Goal: Complete application form

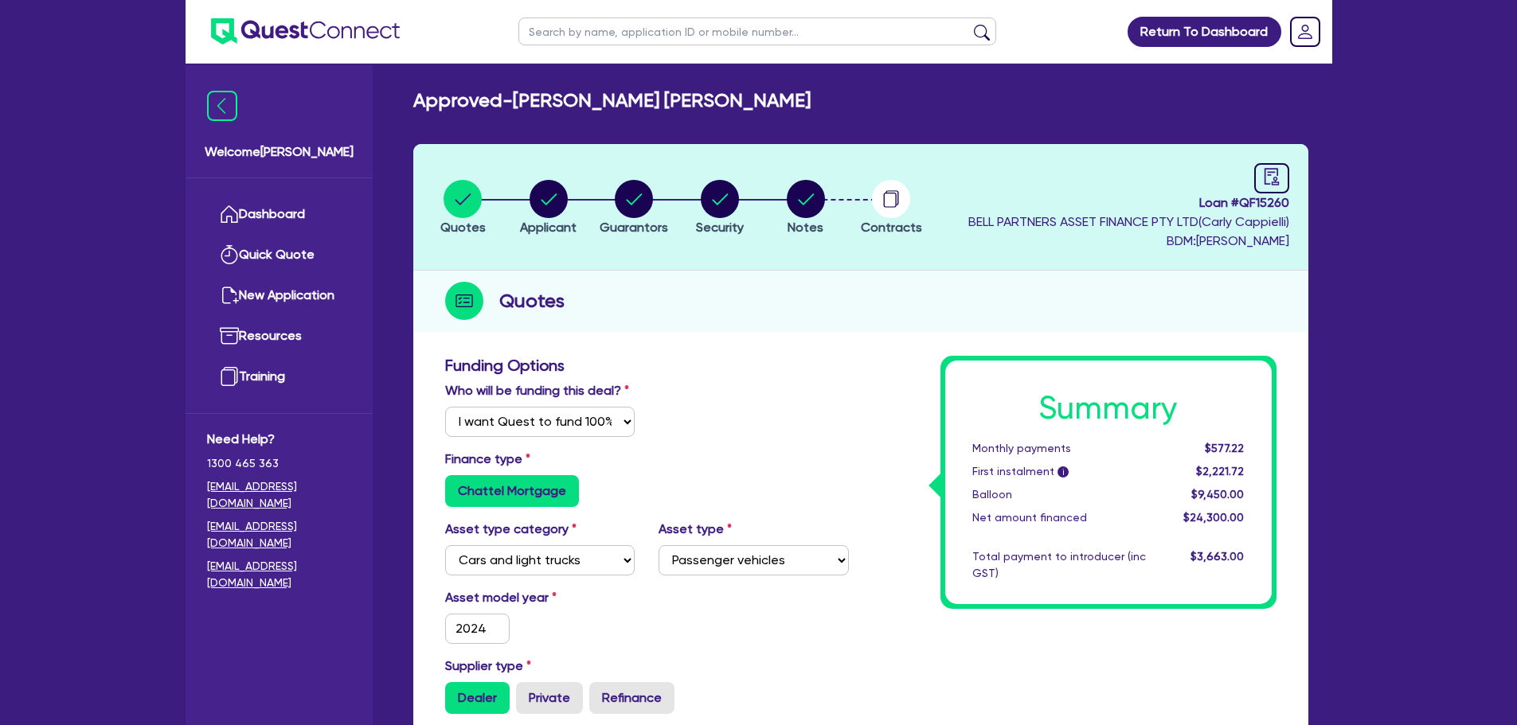
select select "Quest Finance - Own Book"
select select "CARS_AND_LIGHT_TRUCKS"
select select "PASSENGER_VEHICLES"
click at [283, 205] on link "Dashboard" at bounding box center [279, 214] width 144 height 41
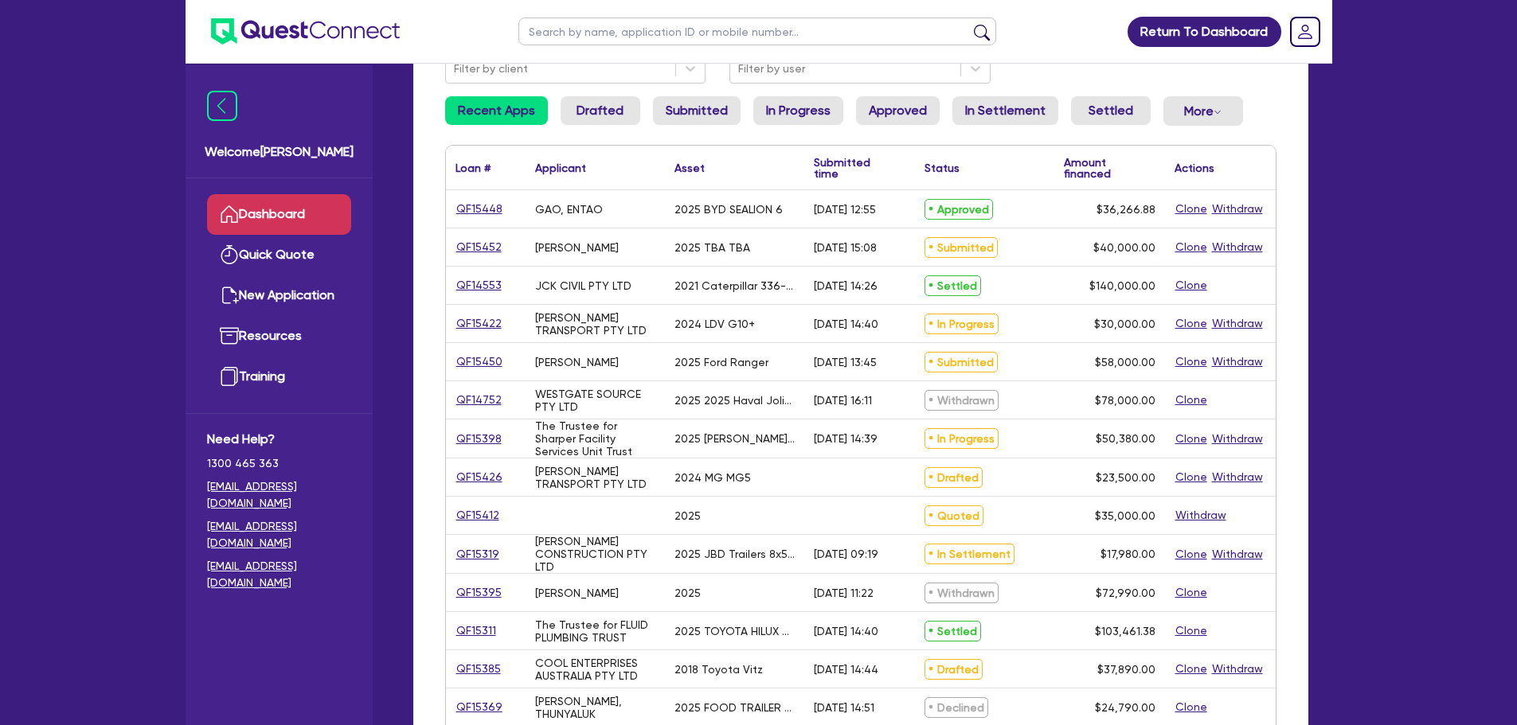
scroll to position [159, 0]
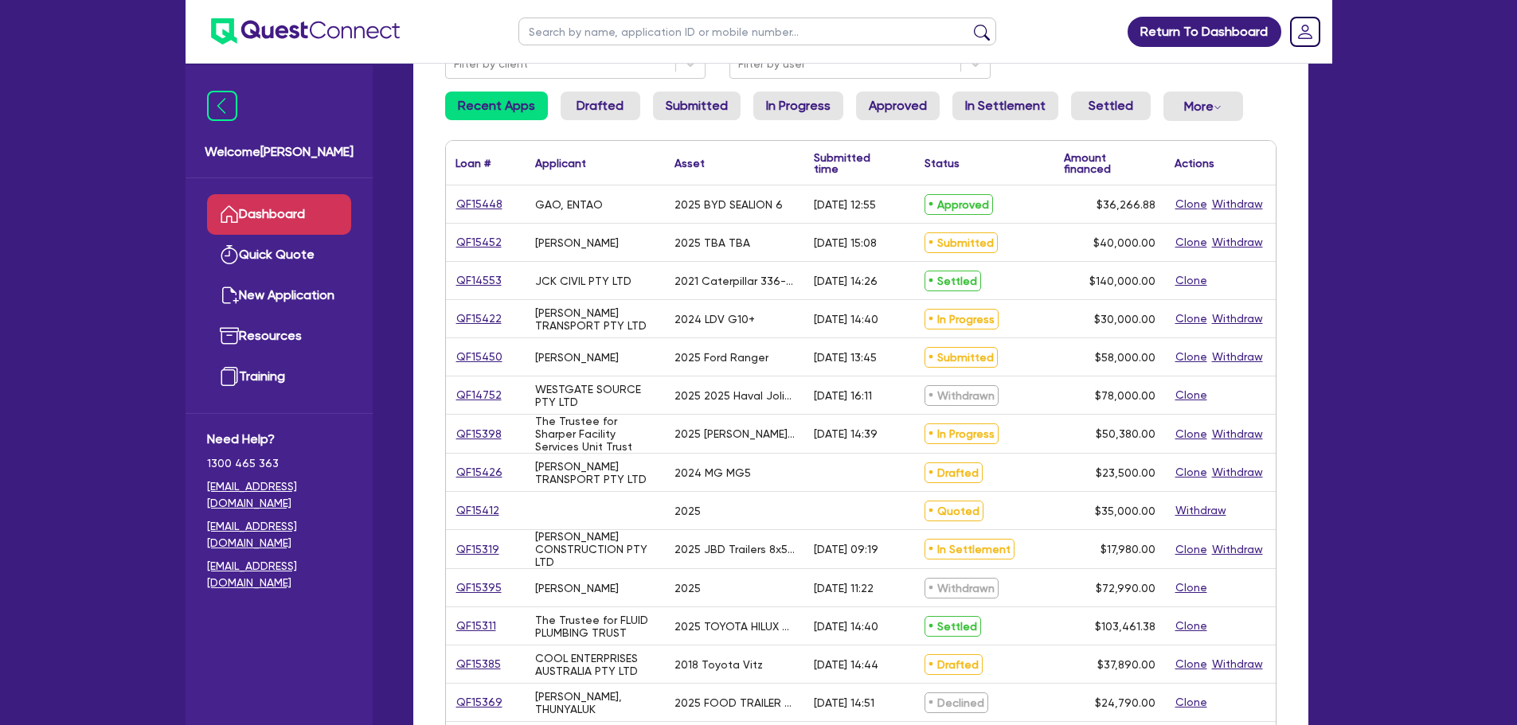
click at [481, 361] on link "QF15450" at bounding box center [479, 357] width 48 height 18
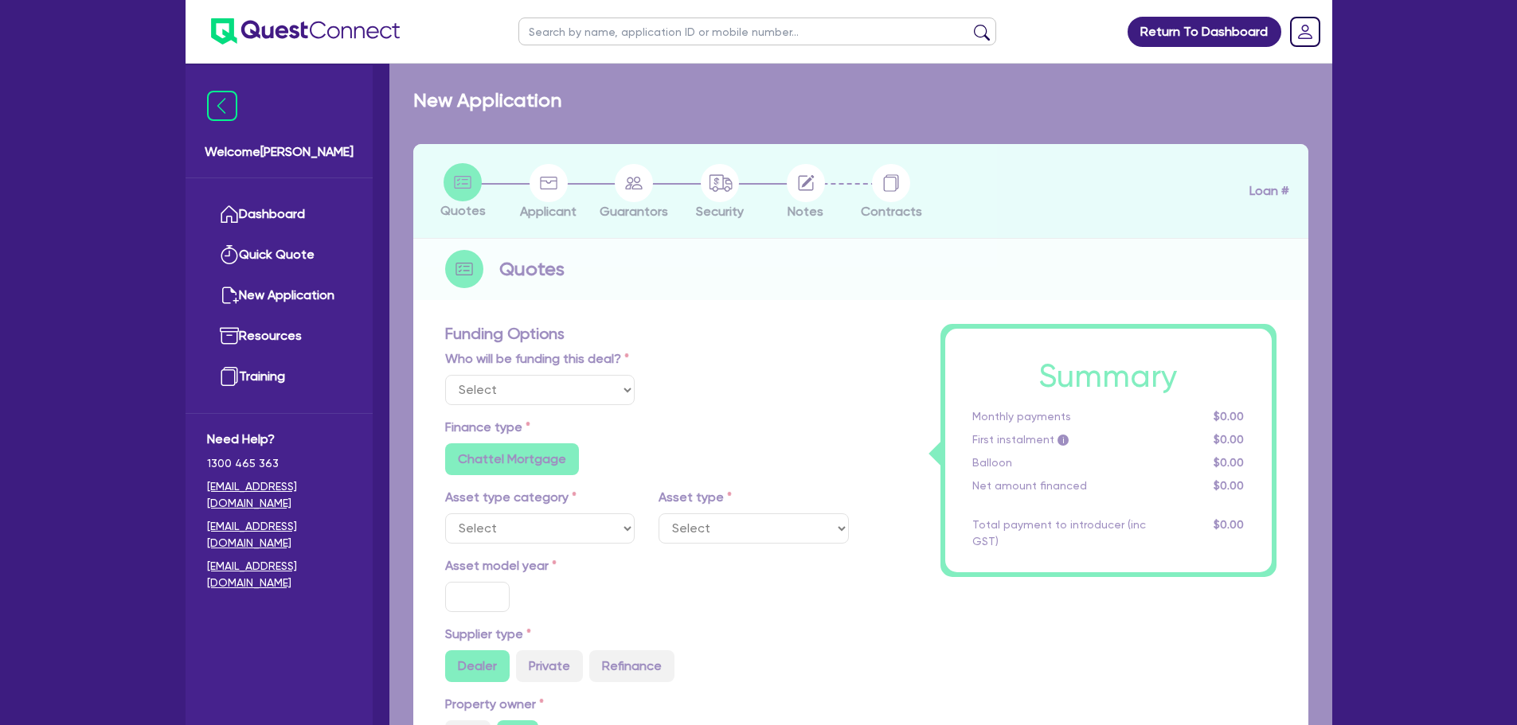
select select "Quest Finance - Own Book"
select select "CARS_AND_LIGHT_TRUCKS"
type input "2025"
radio input "true"
type input "58,000"
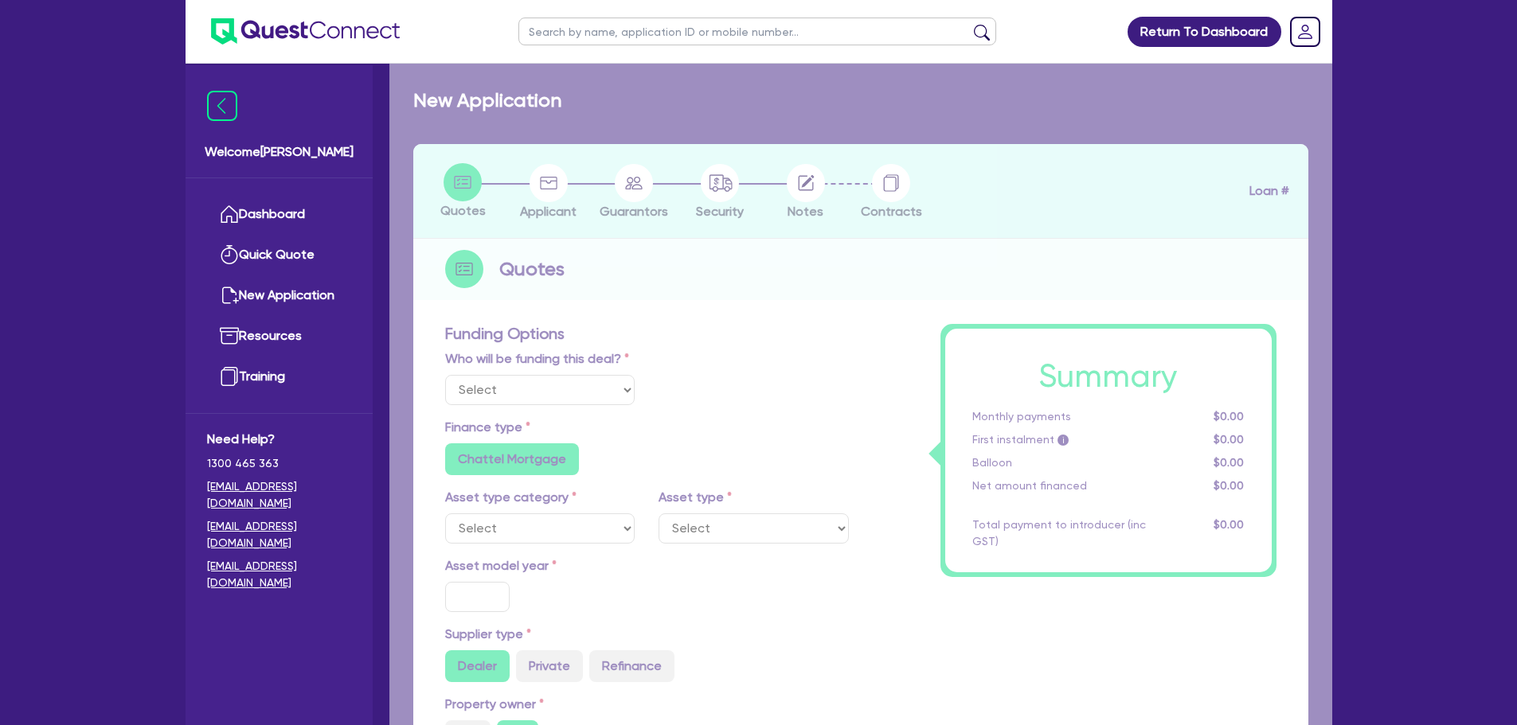
type input "30"
type input "17,400"
type input "8"
type input "4,640"
type input "17.95"
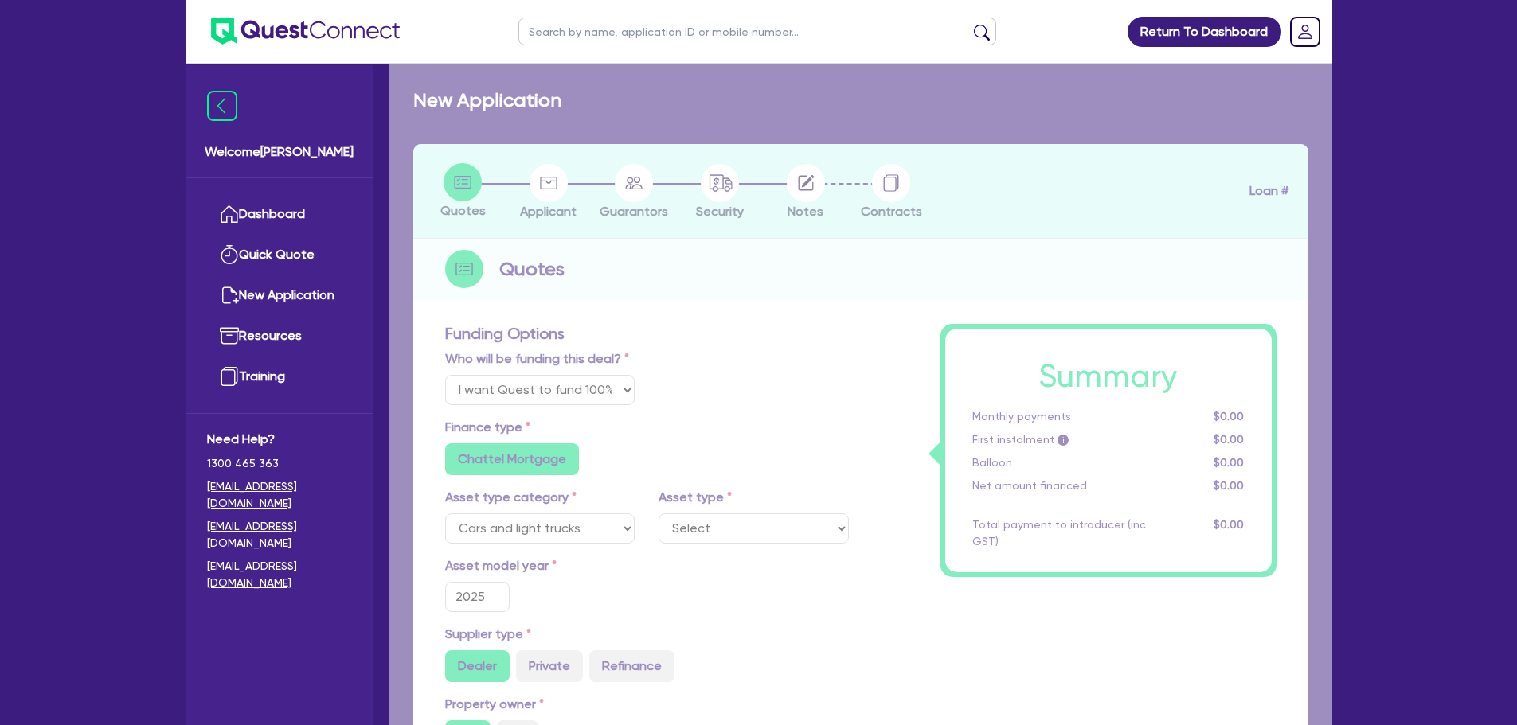
select select "PASSENGER_VEHICLES"
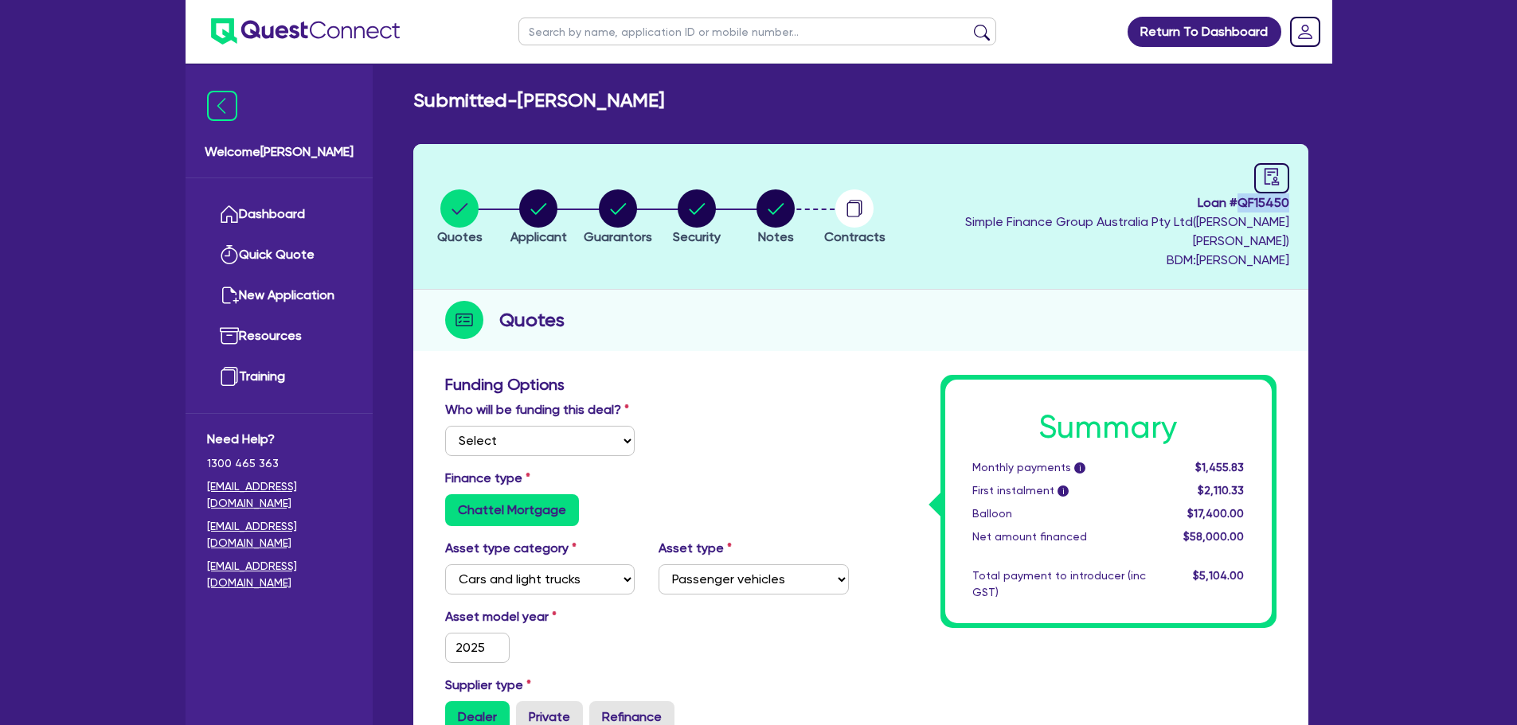
drag, startPoint x: 1241, startPoint y: 201, endPoint x: 1297, endPoint y: 201, distance: 56.5
click at [1297, 201] on header "Quotes Applicant [GEOGRAPHIC_DATA] Security Notes Contracts Loan # QF15450 Simp…" at bounding box center [860, 217] width 895 height 146
copy span "QF15450"
click at [795, 194] on circle "button" at bounding box center [775, 209] width 38 height 38
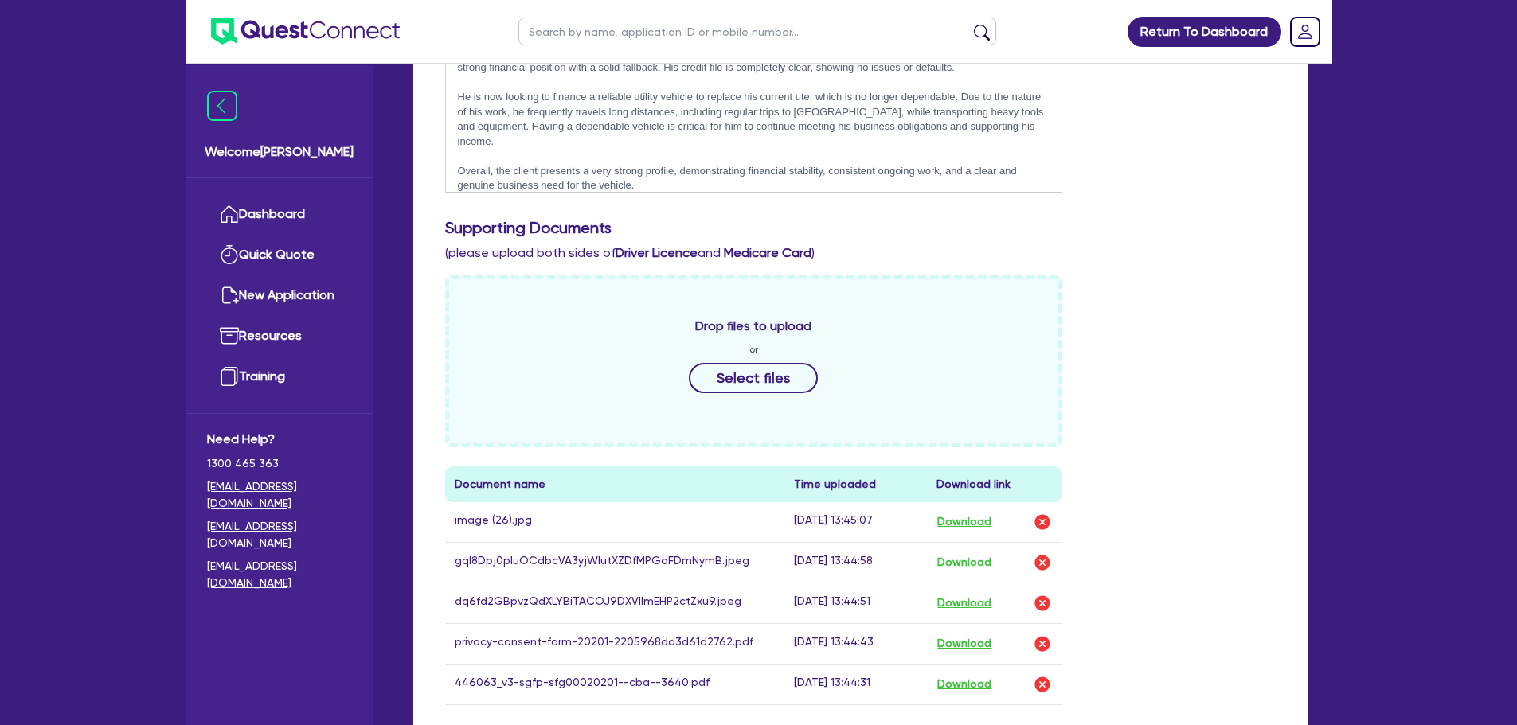
scroll to position [717, 0]
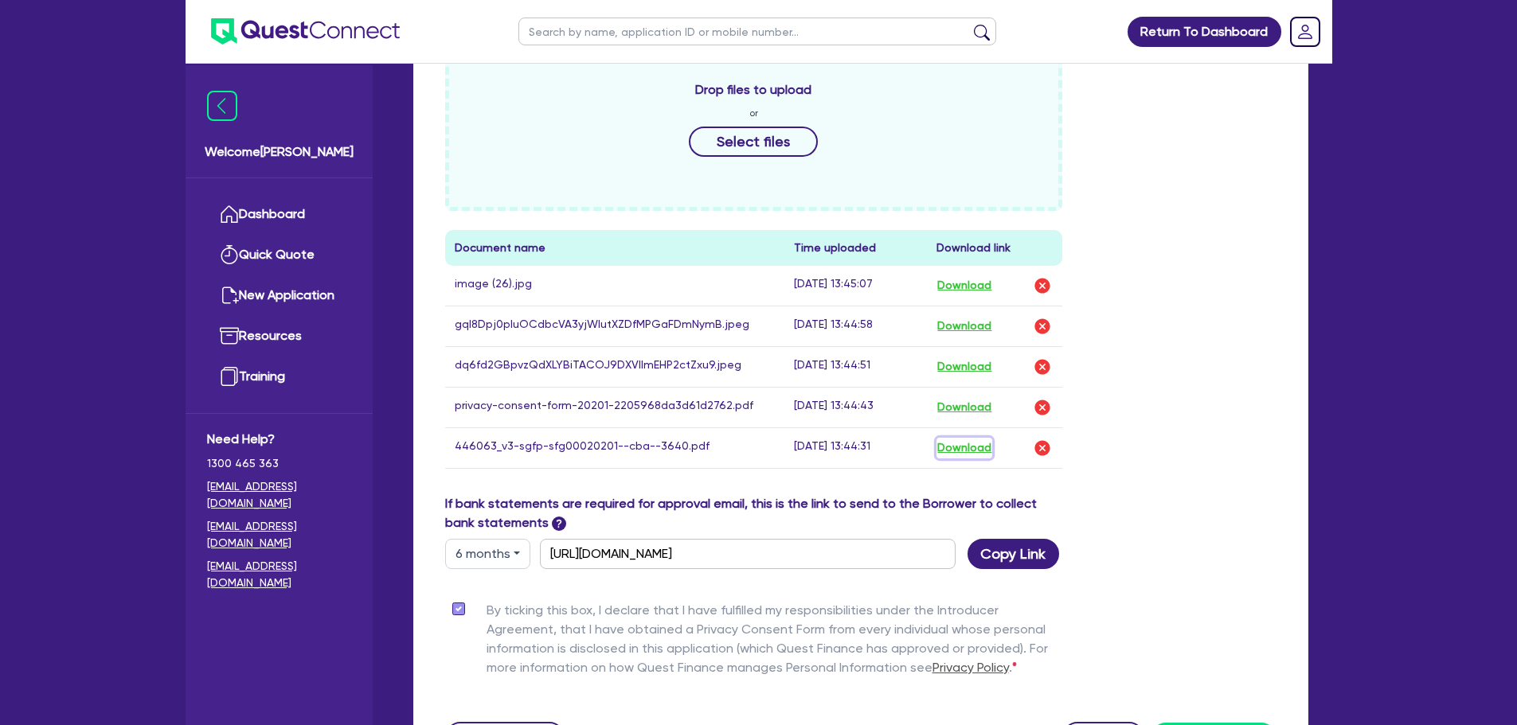
click at [976, 438] on button "Download" at bounding box center [964, 448] width 56 height 21
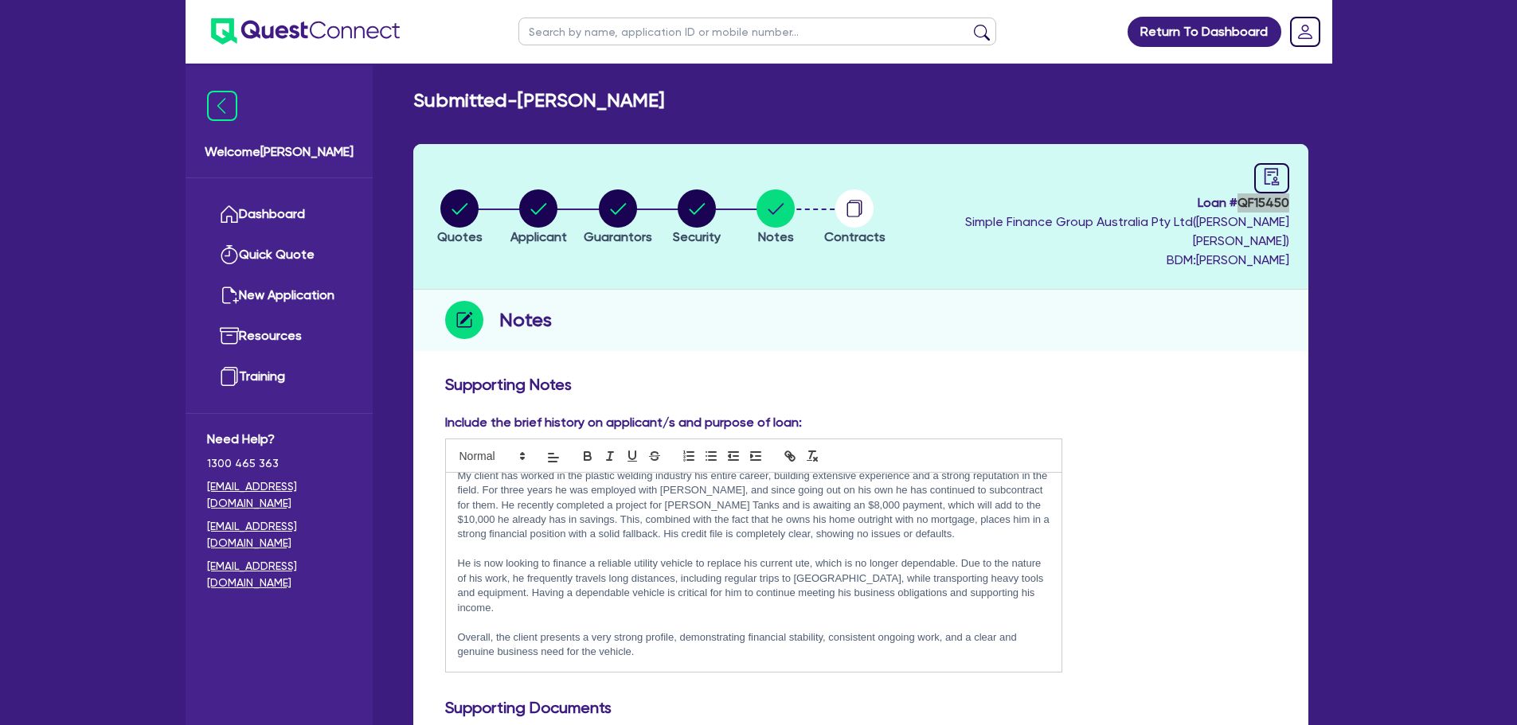
scroll to position [0, 0]
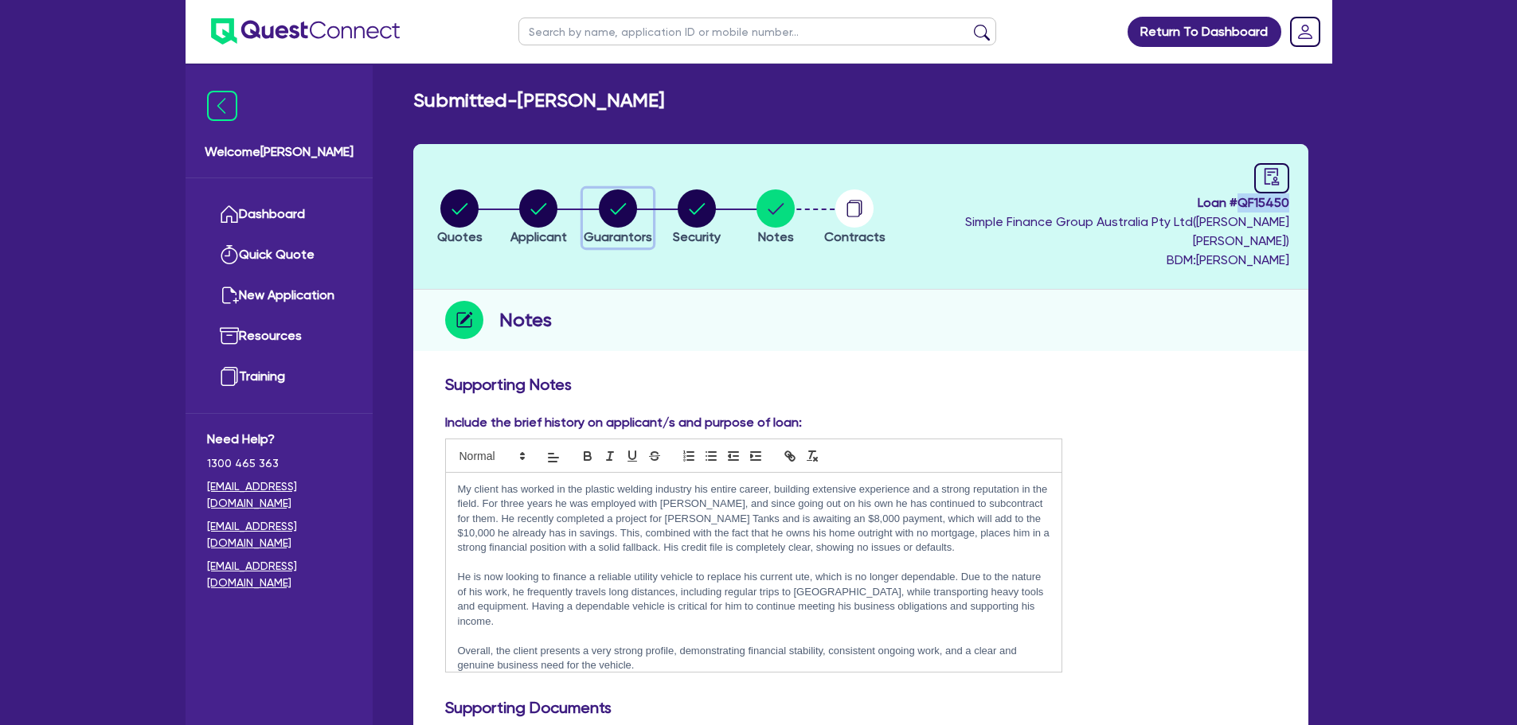
click at [624, 196] on circle "button" at bounding box center [618, 209] width 38 height 38
select select "MR"
select select "QLD"
select select "MARRIED"
select select "CASH"
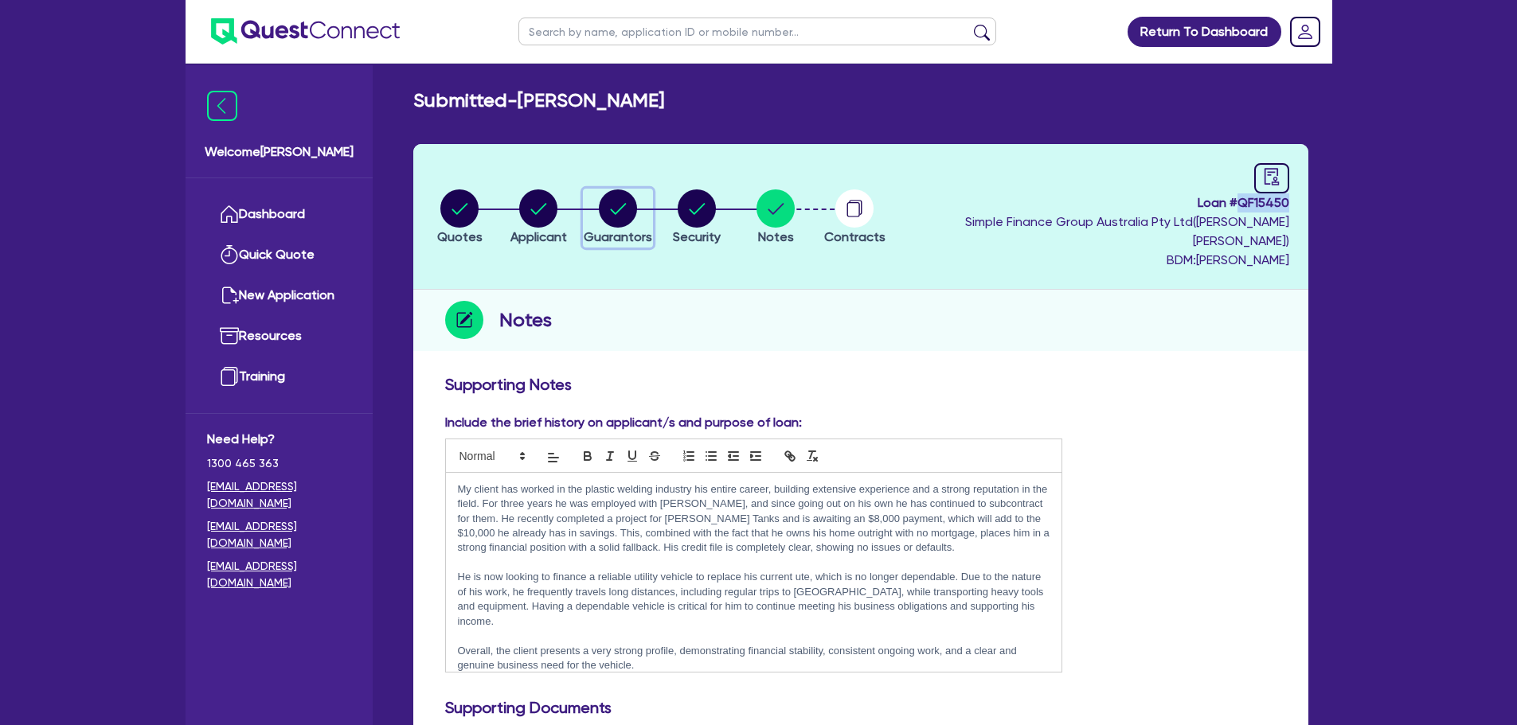
select select "PROPERTY"
select select "VEHICLE"
select select "TRAILER"
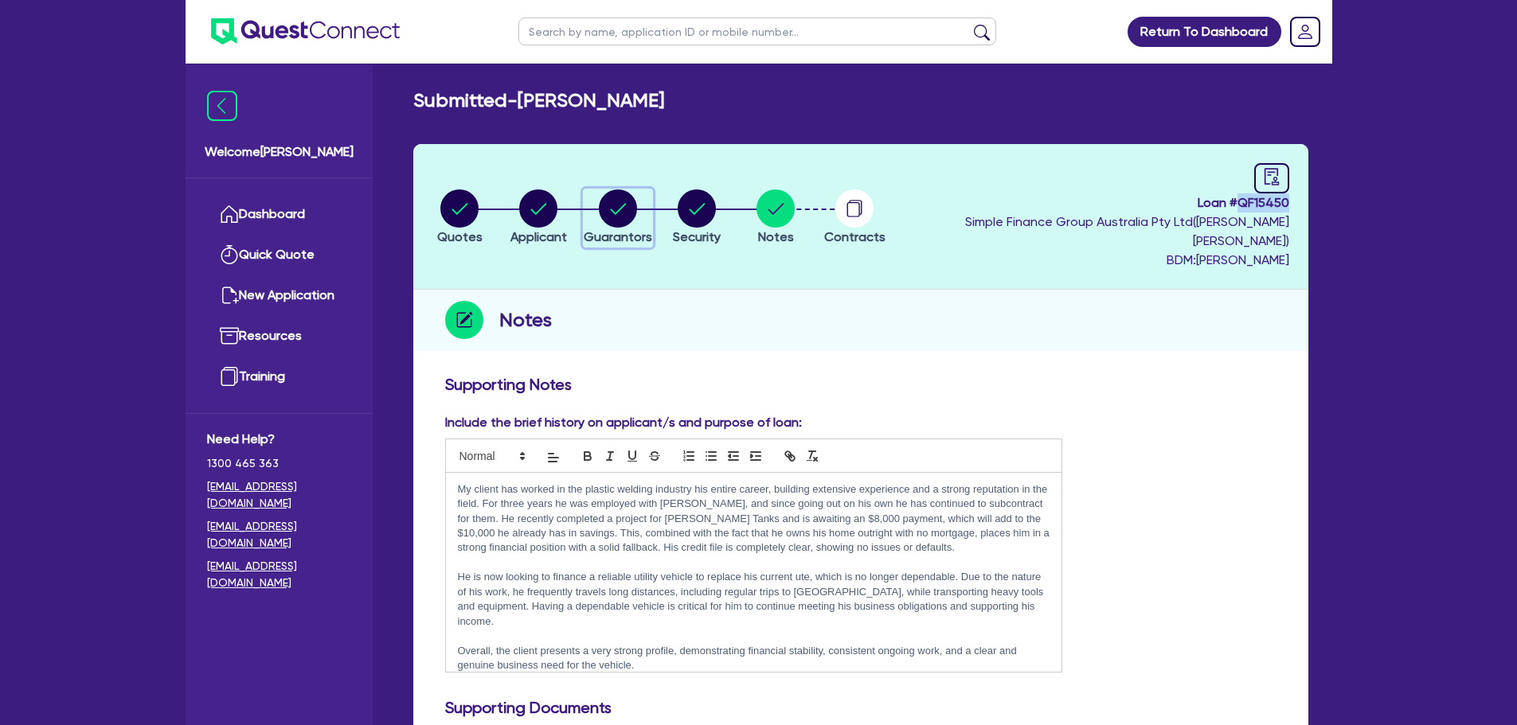
select select "VEHICLE_LOAN"
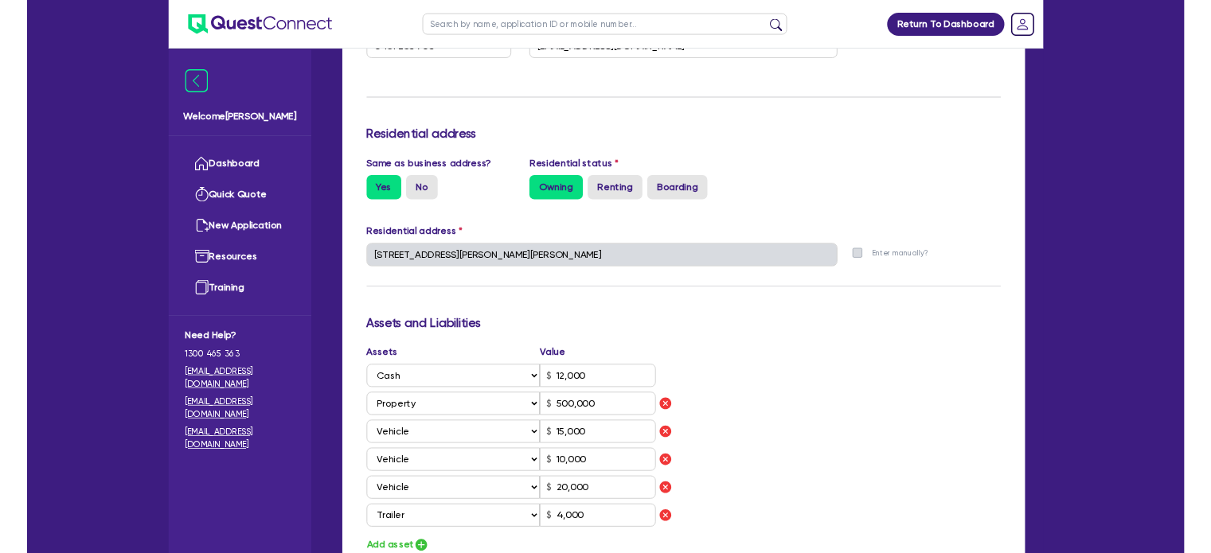
scroll to position [478, 0]
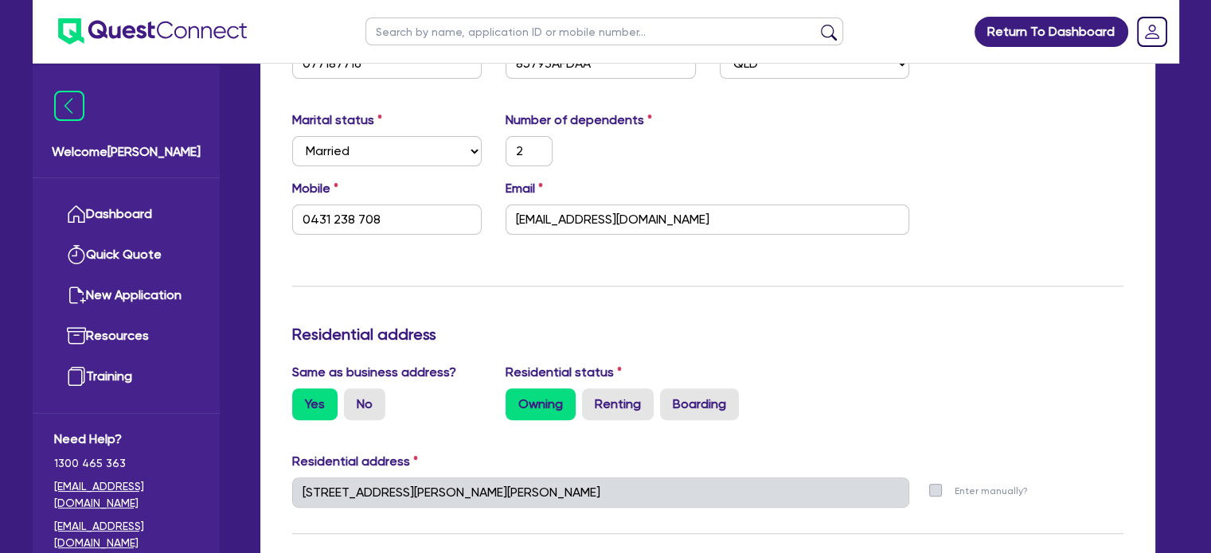
drag, startPoint x: 242, startPoint y: 229, endPoint x: 262, endPoint y: 348, distance: 121.1
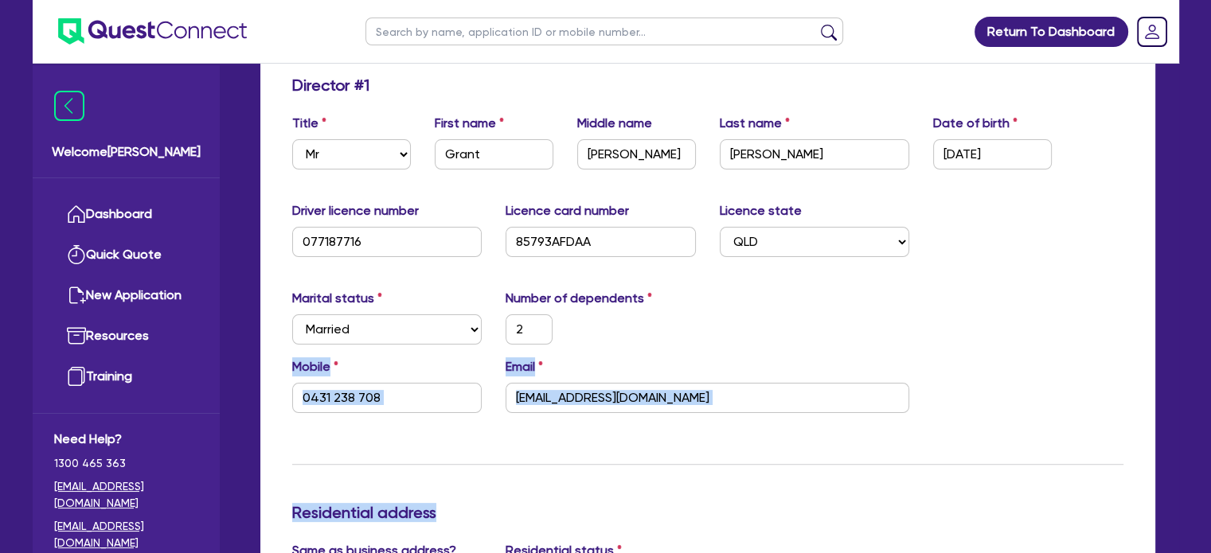
scroll to position [283, 0]
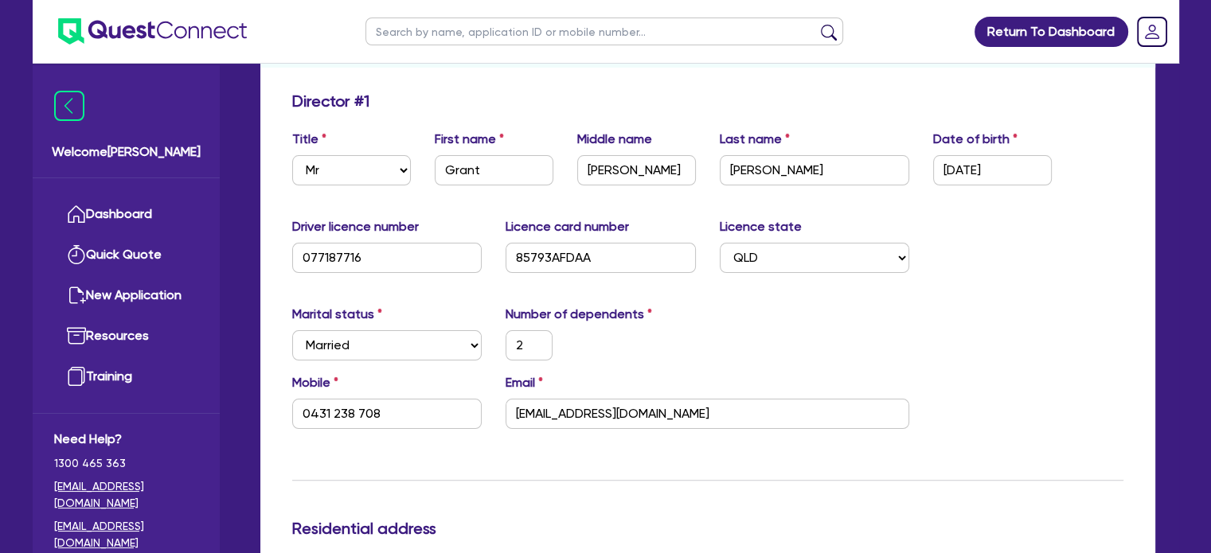
drag, startPoint x: 262, startPoint y: 348, endPoint x: 280, endPoint y: 493, distance: 146.1
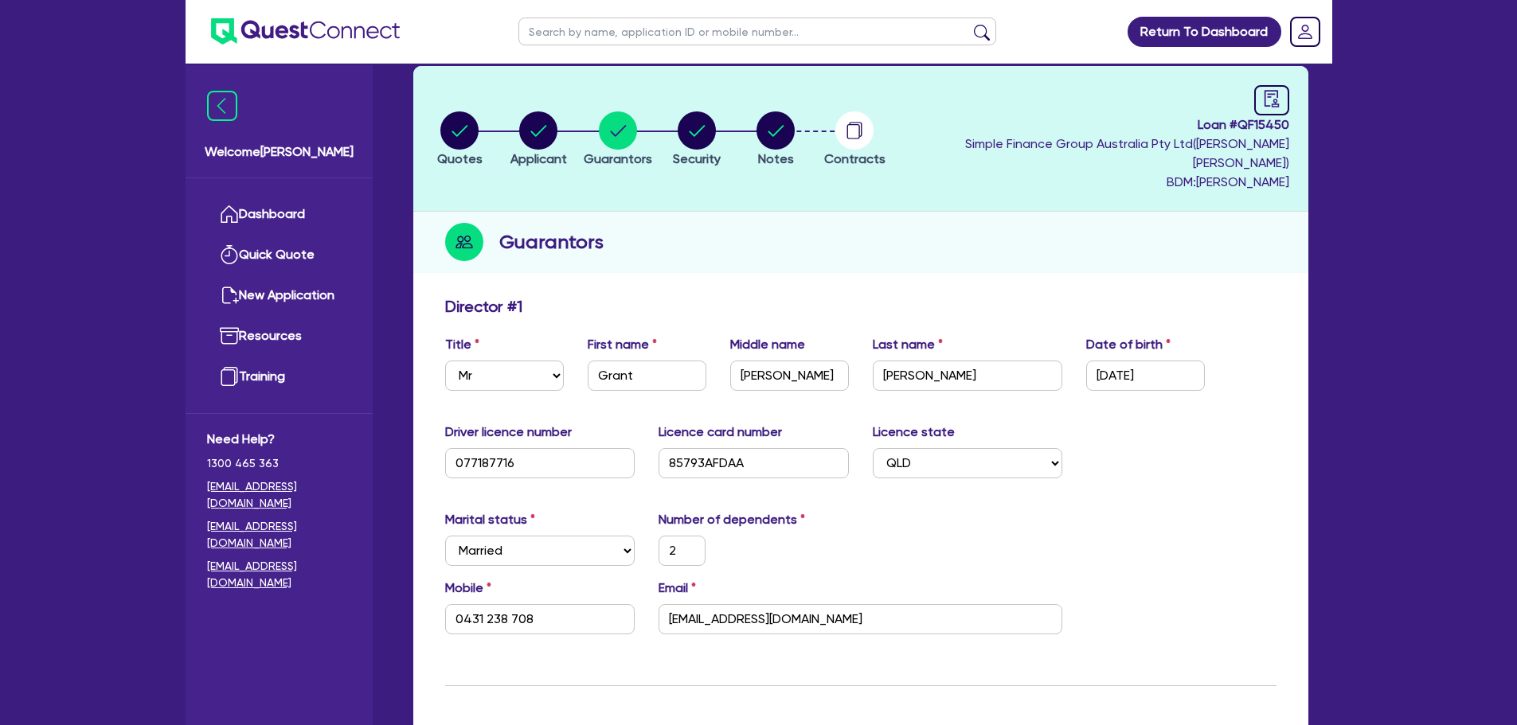
scroll to position [0, 0]
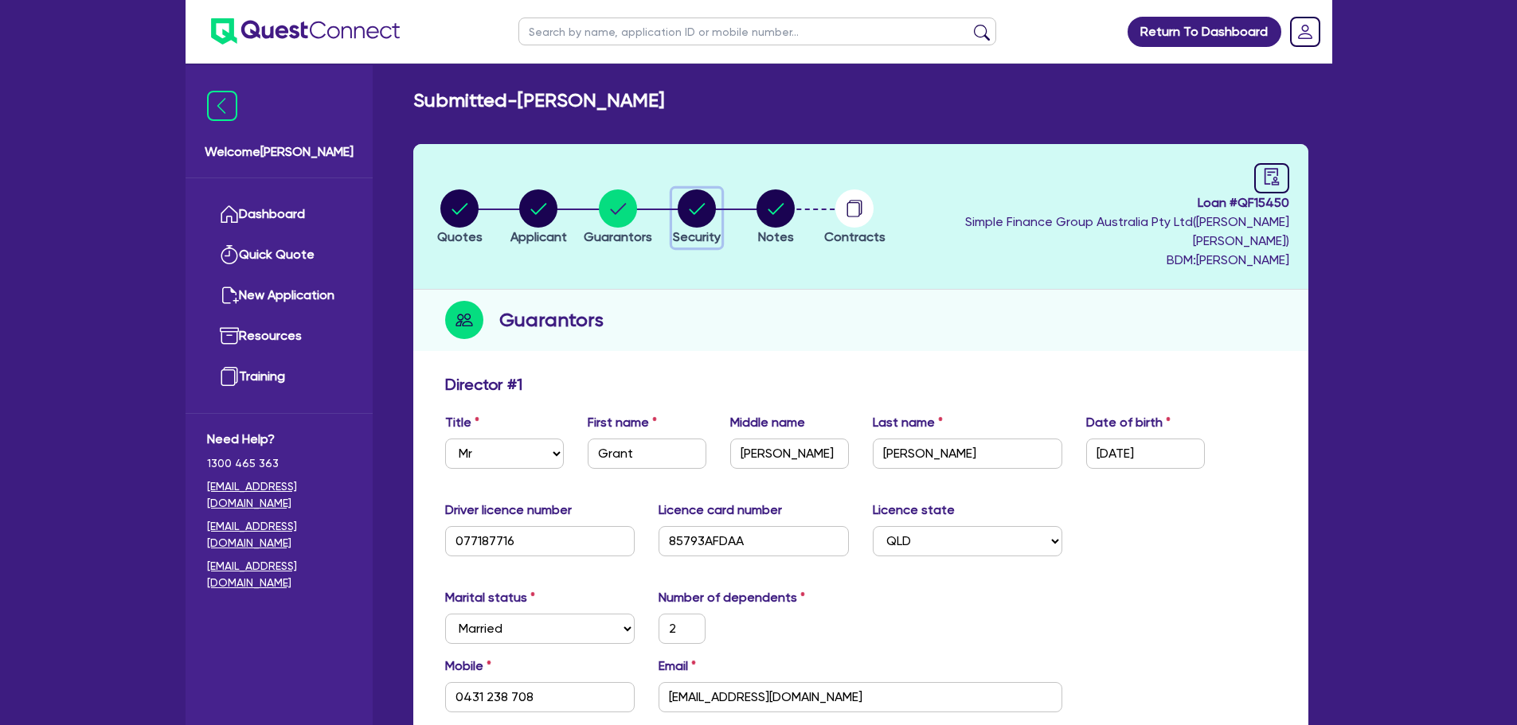
click at [716, 204] on circle "button" at bounding box center [697, 209] width 38 height 38
select select "CARS_AND_LIGHT_TRUCKS"
select select "PASSENGER_VEHICLES"
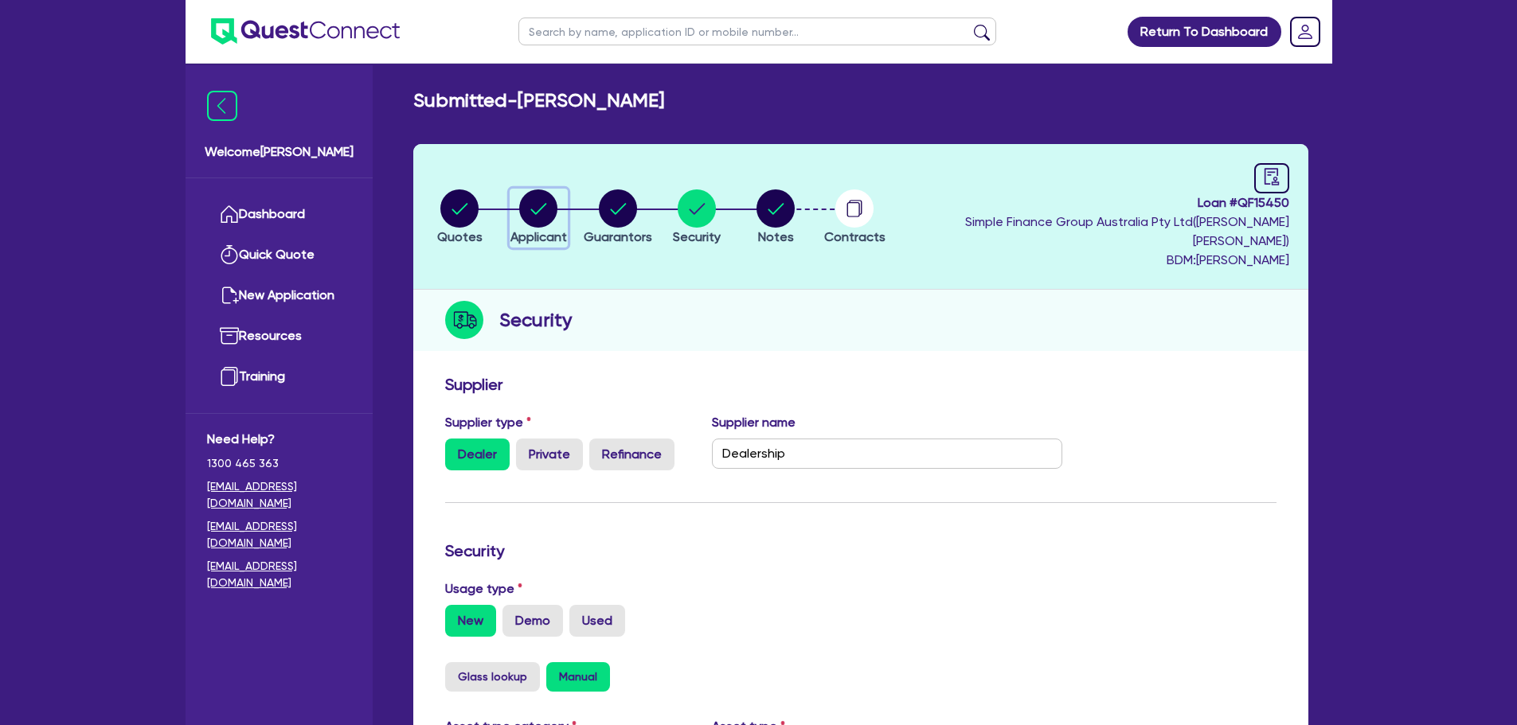
click at [557, 216] on icon "button" at bounding box center [538, 209] width 38 height 38
select select "SOLE_TRADER"
select select "MANUFACTURING"
select select "METAL_AND_PLASTICS"
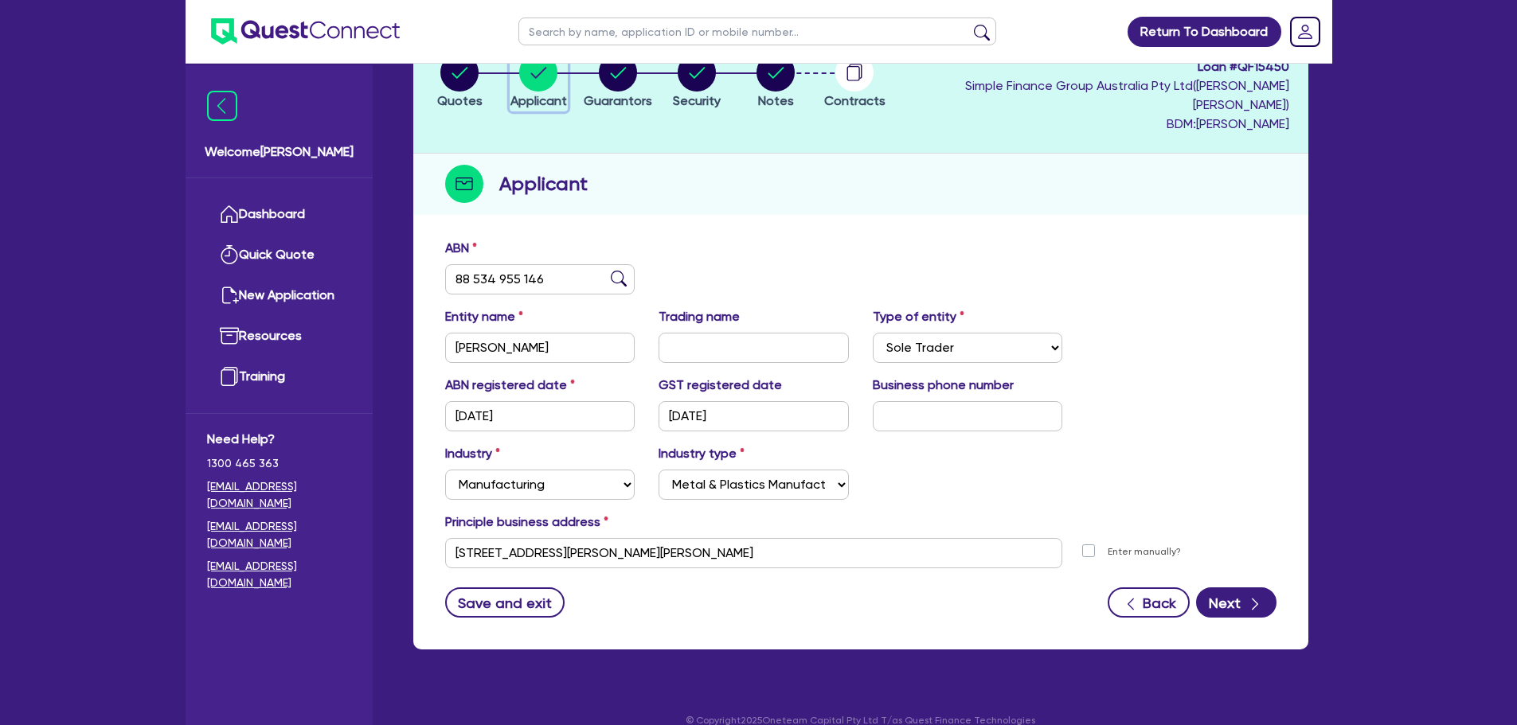
scroll to position [139, 0]
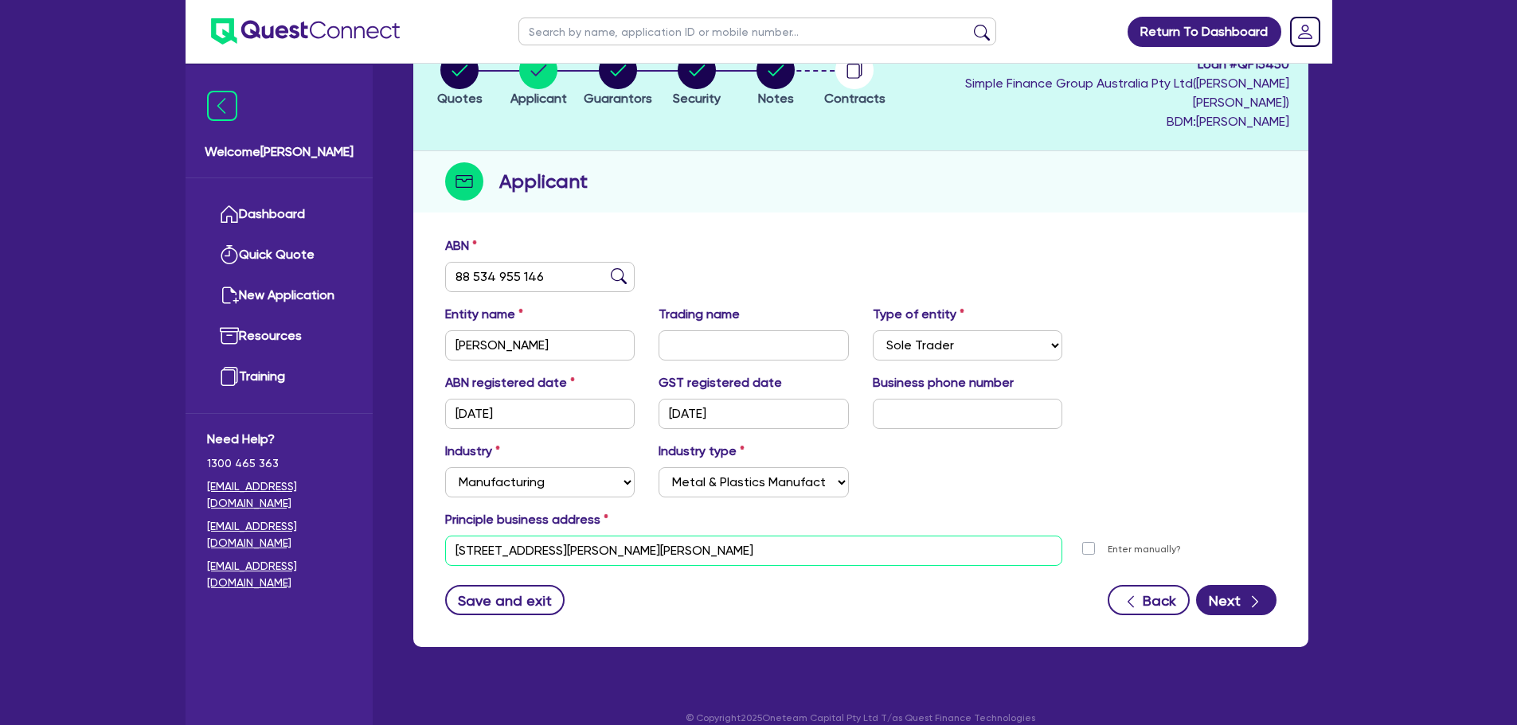
drag, startPoint x: 606, startPoint y: 533, endPoint x: 442, endPoint y: 533, distance: 164.0
click at [442, 536] on div "[STREET_ADDRESS][PERSON_NAME][PERSON_NAME]" at bounding box center [754, 551] width 642 height 30
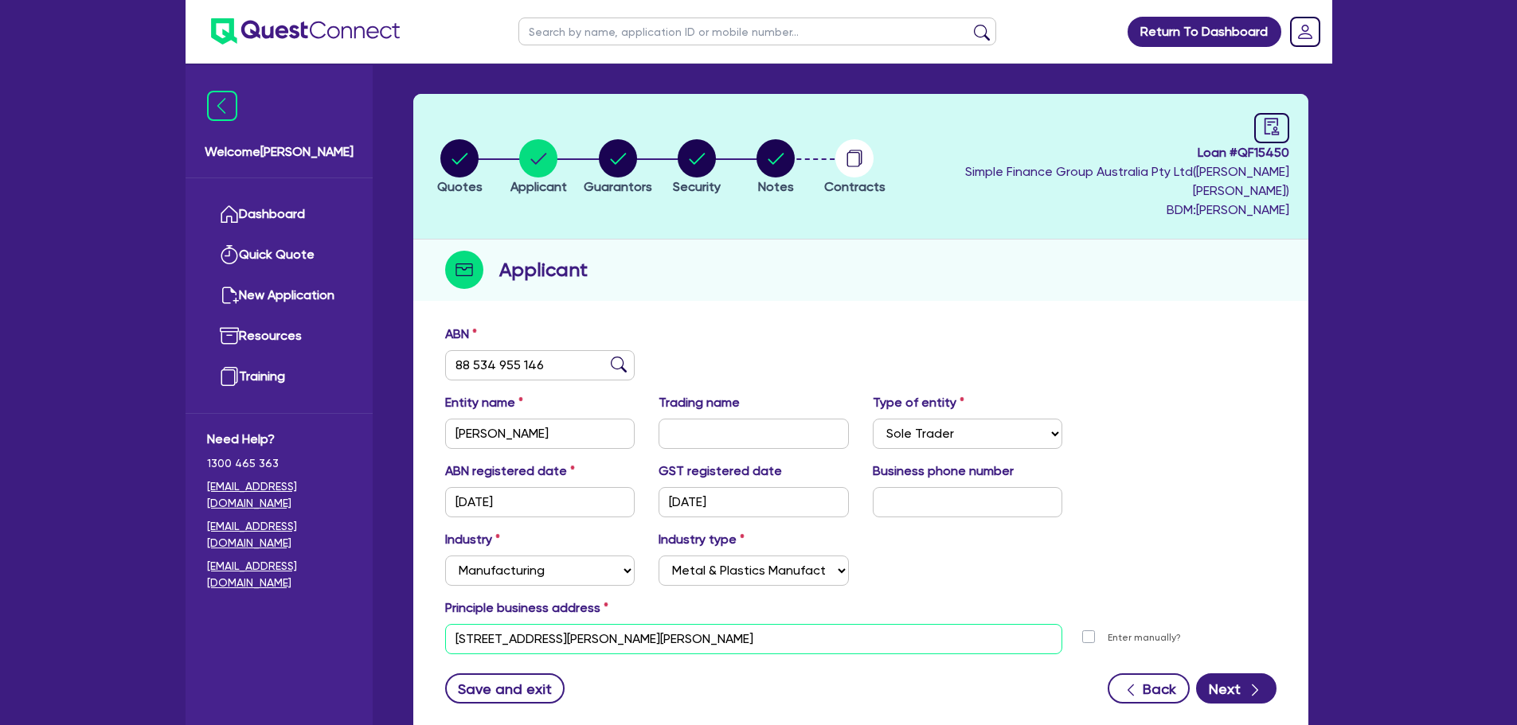
scroll to position [0, 0]
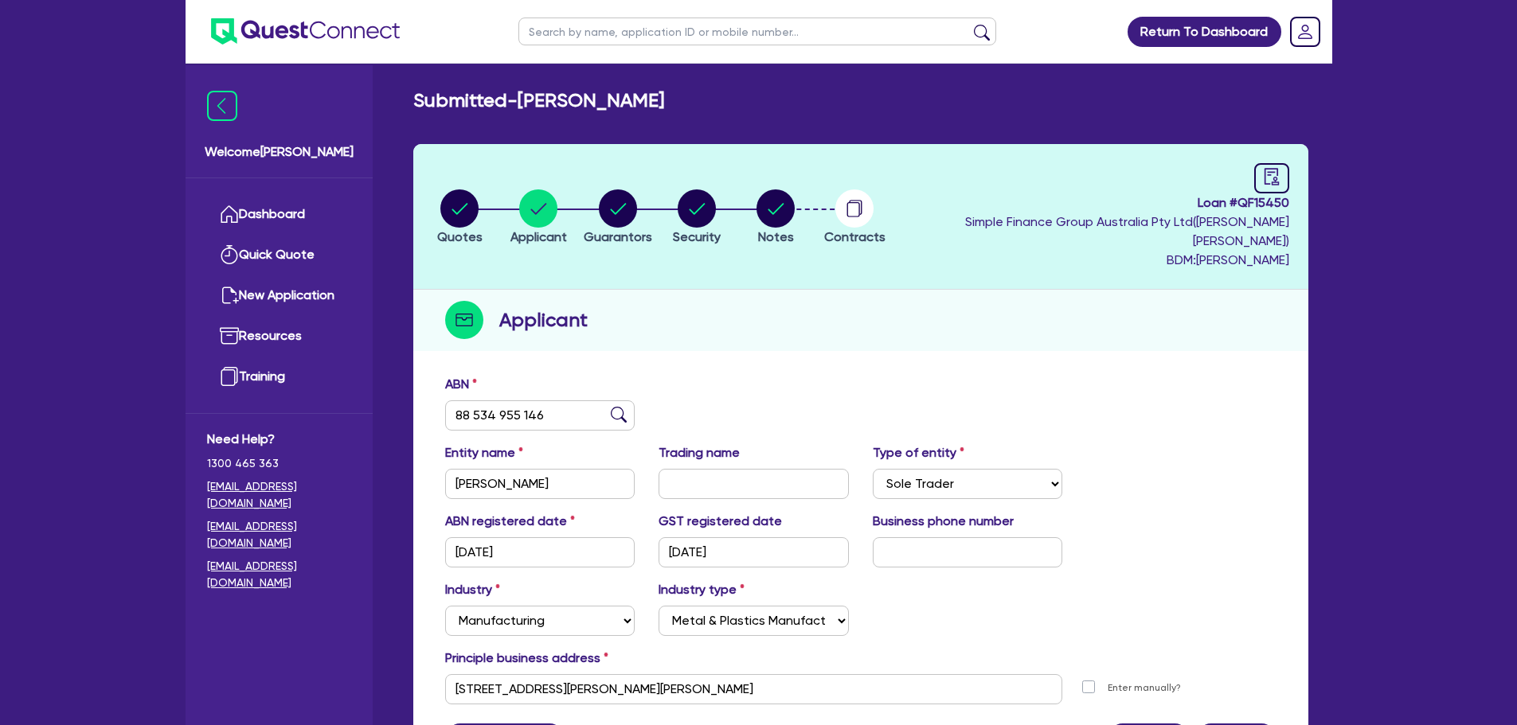
click at [815, 205] on li "Notes" at bounding box center [775, 217] width 79 height 56
click at [795, 202] on circle "button" at bounding box center [775, 209] width 38 height 38
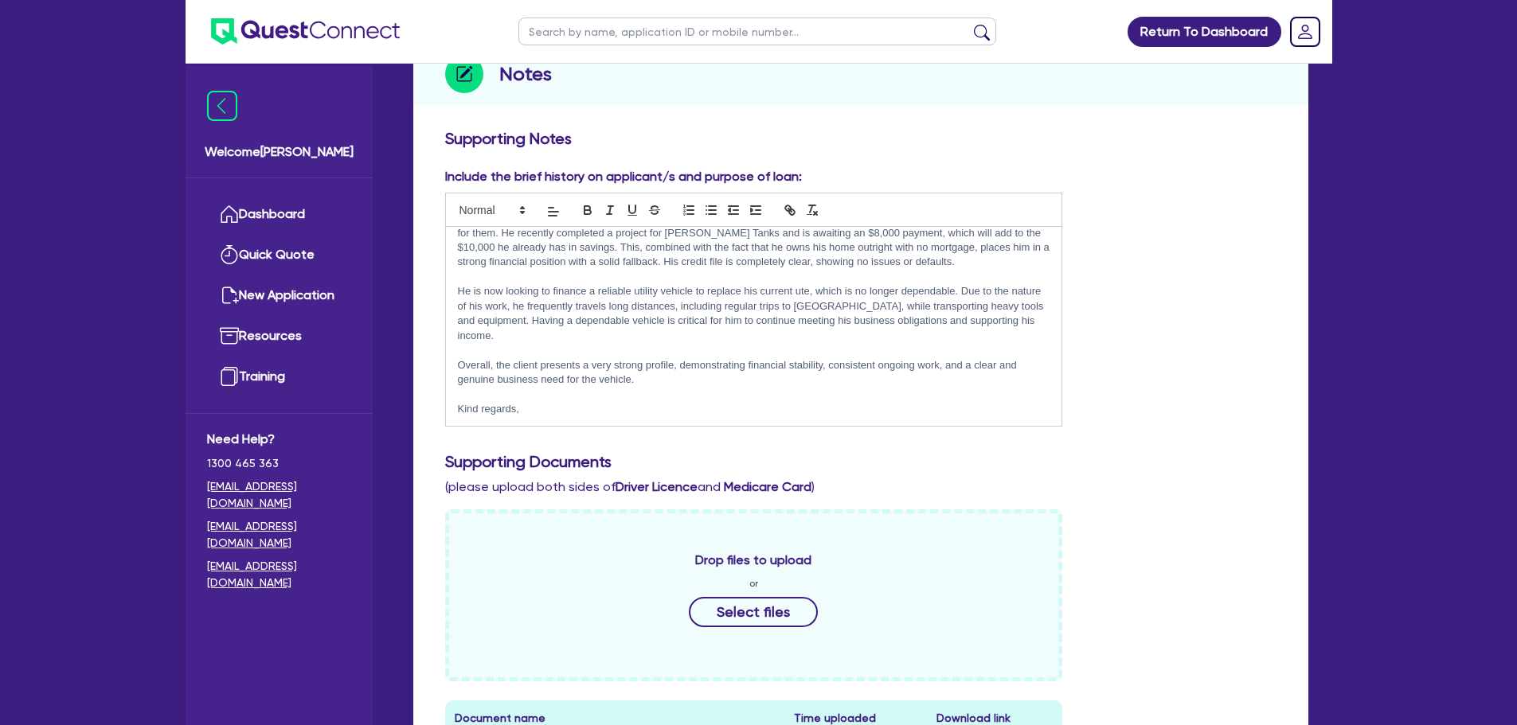
scroll to position [478, 0]
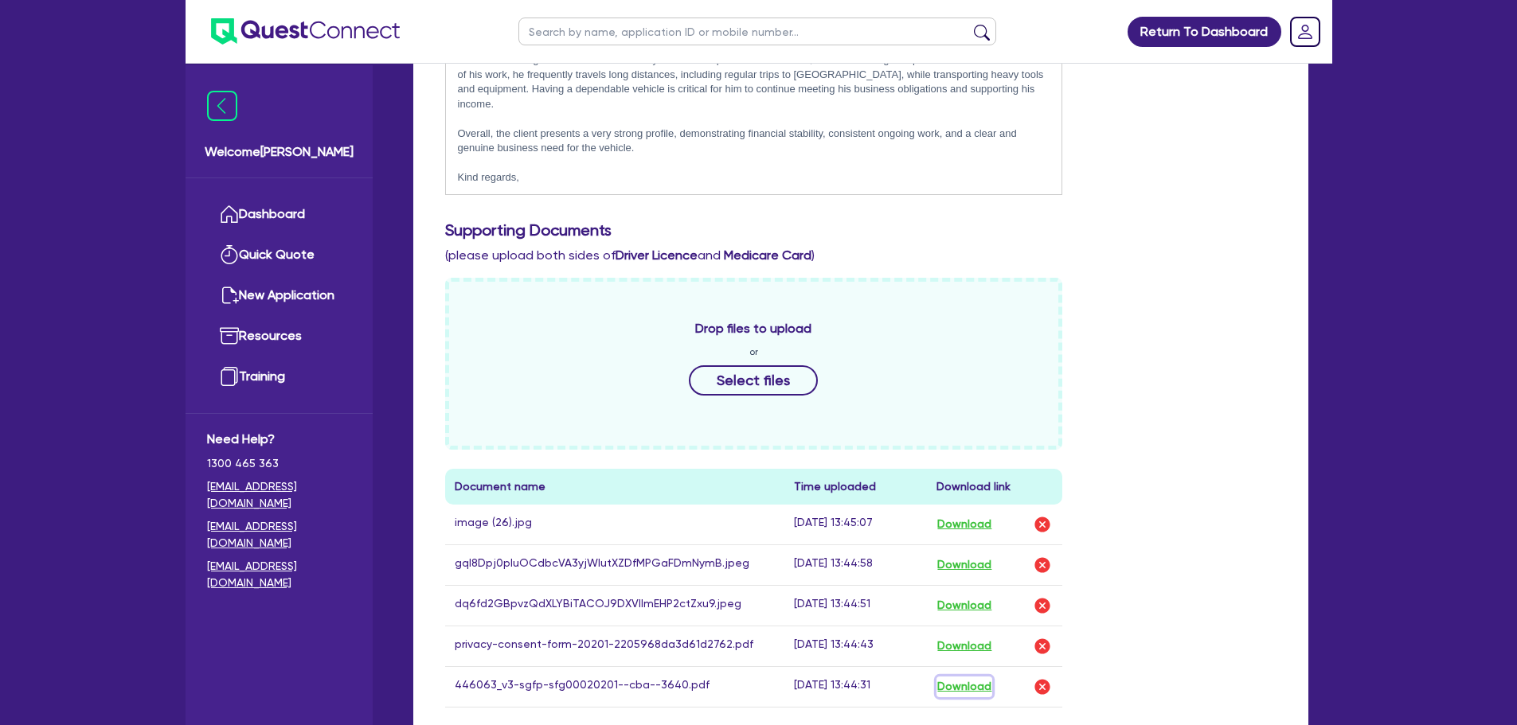
click at [974, 677] on button "Download" at bounding box center [964, 687] width 56 height 21
click at [247, 209] on link "Dashboard" at bounding box center [279, 214] width 144 height 41
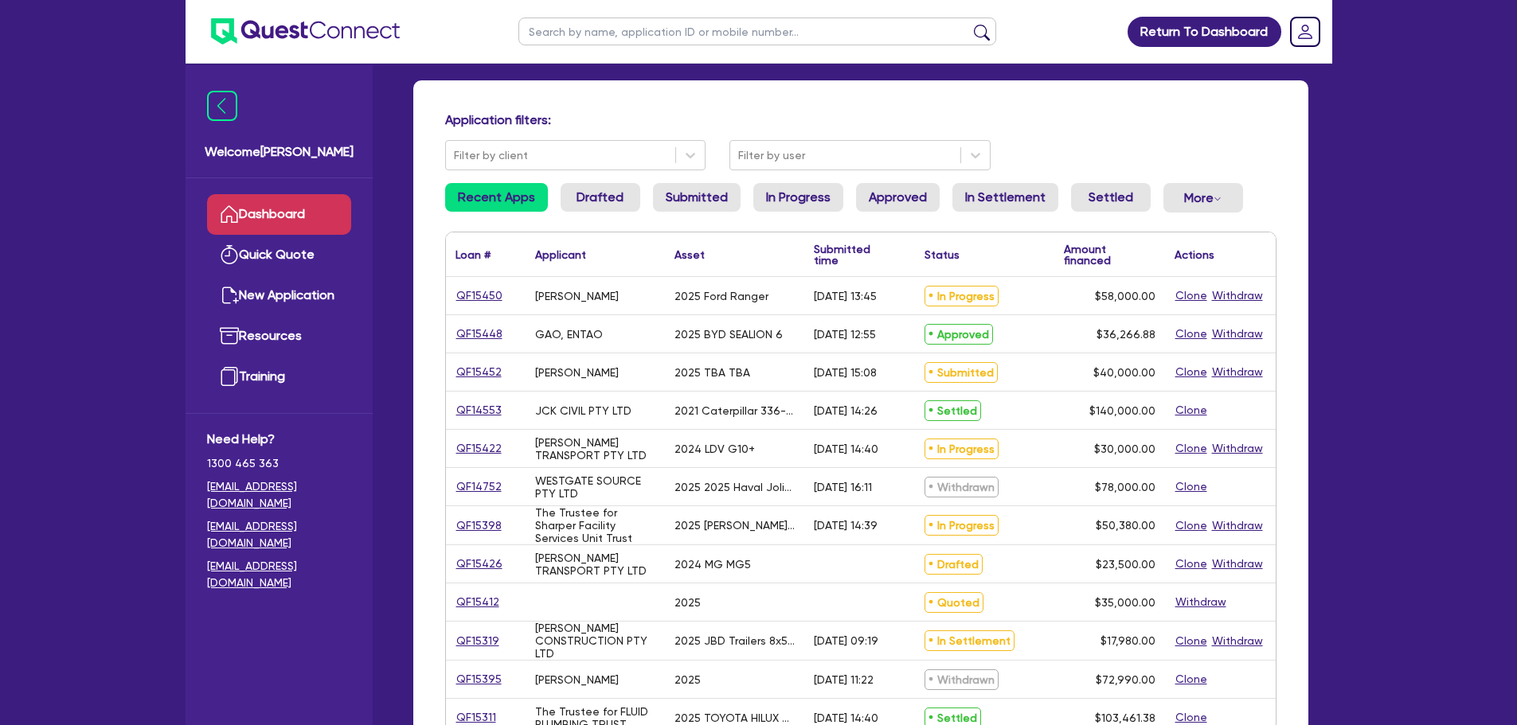
scroll to position [159, 0]
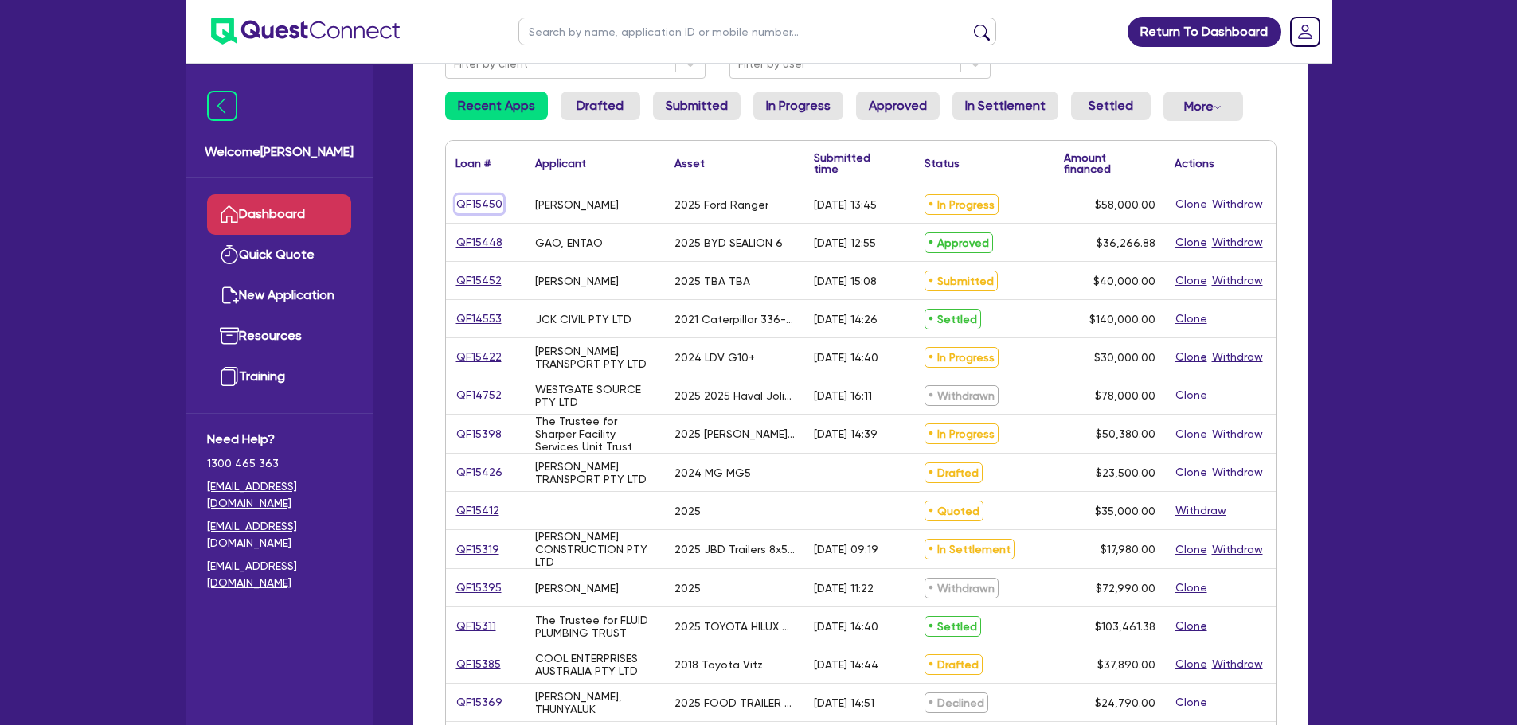
click at [488, 204] on link "QF15450" at bounding box center [479, 204] width 48 height 18
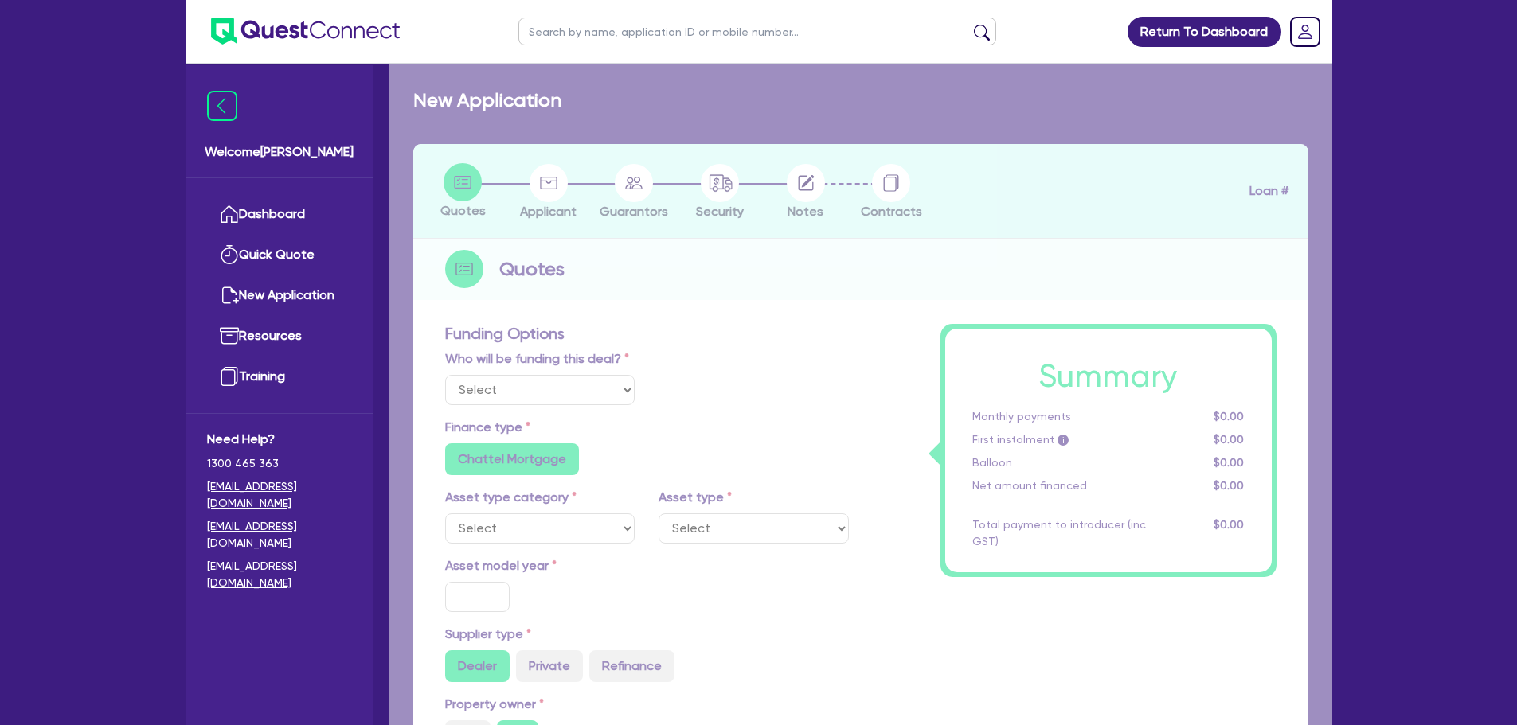
select select "Quest Finance - Own Book"
select select "CARS_AND_LIGHT_TRUCKS"
type input "2025"
radio input "true"
type input "58,000"
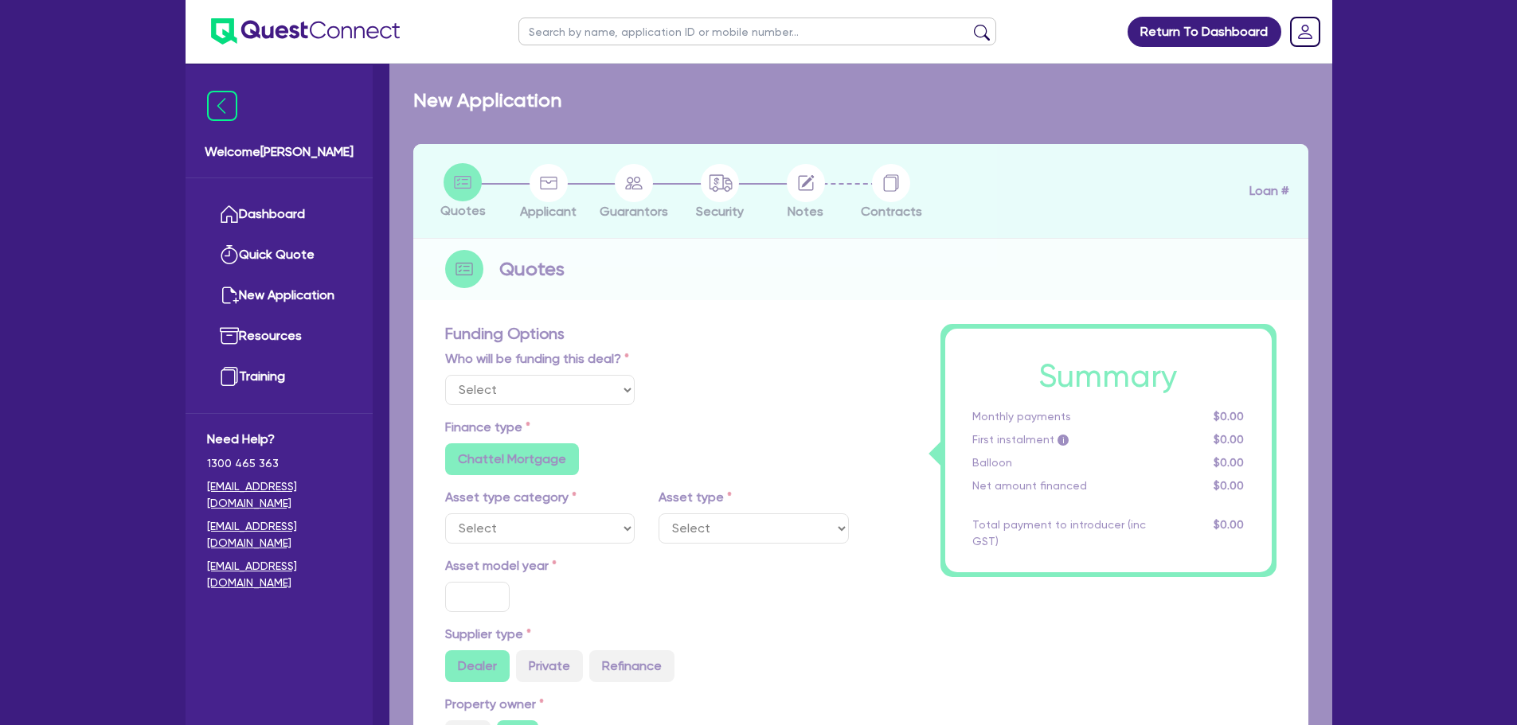
type input "30"
type input "17,400"
type input "8"
type input "4,640"
type input "17.95"
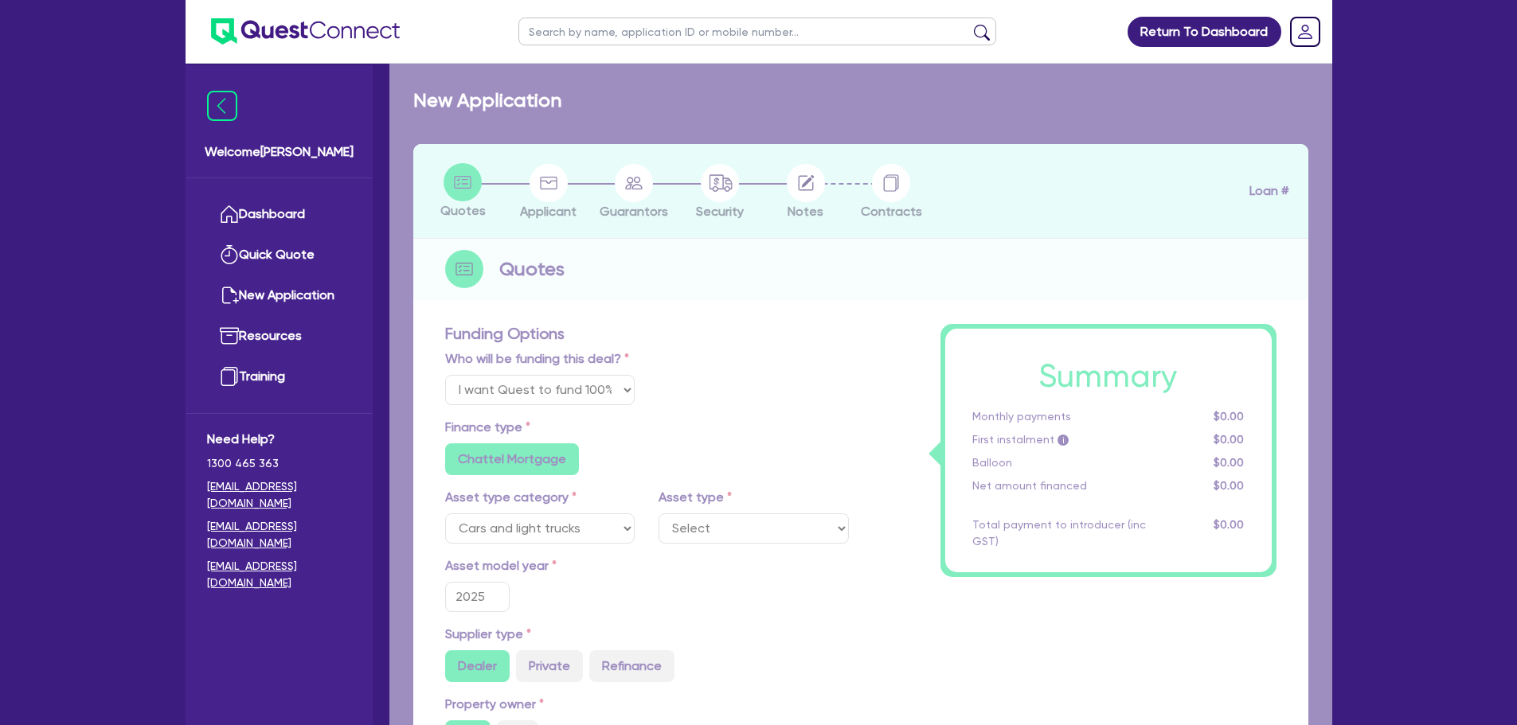
select select "PASSENGER_VEHICLES"
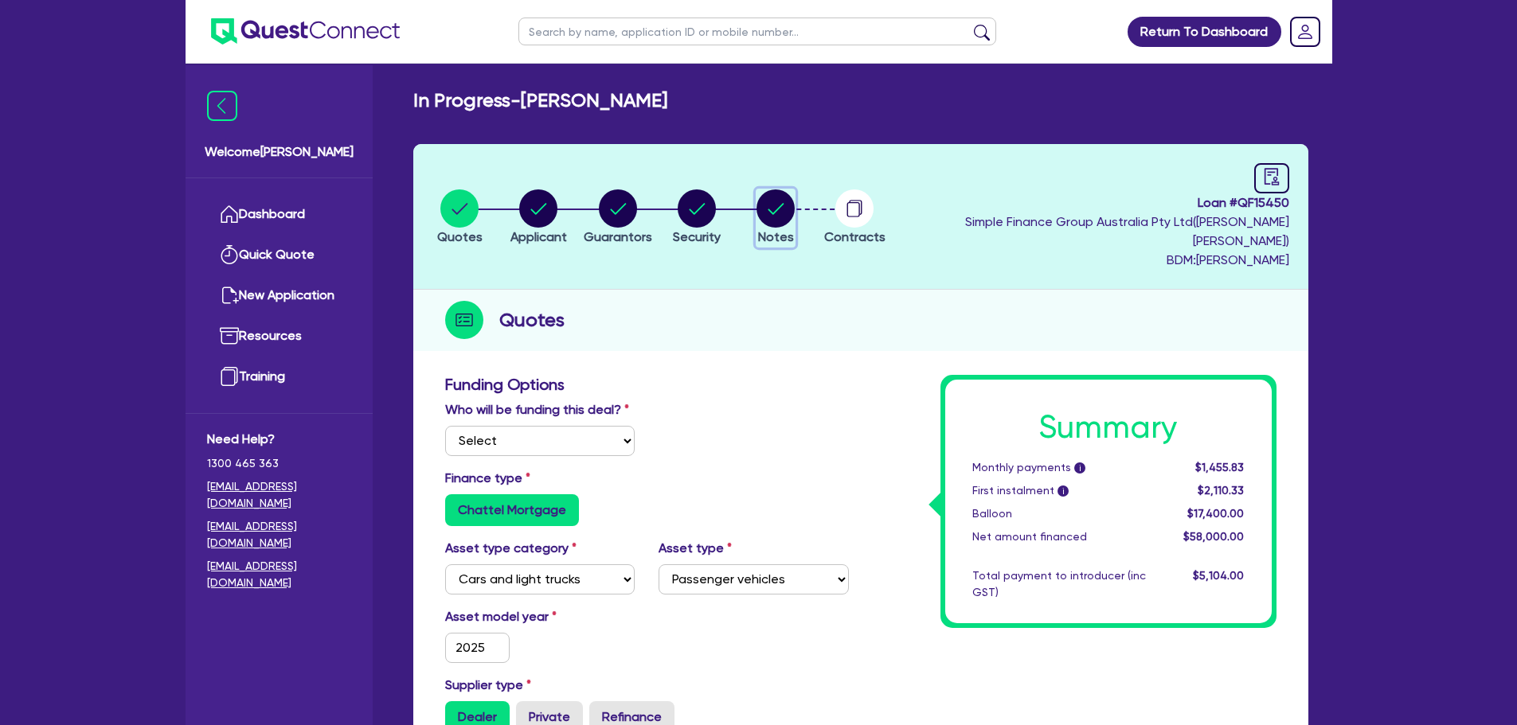
click at [784, 203] on icon "button" at bounding box center [776, 208] width 16 height 11
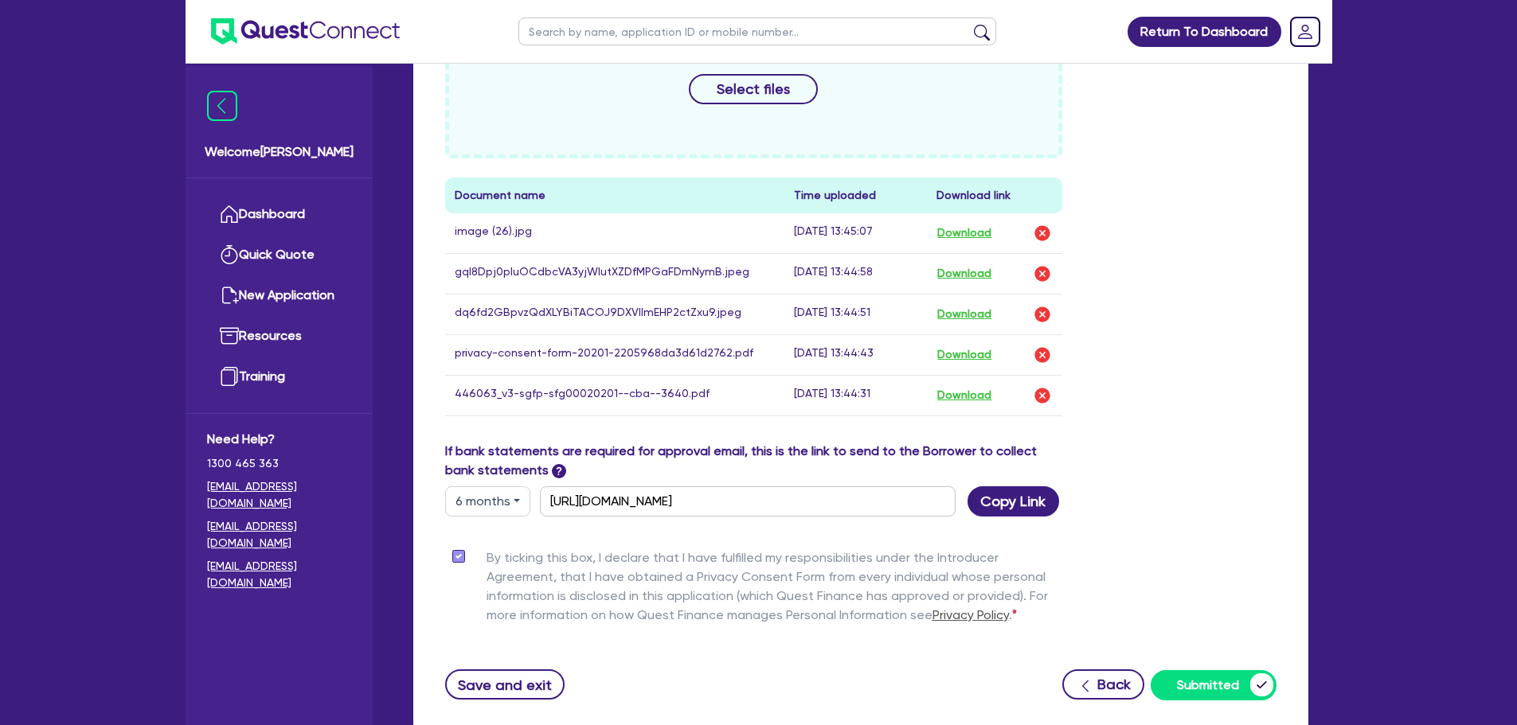
scroll to position [796, 0]
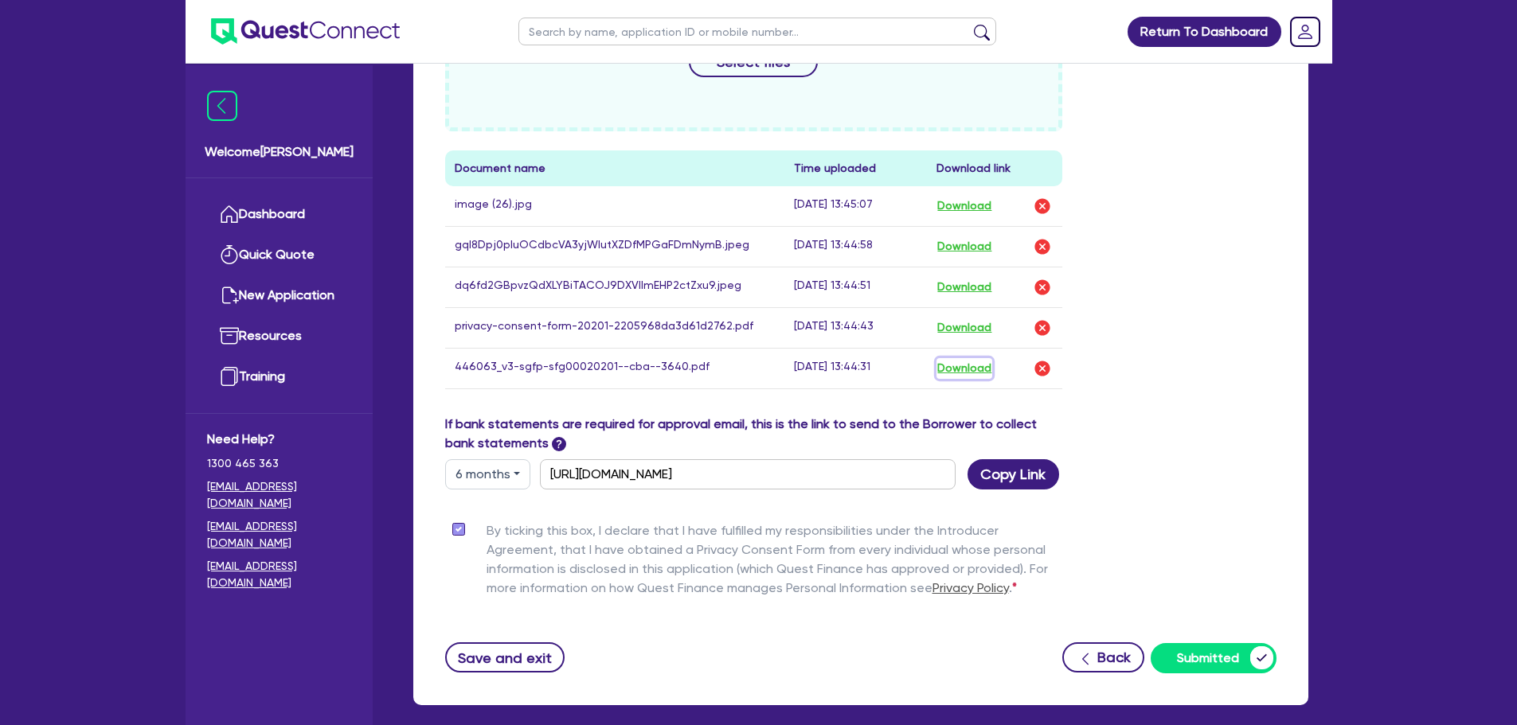
click at [973, 358] on button "Download" at bounding box center [964, 368] width 56 height 21
click at [57, 295] on div "Return To Dashboard Edit Profile Logout Welcome [PERSON_NAME] Dashboard Quick Q…" at bounding box center [758, 3] width 1517 height 1599
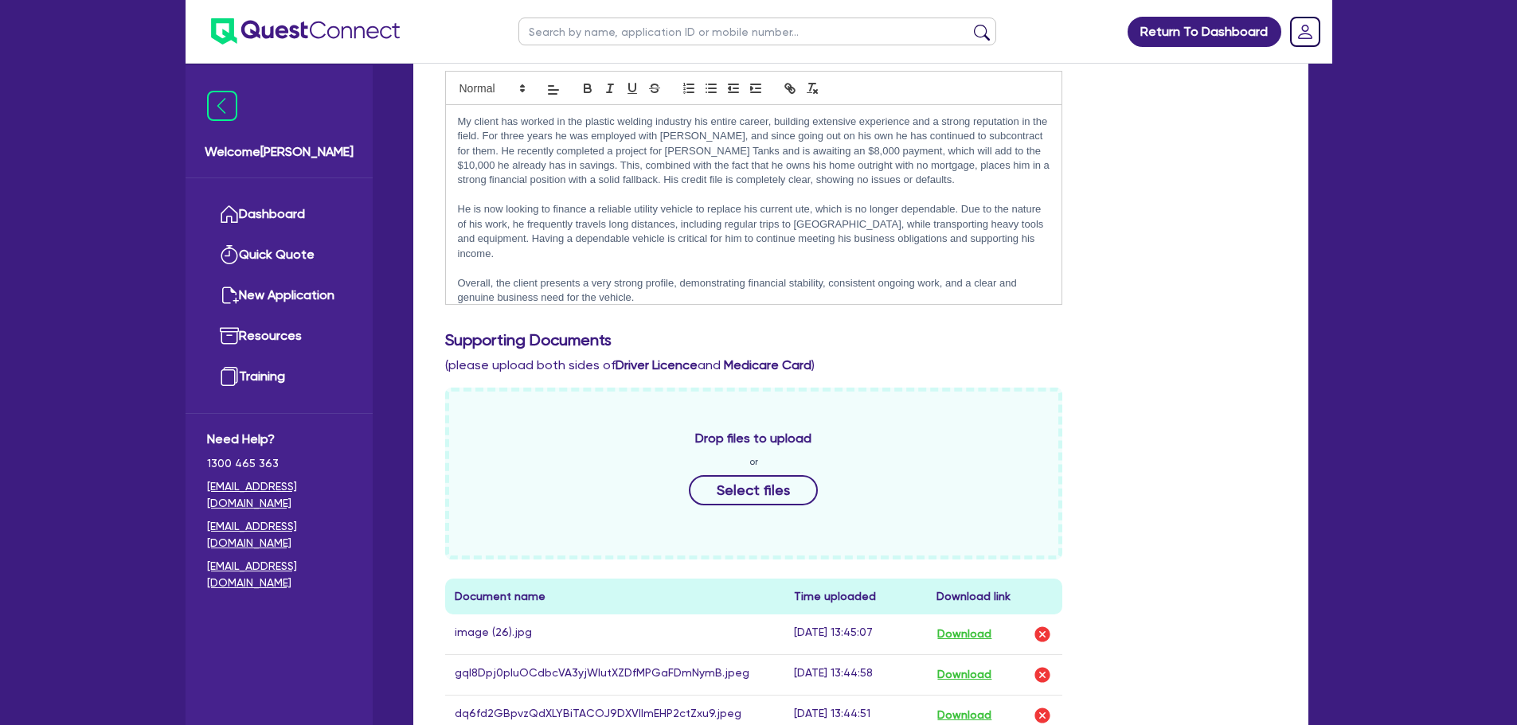
scroll to position [0, 0]
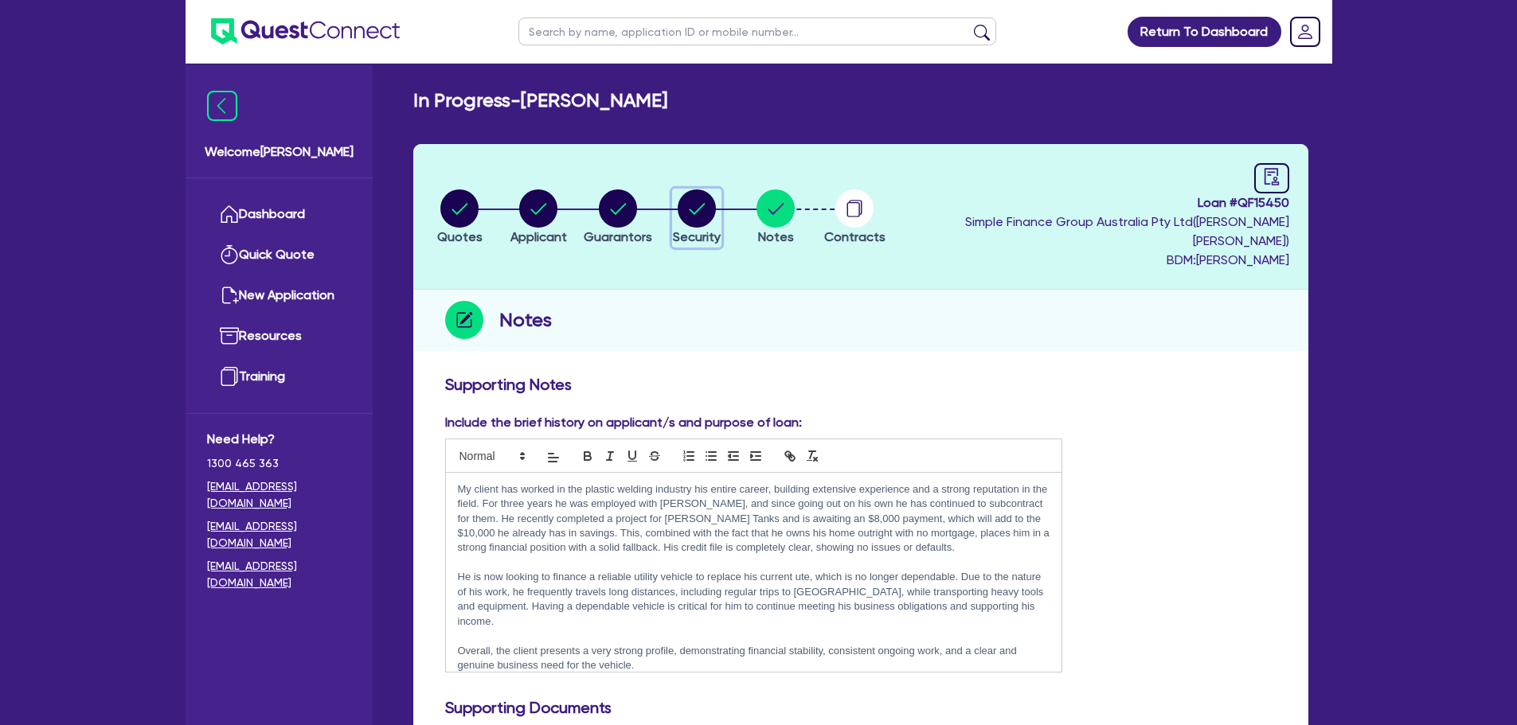
click at [716, 201] on circle "button" at bounding box center [697, 209] width 38 height 38
select select "CARS_AND_LIGHT_TRUCKS"
select select "PASSENGER_VEHICLES"
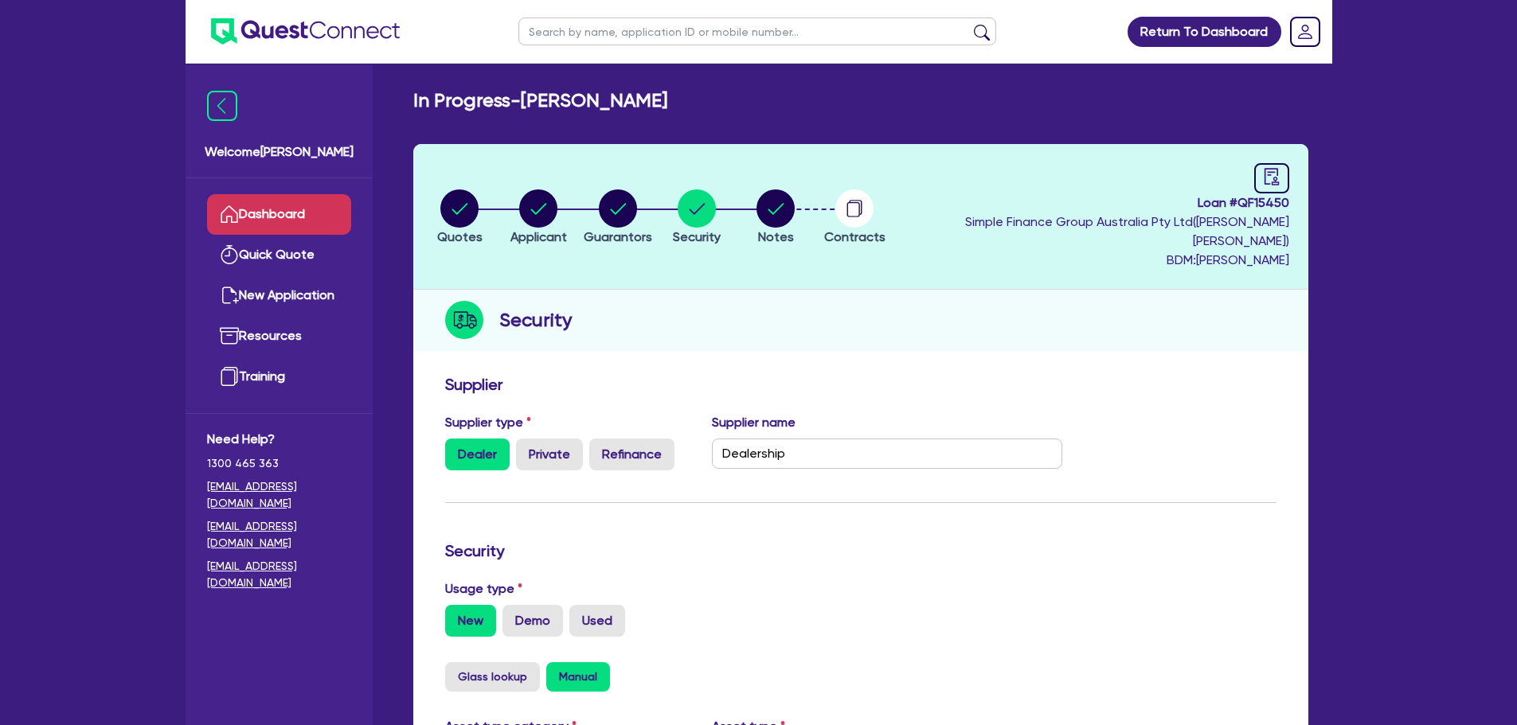
click at [283, 204] on link "Dashboard" at bounding box center [279, 214] width 144 height 41
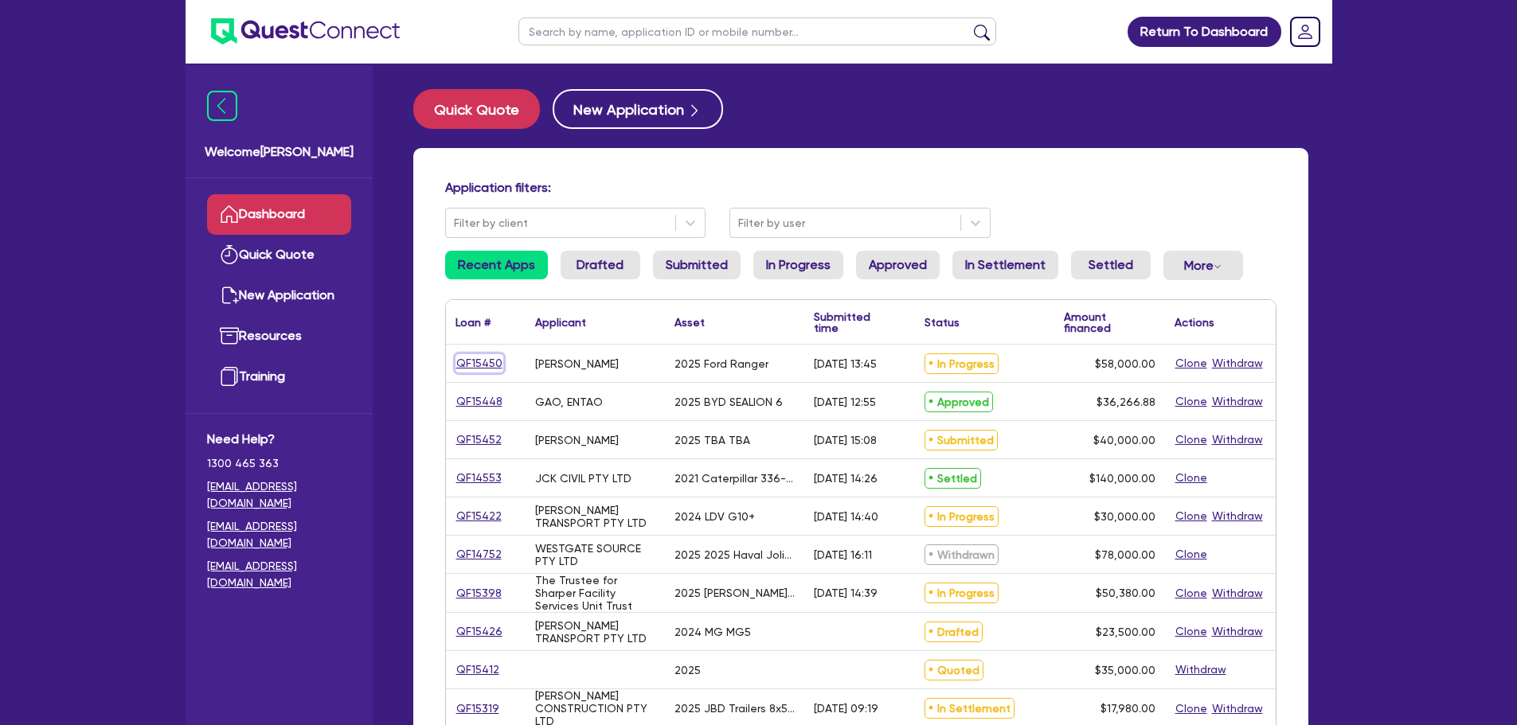
click at [464, 369] on link "QF15450" at bounding box center [479, 363] width 48 height 18
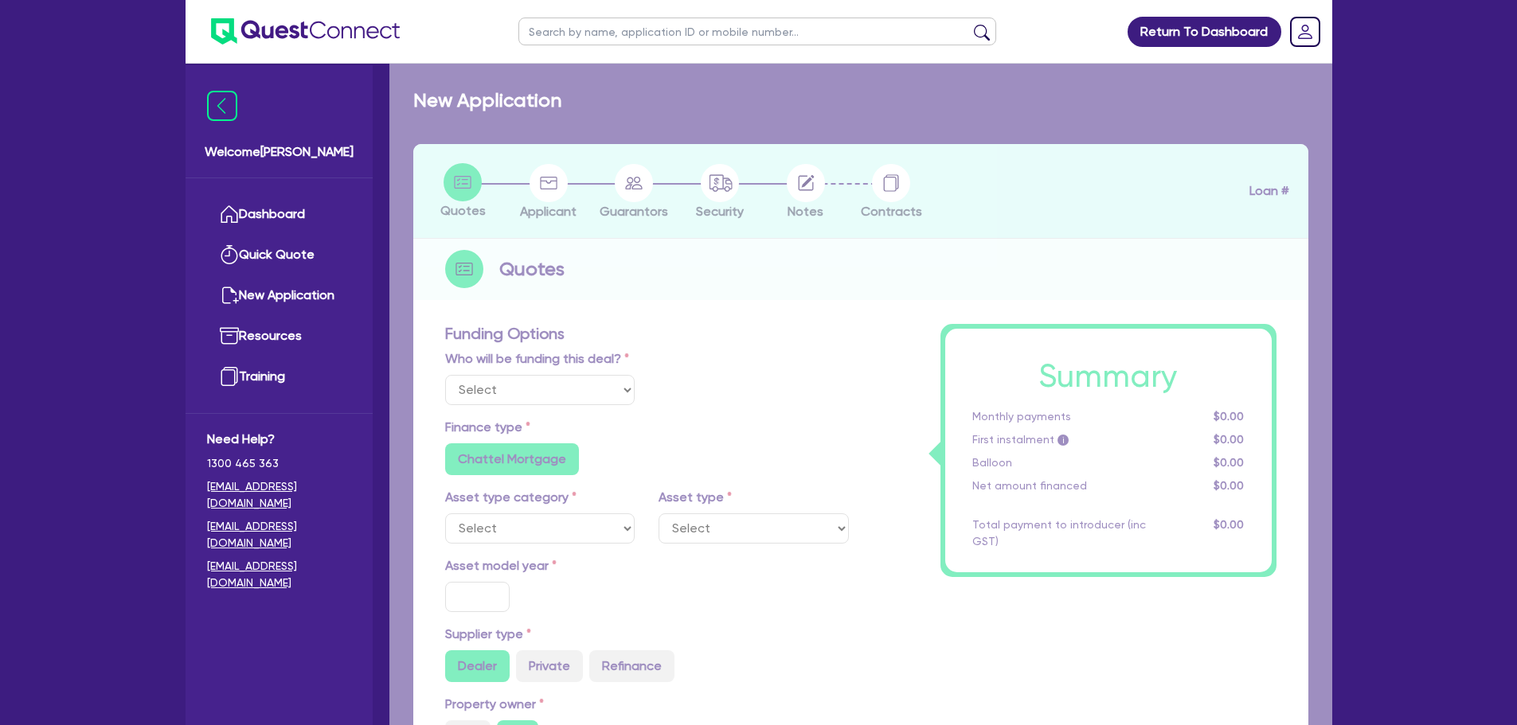
select select "Quest Finance - Own Book"
select select "CARS_AND_LIGHT_TRUCKS"
type input "2025"
radio input "true"
type input "58,000"
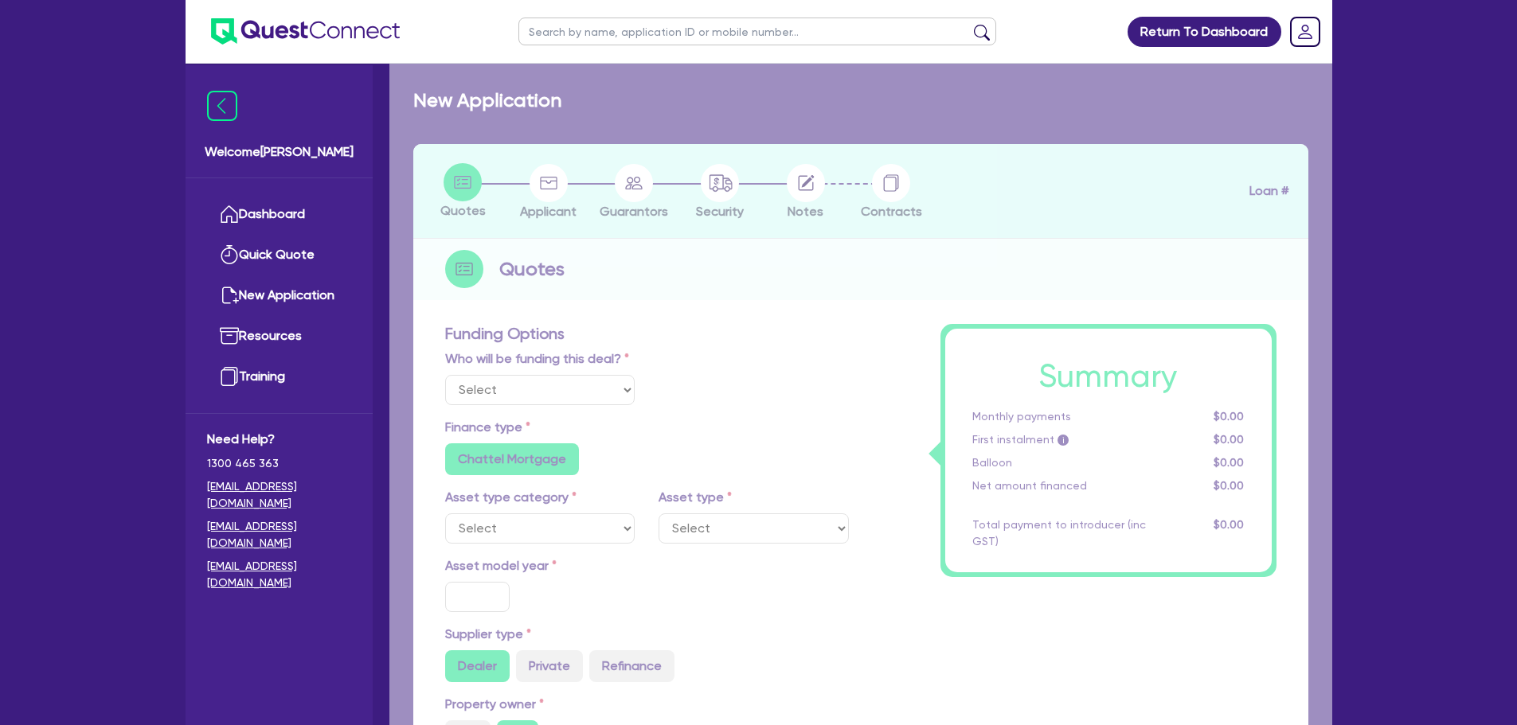
type input "30"
type input "17,400"
type input "8"
type input "4,640"
type input "17.95"
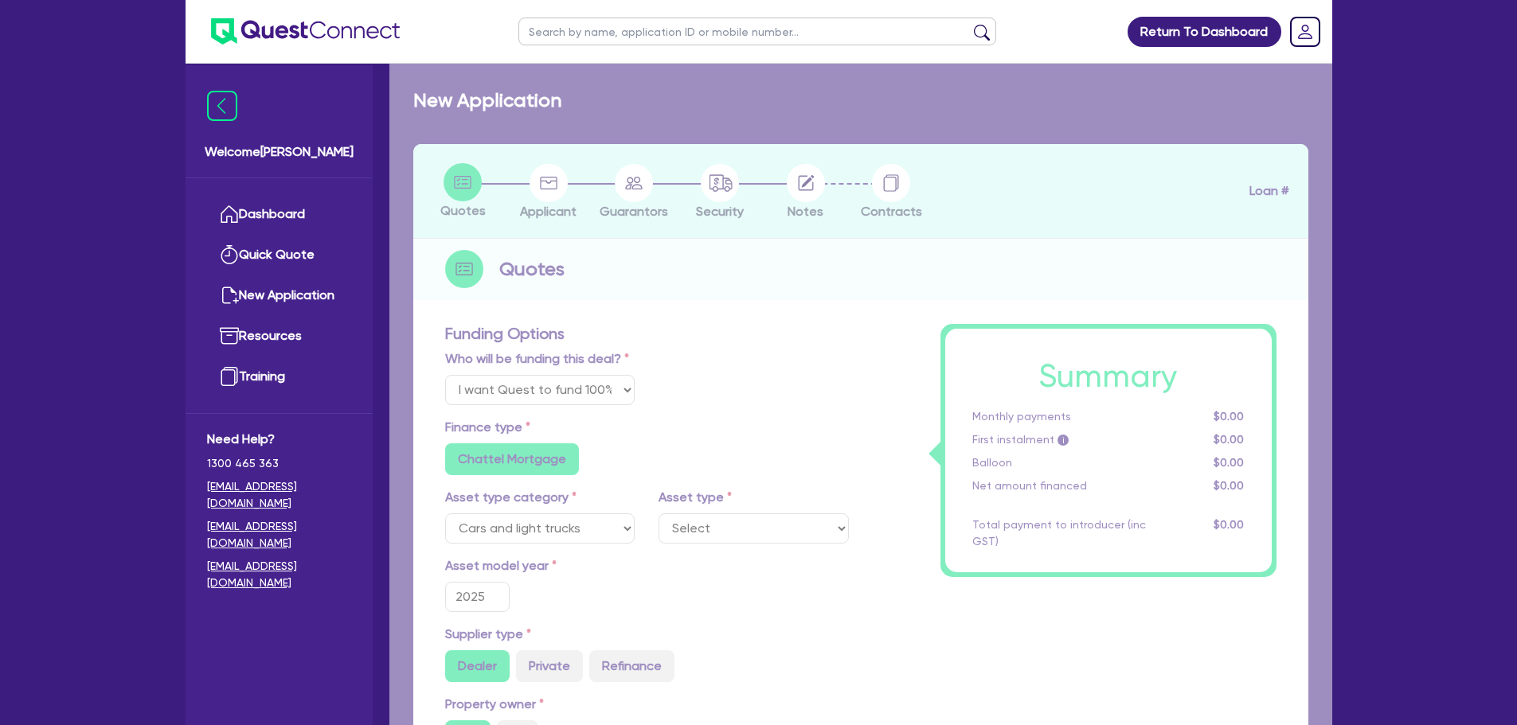
select select "PASSENGER_VEHICLES"
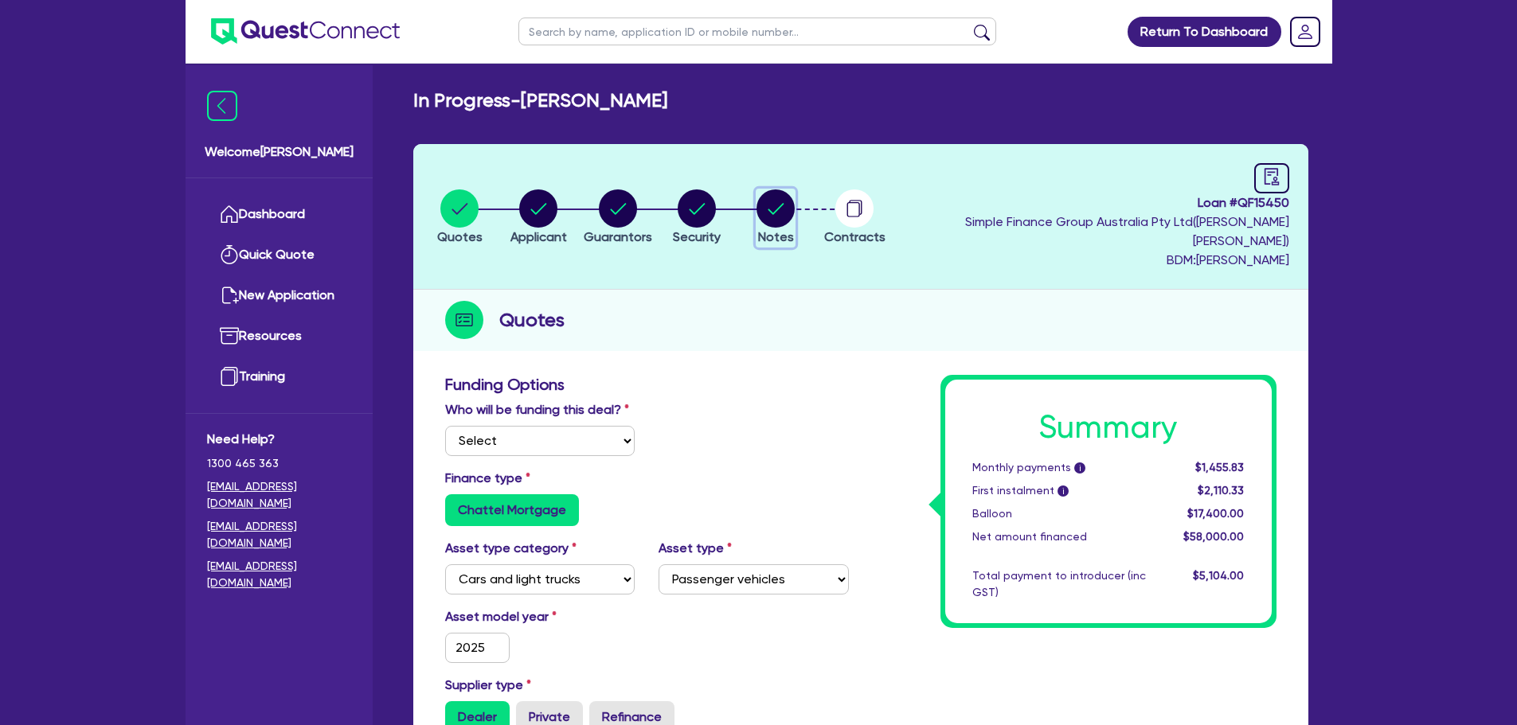
click at [795, 190] on circle "button" at bounding box center [775, 209] width 38 height 38
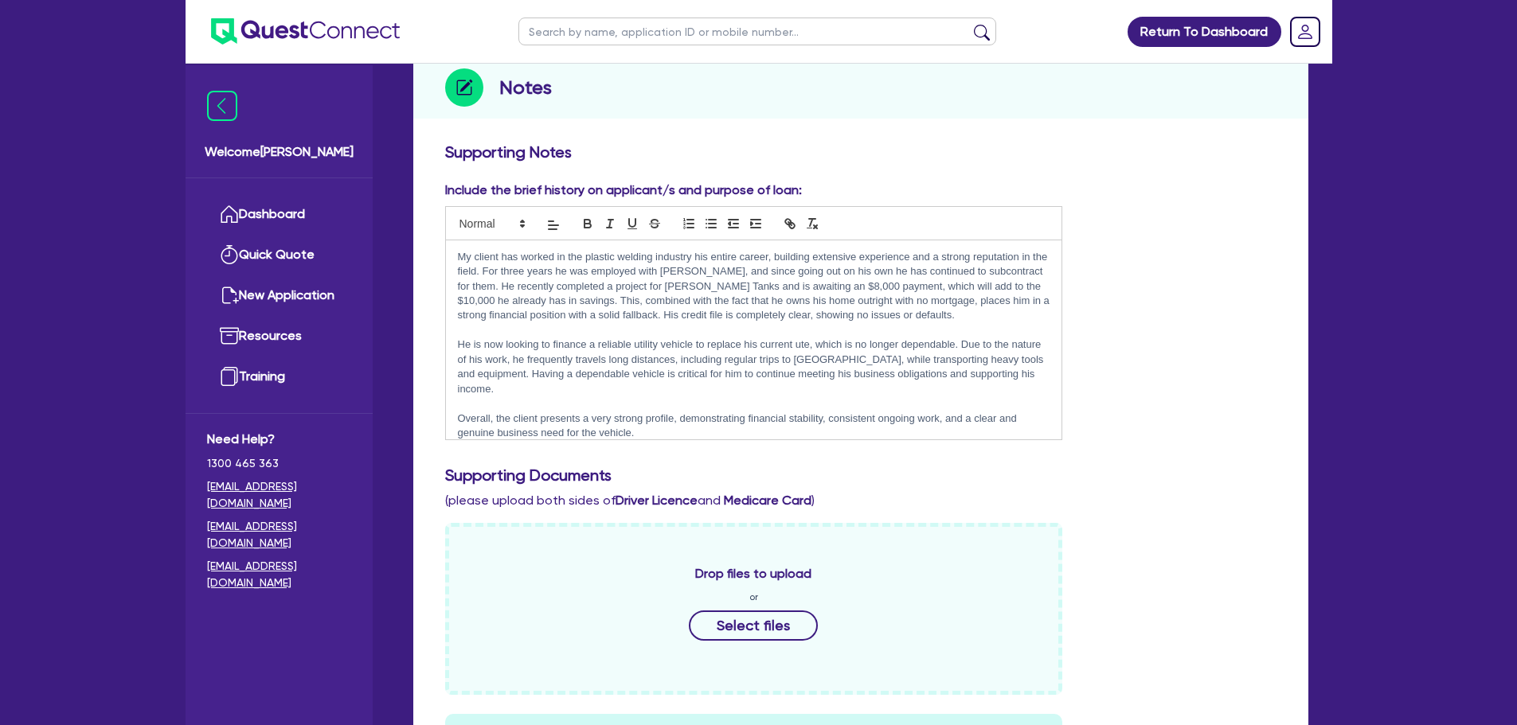
scroll to position [478, 0]
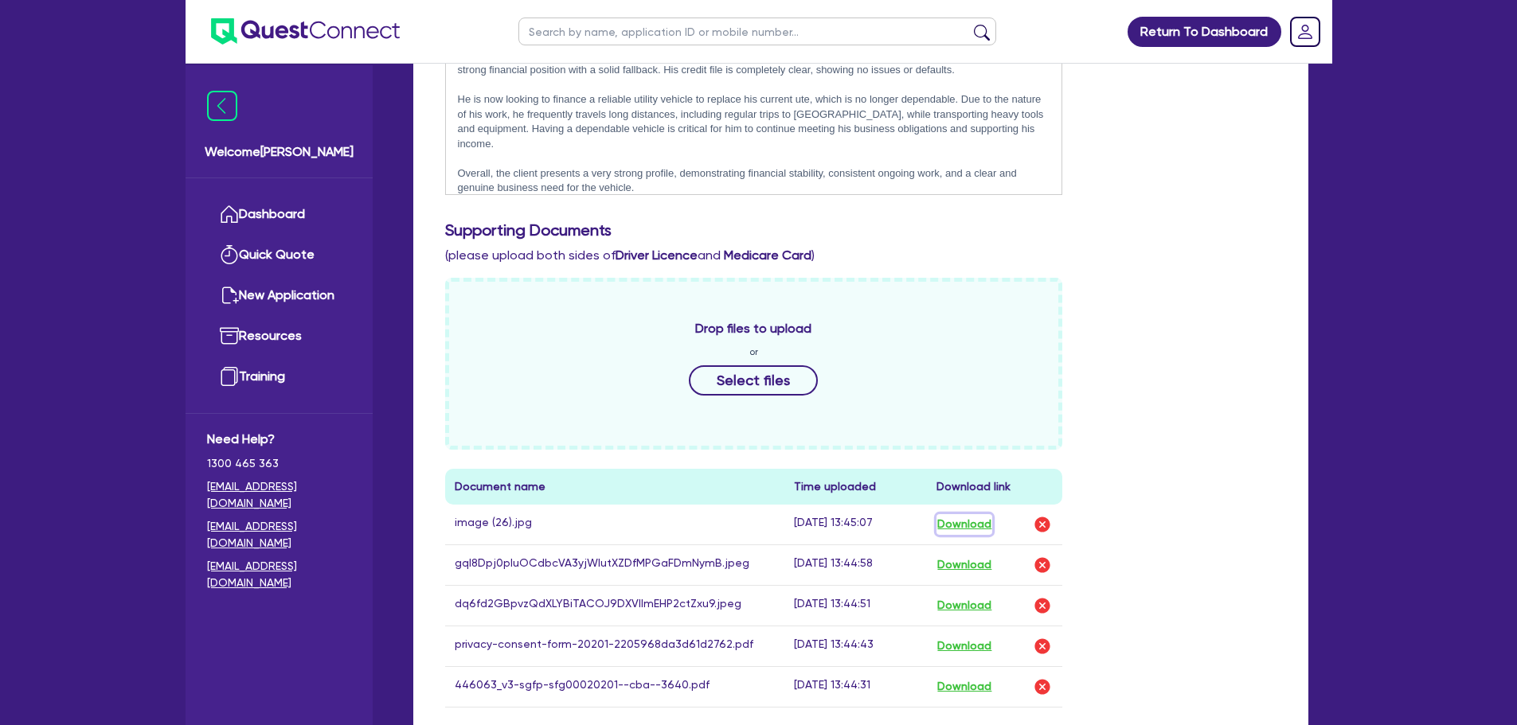
click at [984, 514] on button "Download" at bounding box center [964, 524] width 56 height 21
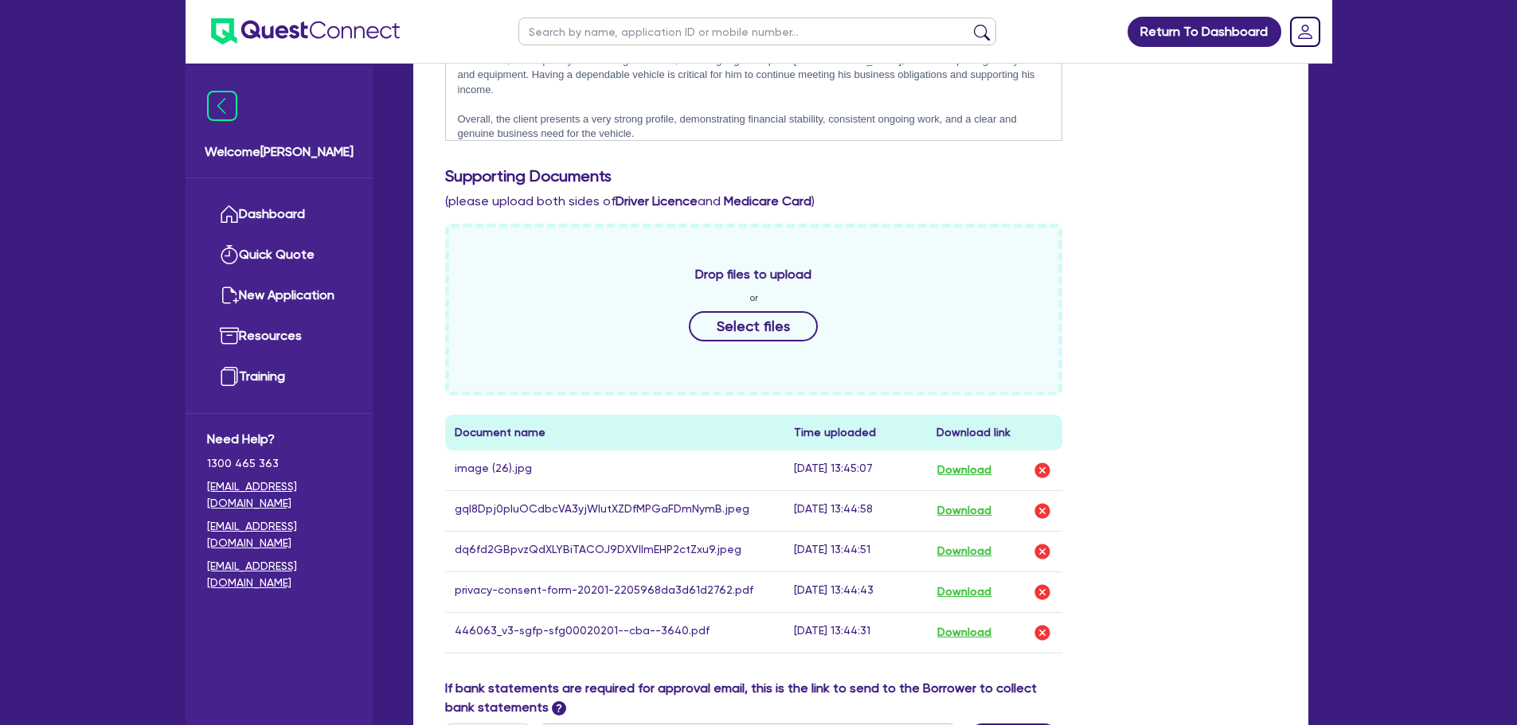
scroll to position [557, 0]
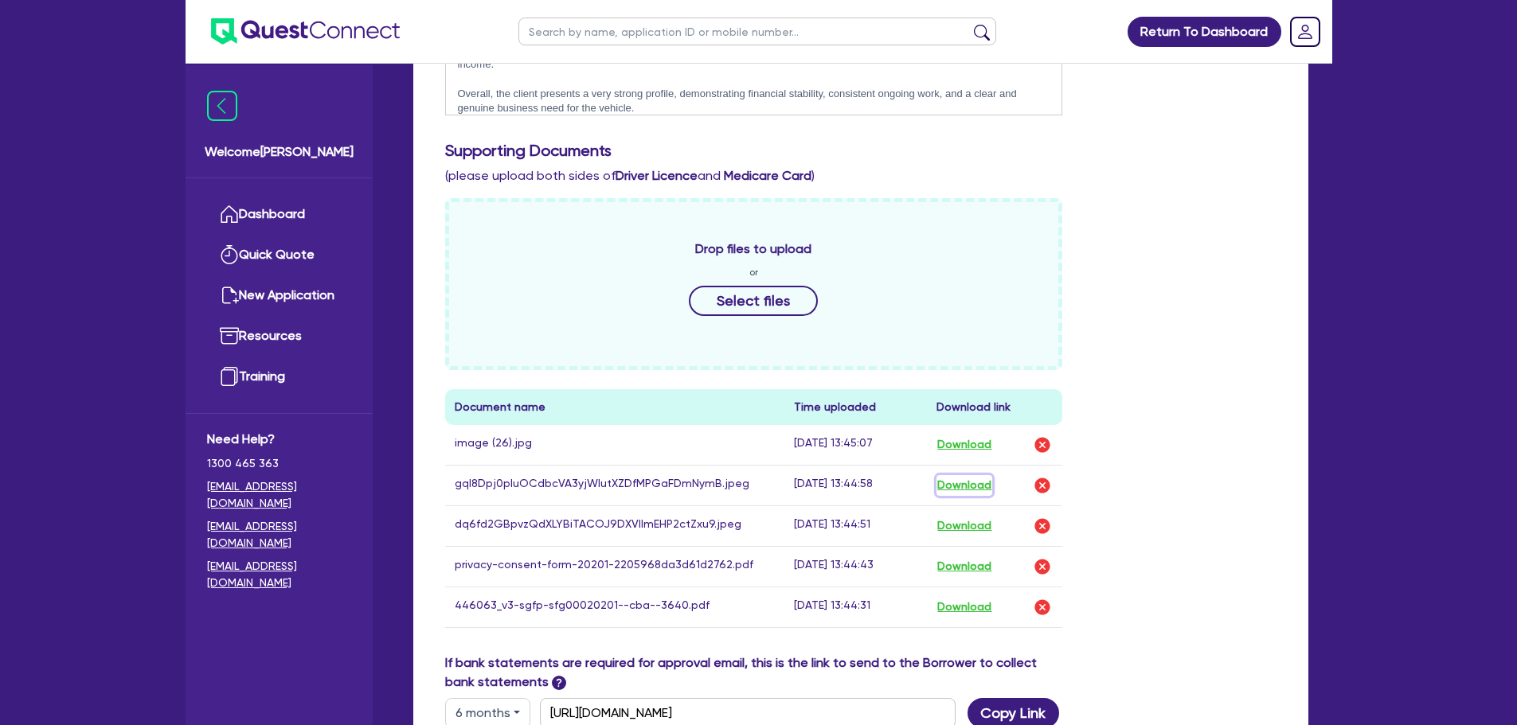
click at [975, 475] on button "Download" at bounding box center [964, 485] width 56 height 21
click at [964, 516] on button "Download" at bounding box center [964, 526] width 56 height 21
click at [291, 217] on link "Dashboard" at bounding box center [279, 214] width 144 height 41
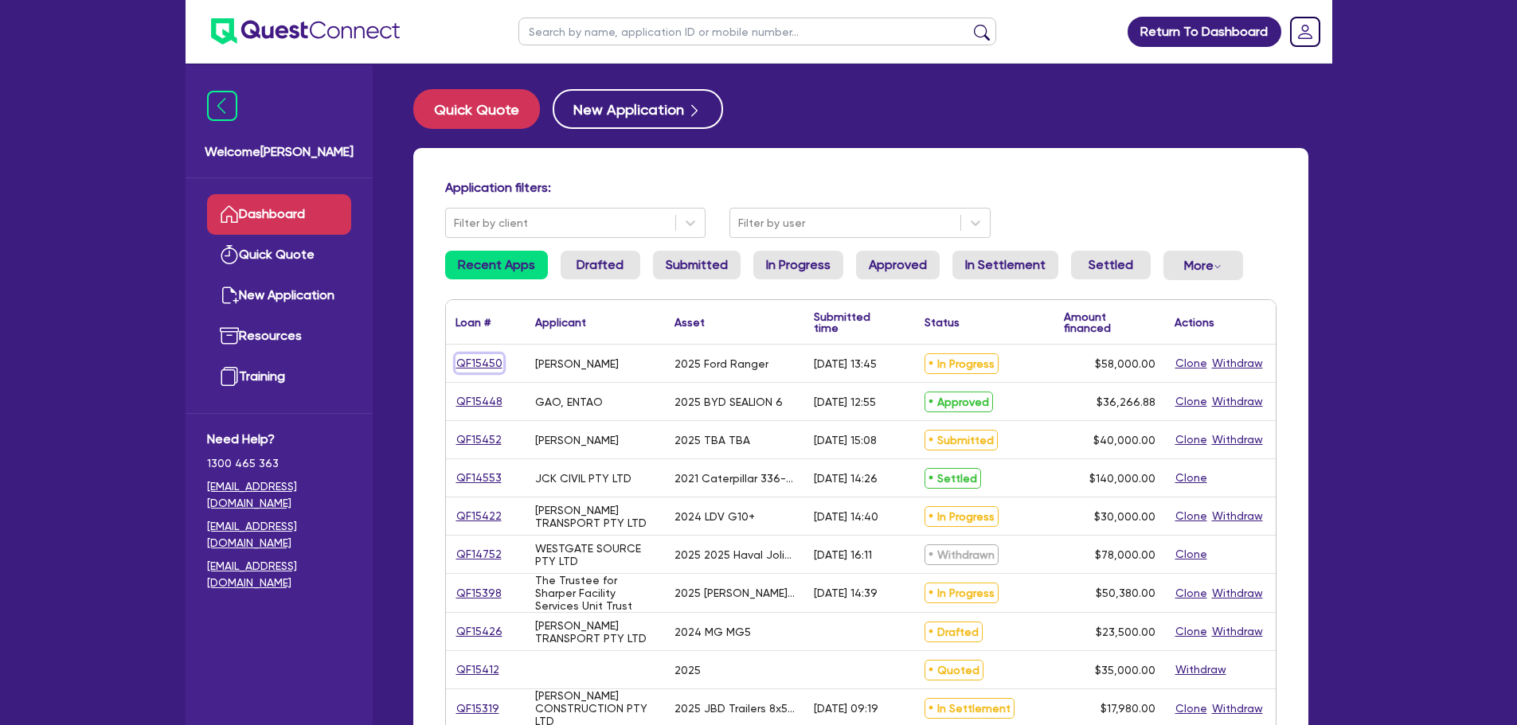
click at [495, 360] on link "QF15450" at bounding box center [479, 363] width 48 height 18
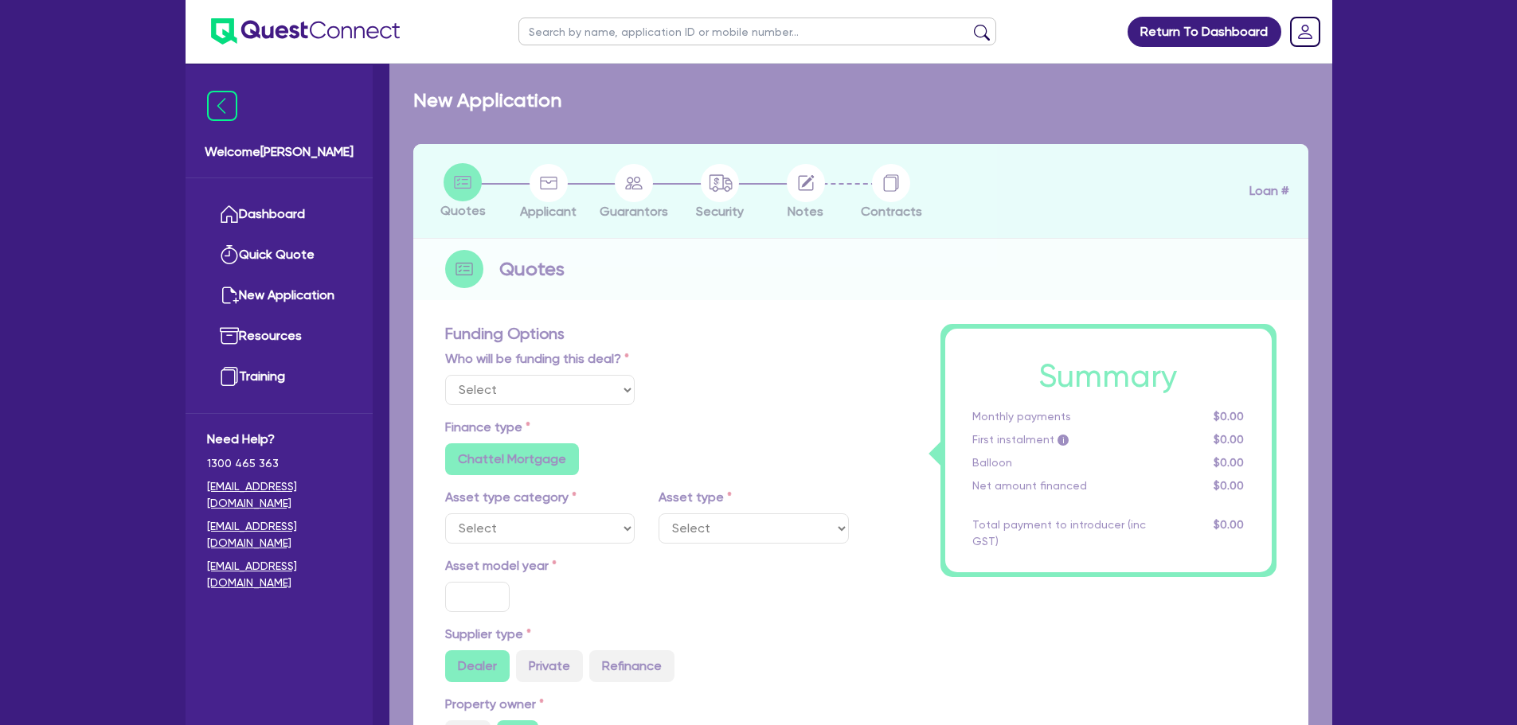
select select "Quest Finance - Own Book"
select select "CARS_AND_LIGHT_TRUCKS"
type input "2025"
radio input "true"
type input "58,000"
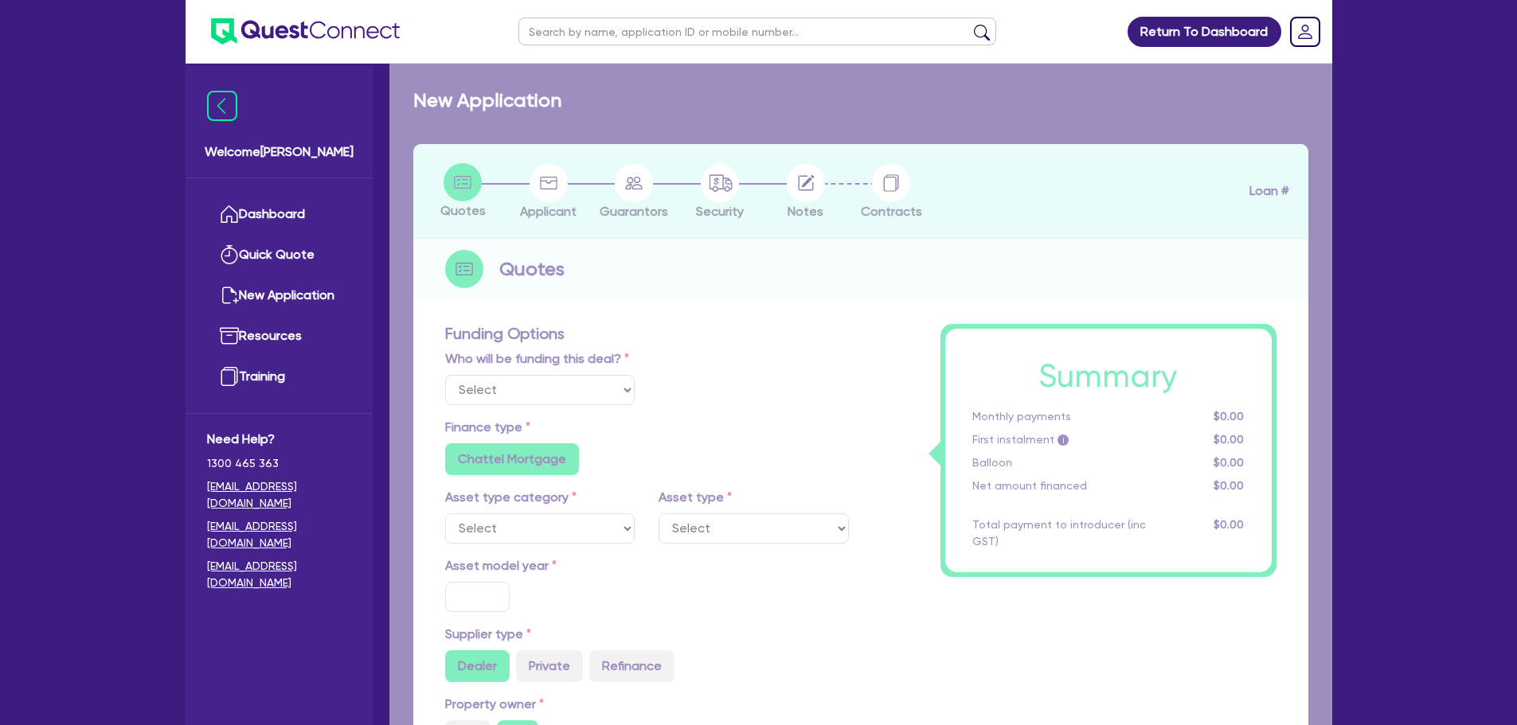
type input "30"
type input "17,400"
type input "8"
type input "4,640"
type input "17.95"
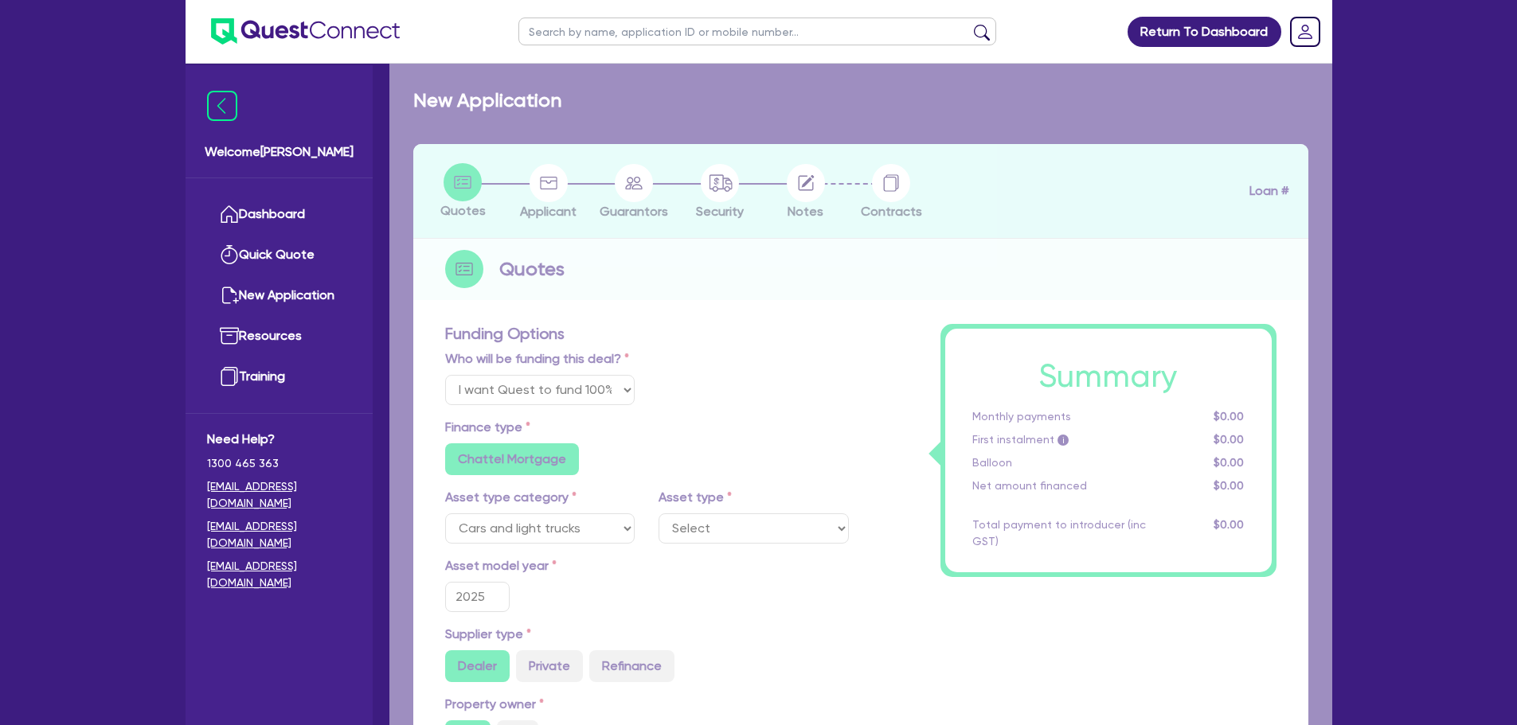
select select "PASSENGER_VEHICLES"
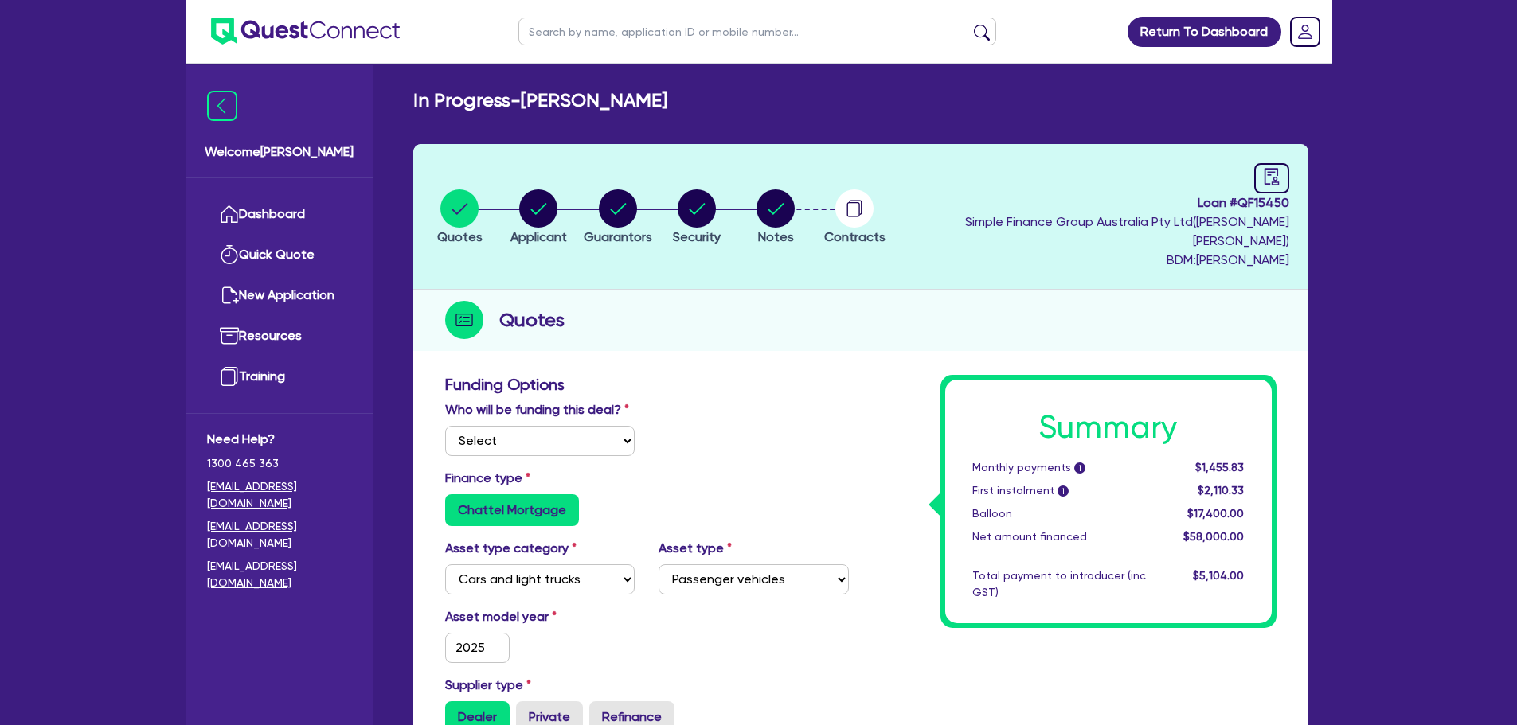
click at [815, 223] on li "Notes" at bounding box center [775, 217] width 79 height 56
click at [795, 207] on circle "button" at bounding box center [775, 209] width 38 height 38
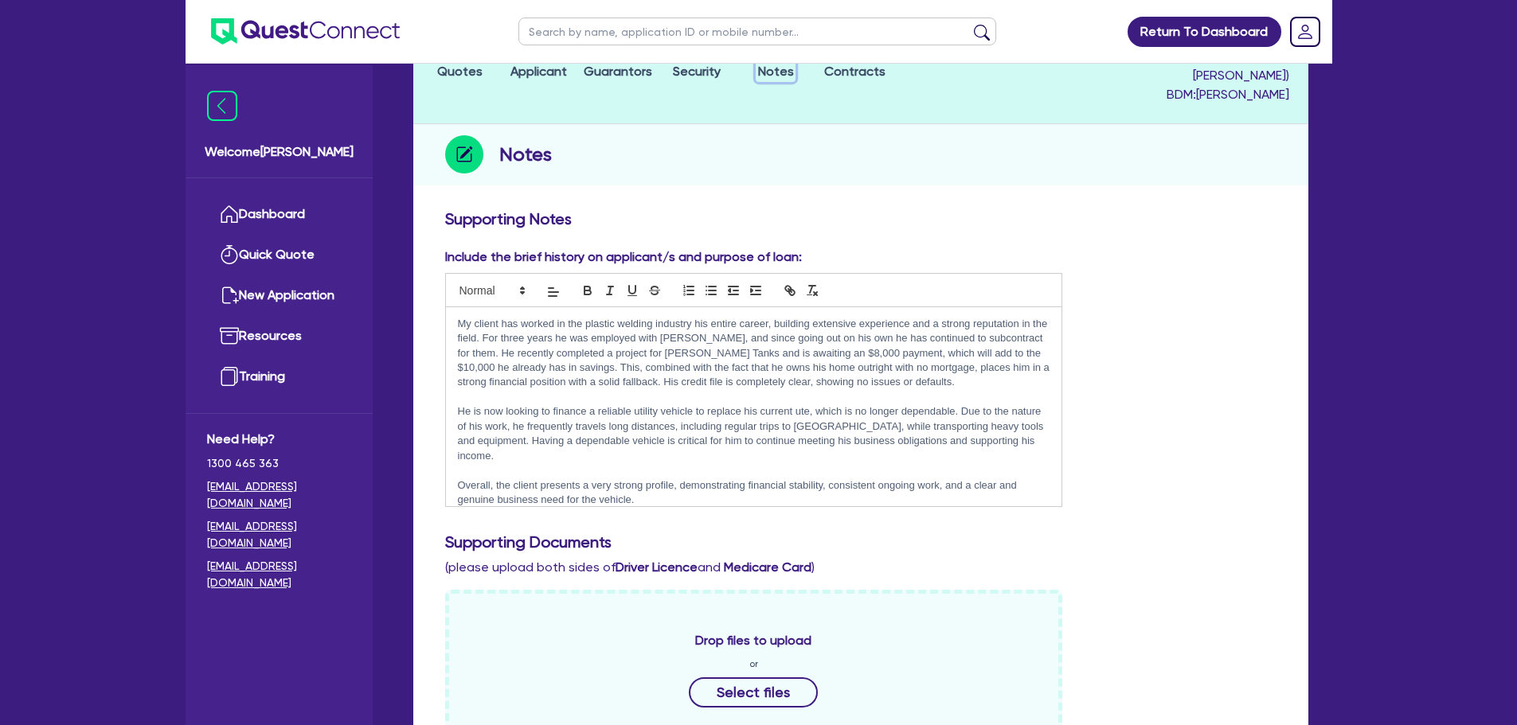
scroll to position [80, 0]
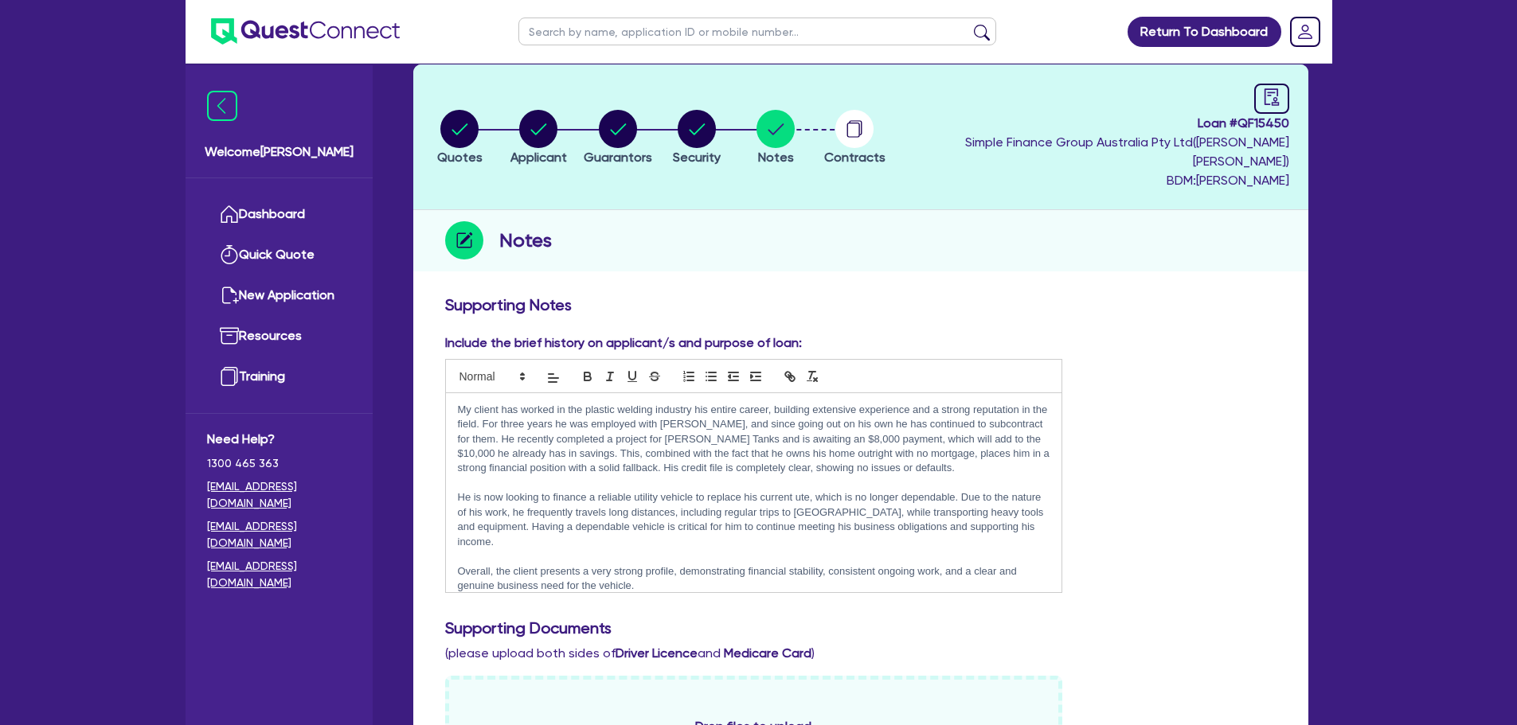
click at [783, 421] on p "My client has worked in the plastic welding industry his entire career, buildin…" at bounding box center [754, 439] width 592 height 73
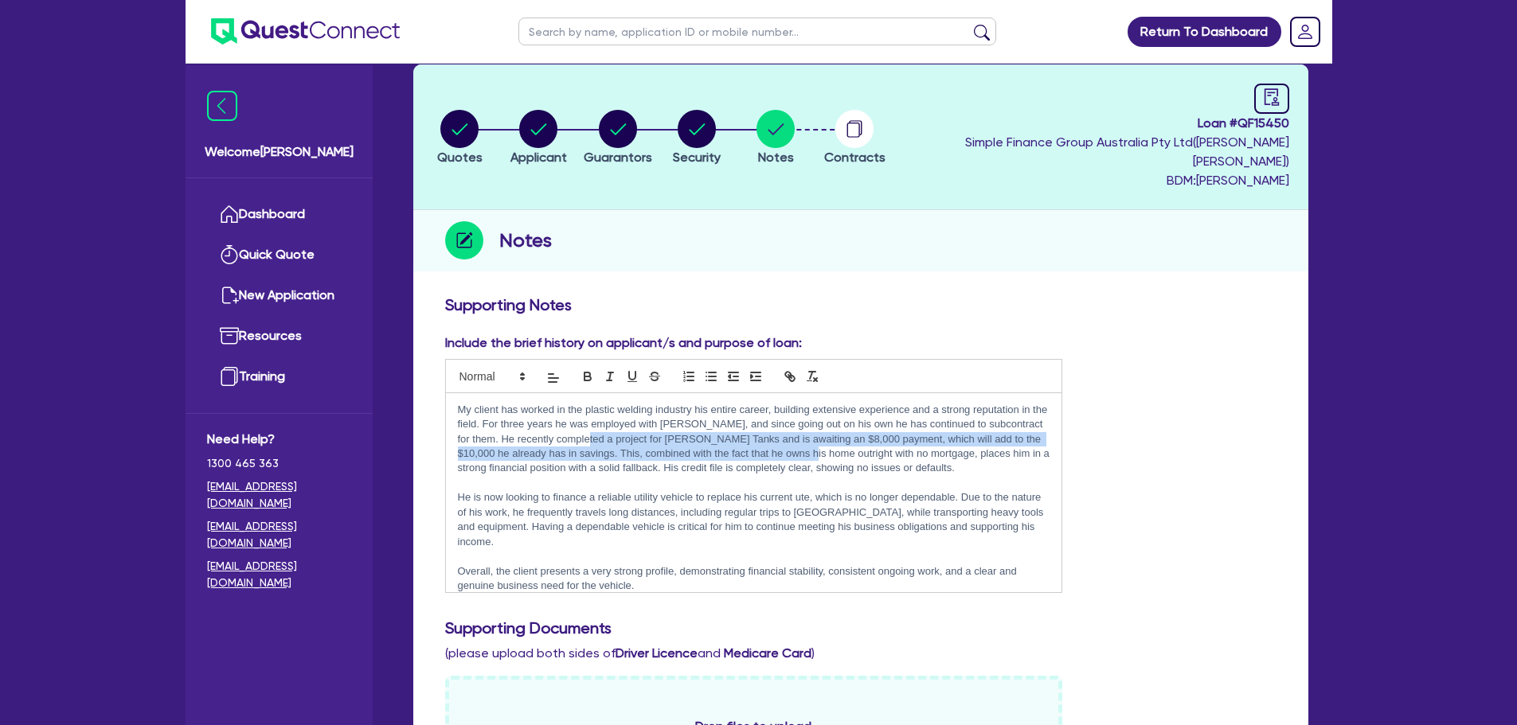
drag, startPoint x: 601, startPoint y: 419, endPoint x: 813, endPoint y: 441, distance: 213.0
click at [813, 441] on p "My client has worked in the plastic welding industry his entire career, buildin…" at bounding box center [754, 439] width 592 height 73
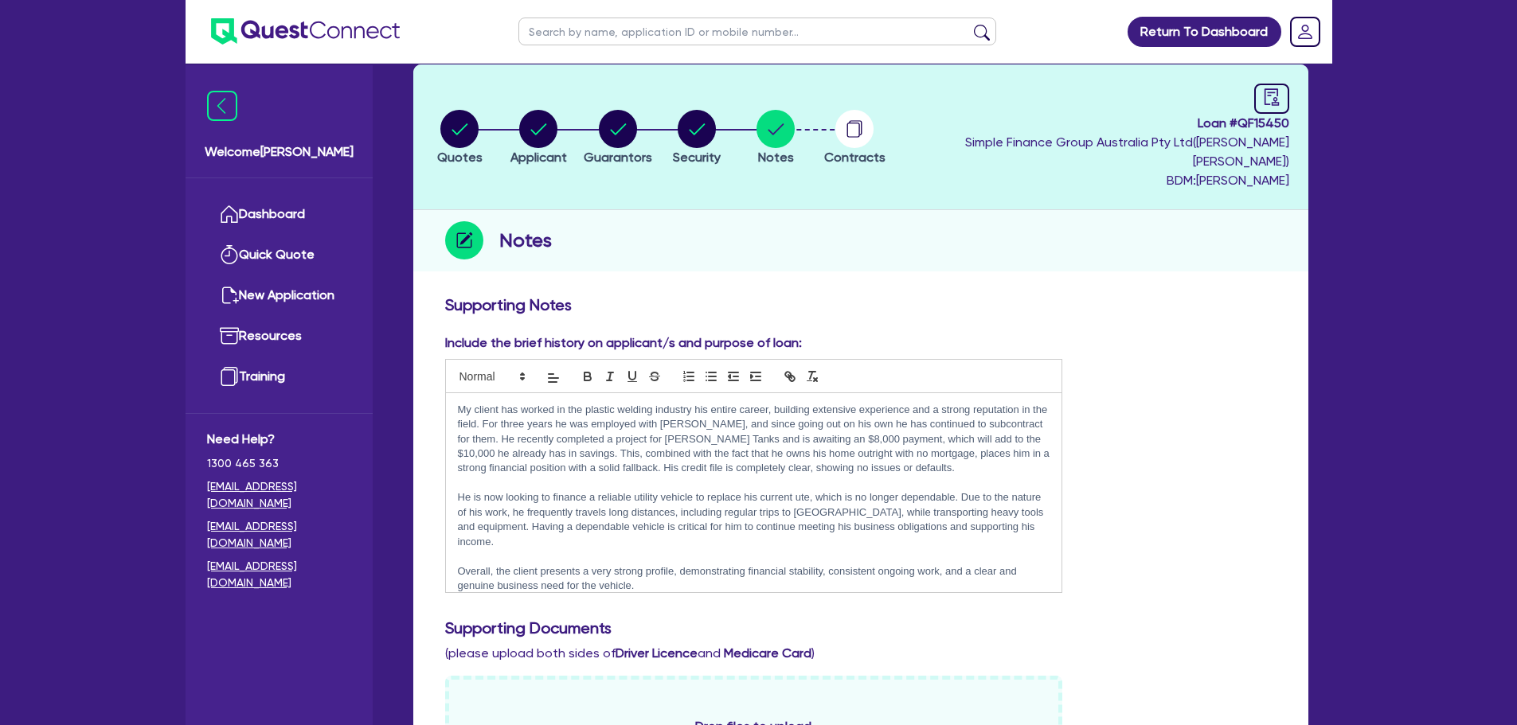
click at [721, 451] on p "My client has worked in the plastic welding industry his entire career, buildin…" at bounding box center [754, 439] width 592 height 73
drag, startPoint x: 852, startPoint y: 434, endPoint x: 900, endPoint y: 440, distance: 48.1
click at [900, 440] on p "My client has worked in the plastic welding industry his entire career, buildin…" at bounding box center [754, 439] width 592 height 73
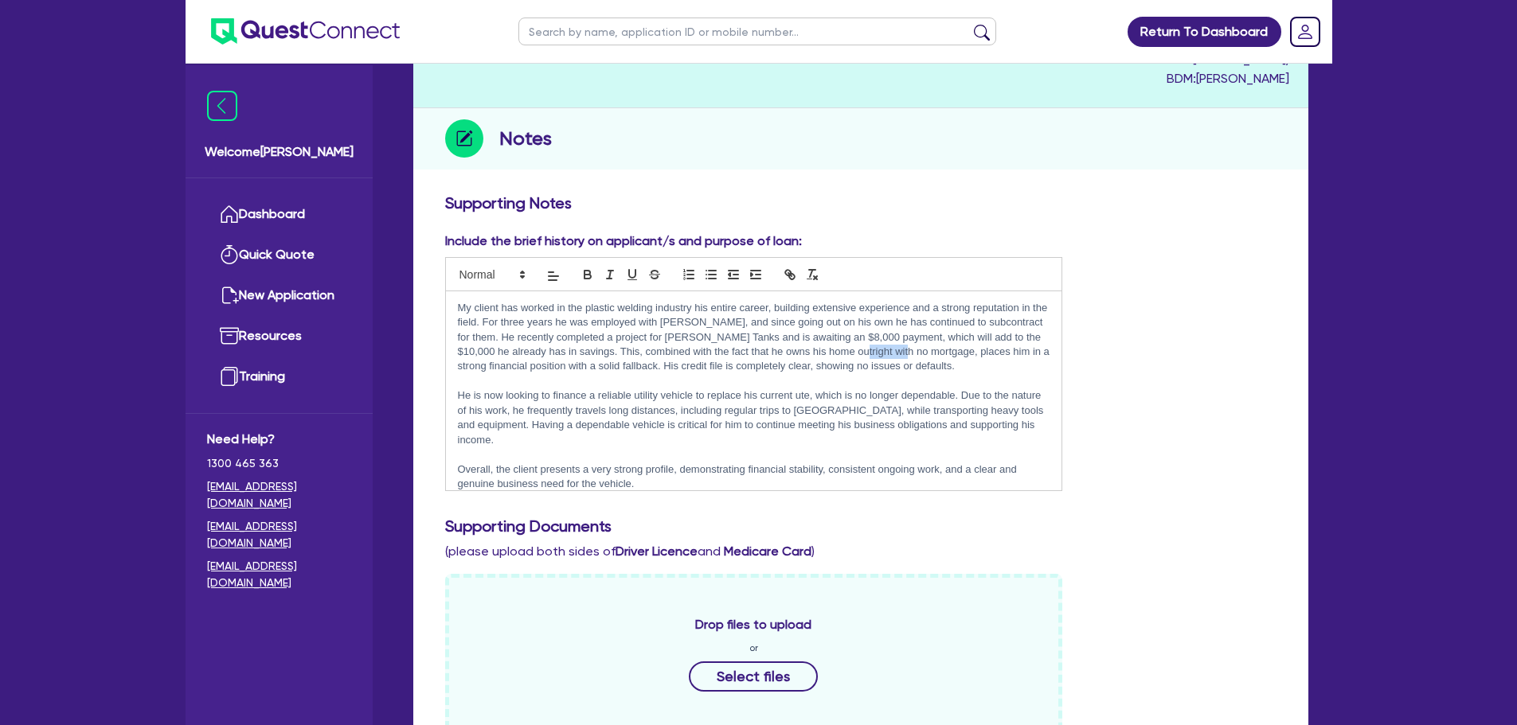
scroll to position [319, 0]
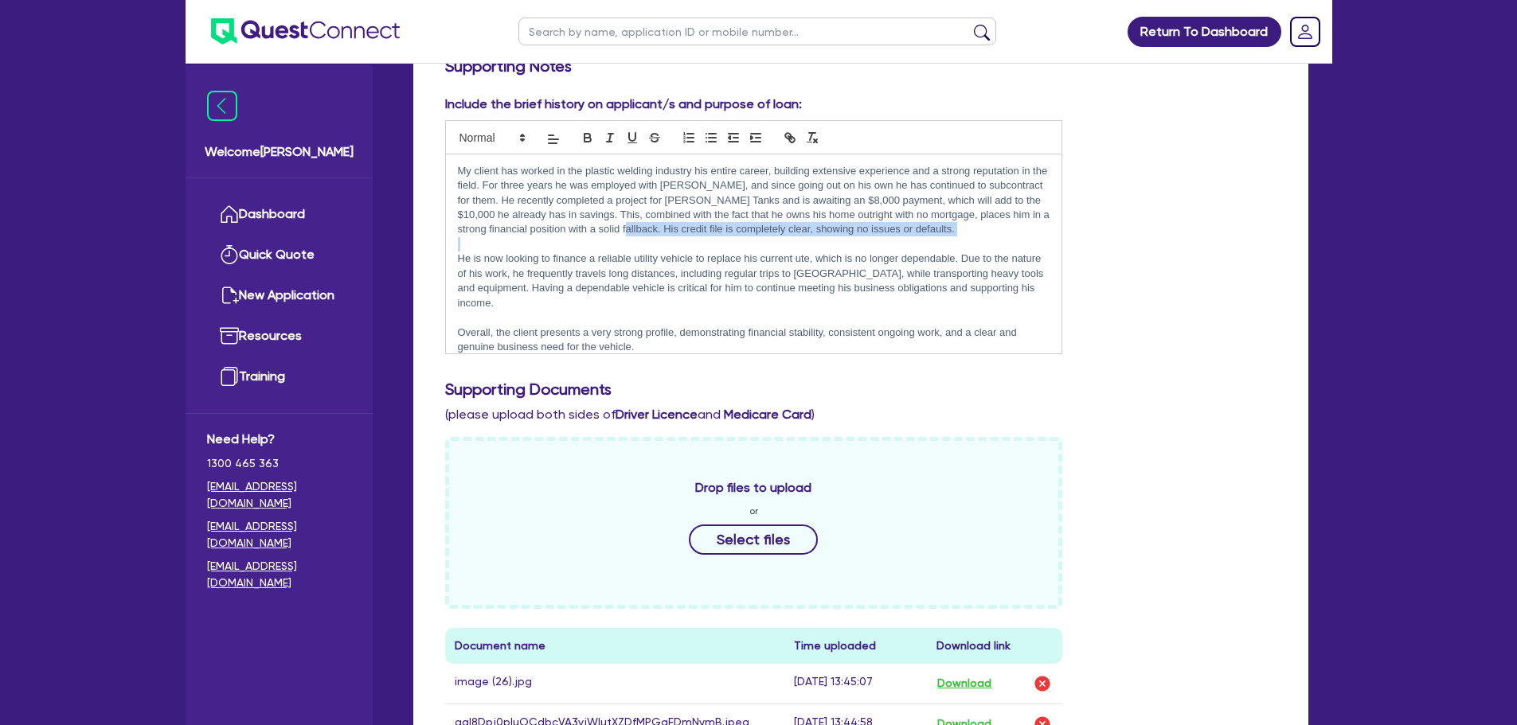
drag, startPoint x: 636, startPoint y: 213, endPoint x: 698, endPoint y: 221, distance: 62.6
click at [696, 220] on div "My client has worked in the plastic welding industry his entire career, buildin…" at bounding box center [754, 253] width 616 height 199
click at [707, 237] on p at bounding box center [754, 244] width 592 height 14
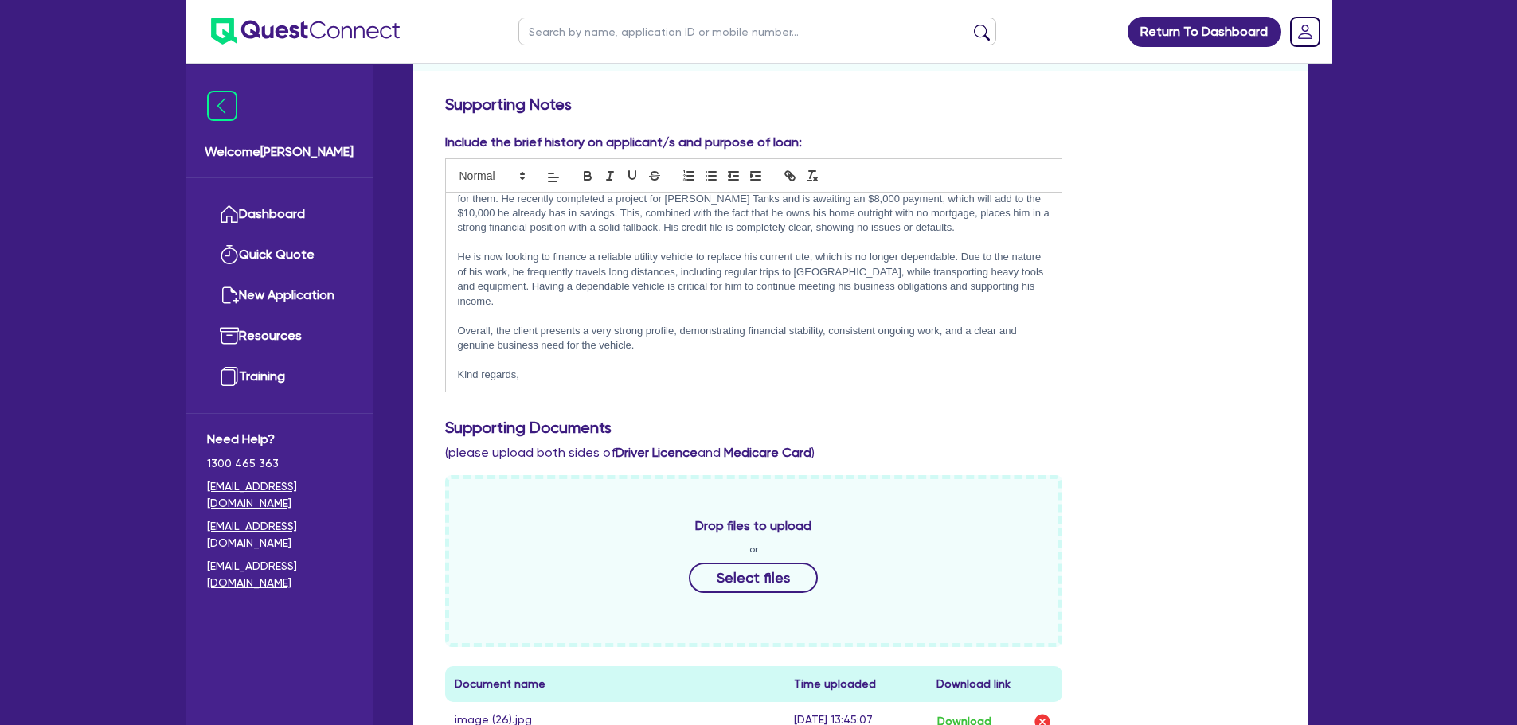
scroll to position [80, 0]
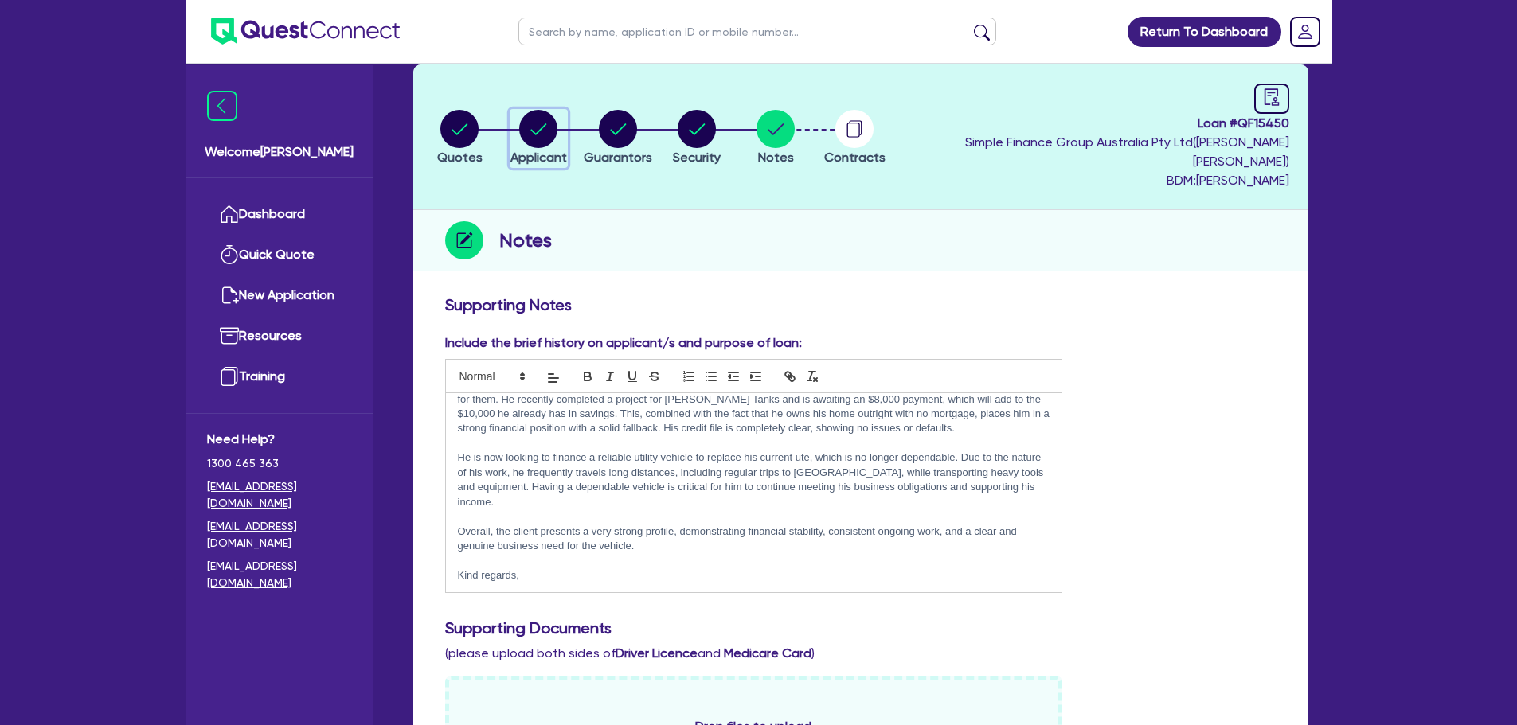
drag, startPoint x: 541, startPoint y: 121, endPoint x: 534, endPoint y: 140, distance: 20.4
click at [541, 121] on circle "button" at bounding box center [538, 129] width 38 height 38
select select "SOLE_TRADER"
select select "MANUFACTURING"
select select "METAL_AND_PLASTICS"
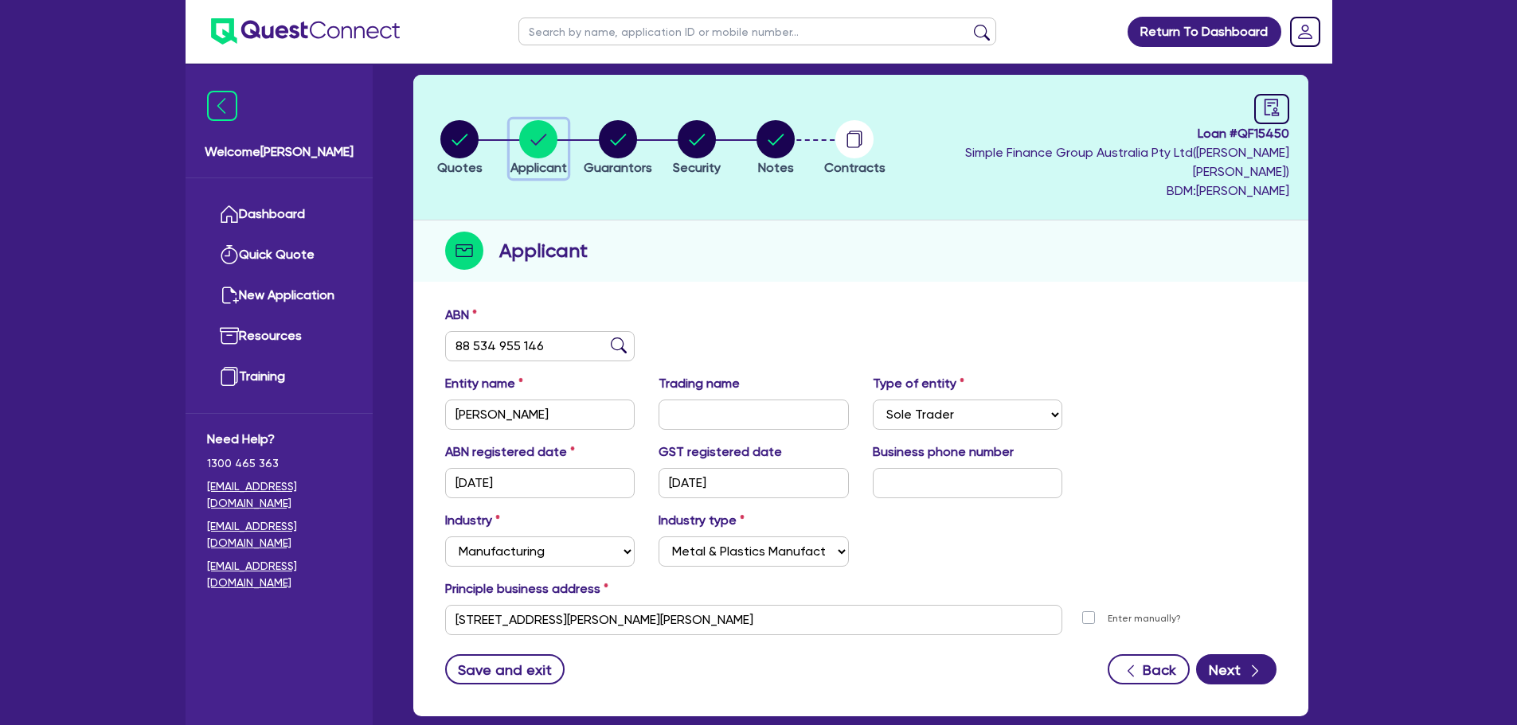
scroll to position [139, 0]
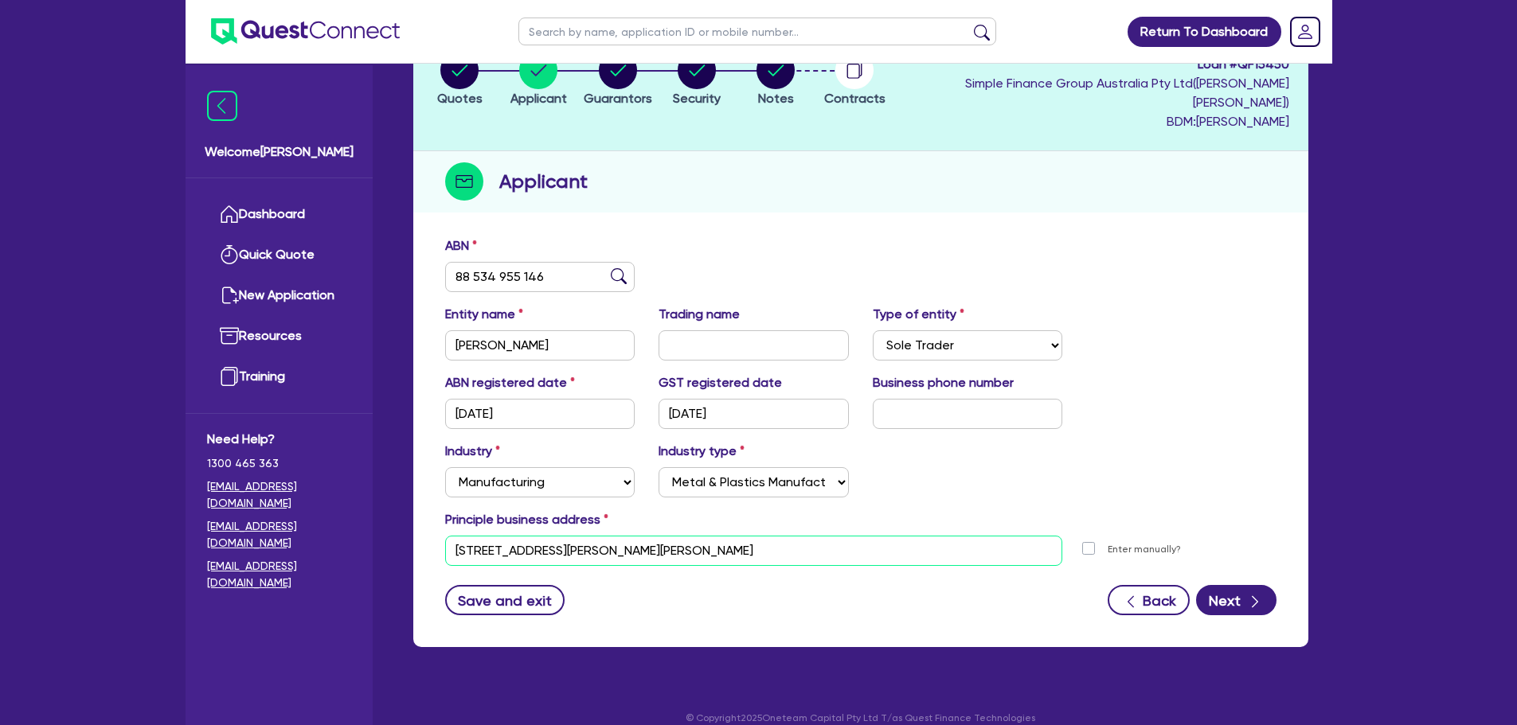
drag, startPoint x: 667, startPoint y: 526, endPoint x: 456, endPoint y: 502, distance: 211.7
click at [456, 510] on div "Principle business address [STREET_ADDRESS][PERSON_NAME][PERSON_NAME][PERSON_NA…" at bounding box center [860, 538] width 855 height 56
click at [620, 75] on icon "button" at bounding box center [618, 70] width 38 height 38
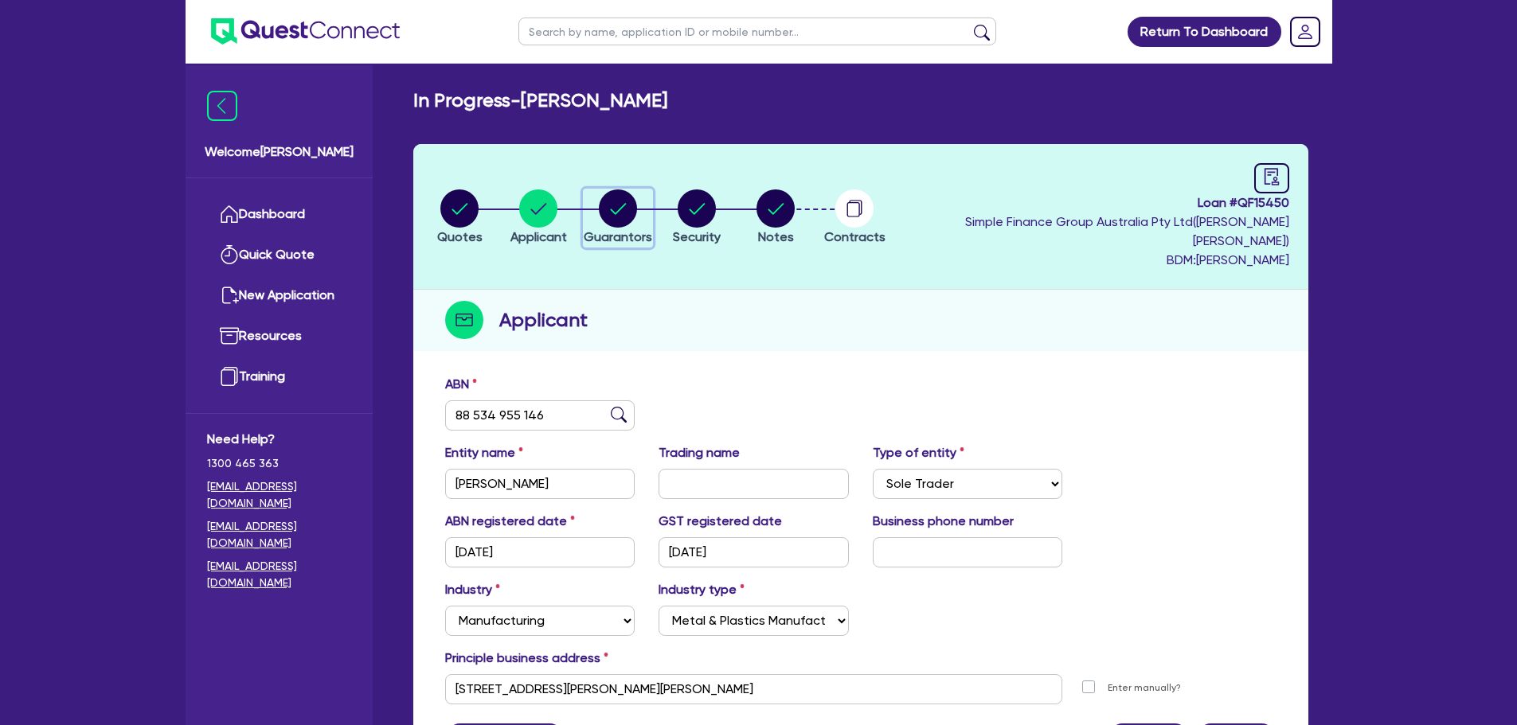
select select "MR"
select select "QLD"
select select "MARRIED"
select select "CASH"
select select "PROPERTY"
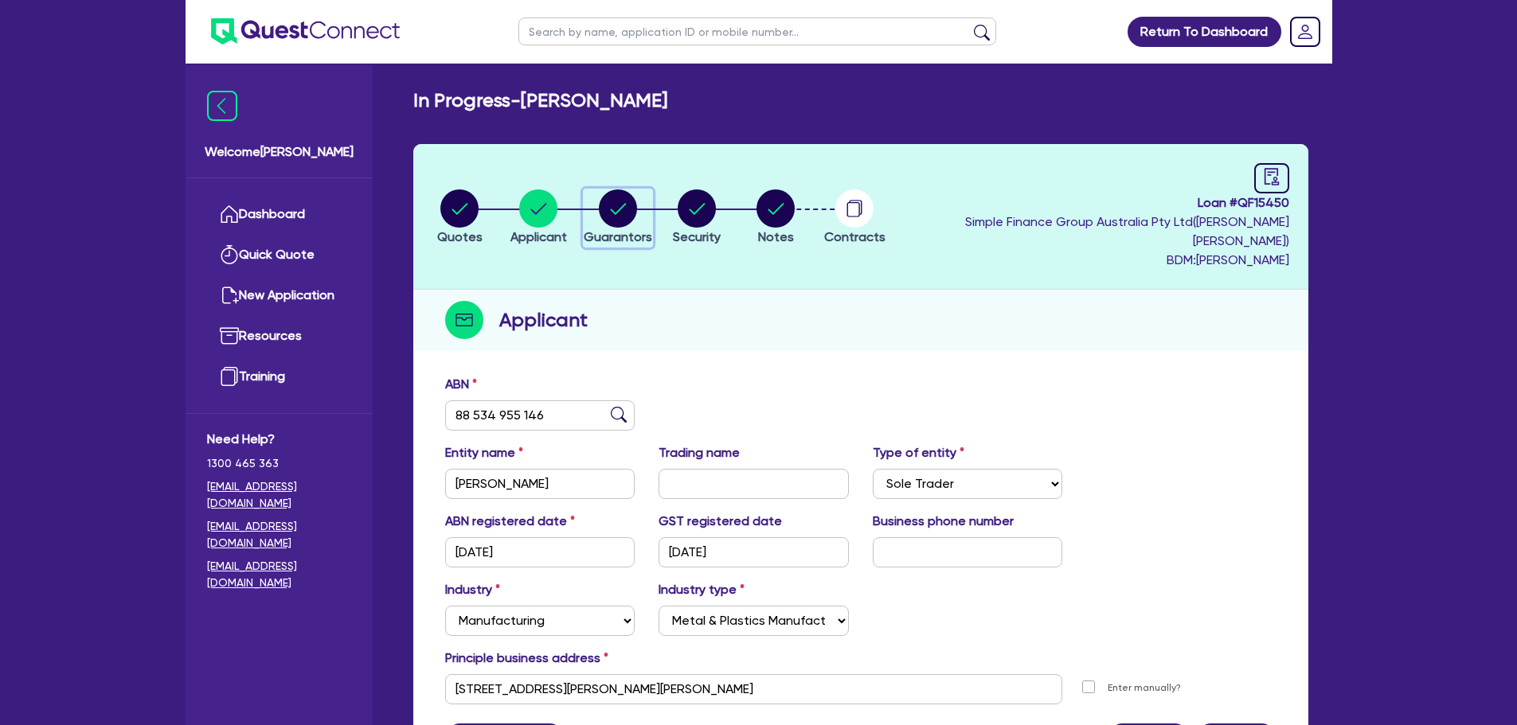
select select "VEHICLE"
select select "TRAILER"
select select "VEHICLE_LOAN"
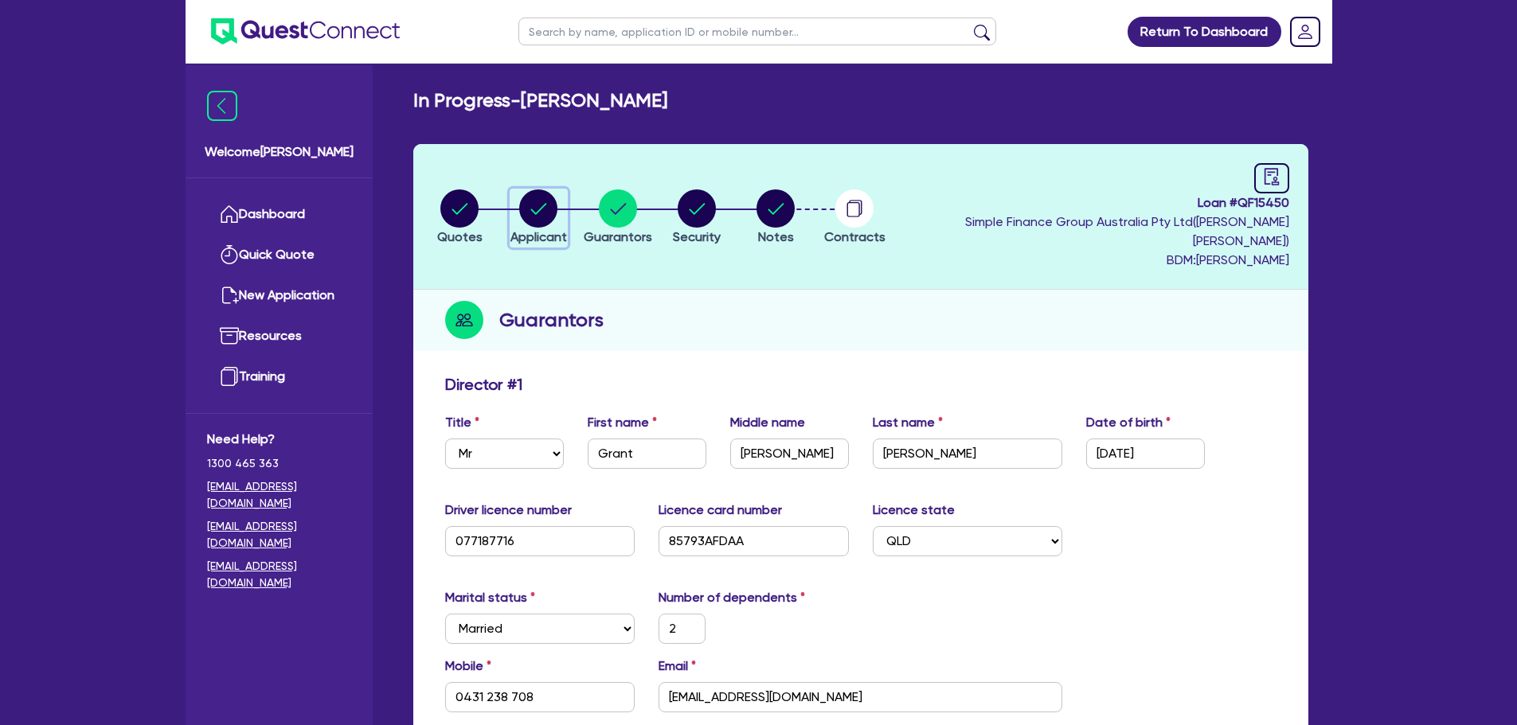
click at [553, 199] on circle "button" at bounding box center [538, 209] width 38 height 38
select select "SOLE_TRADER"
select select "MANUFACTURING"
select select "METAL_AND_PLASTICS"
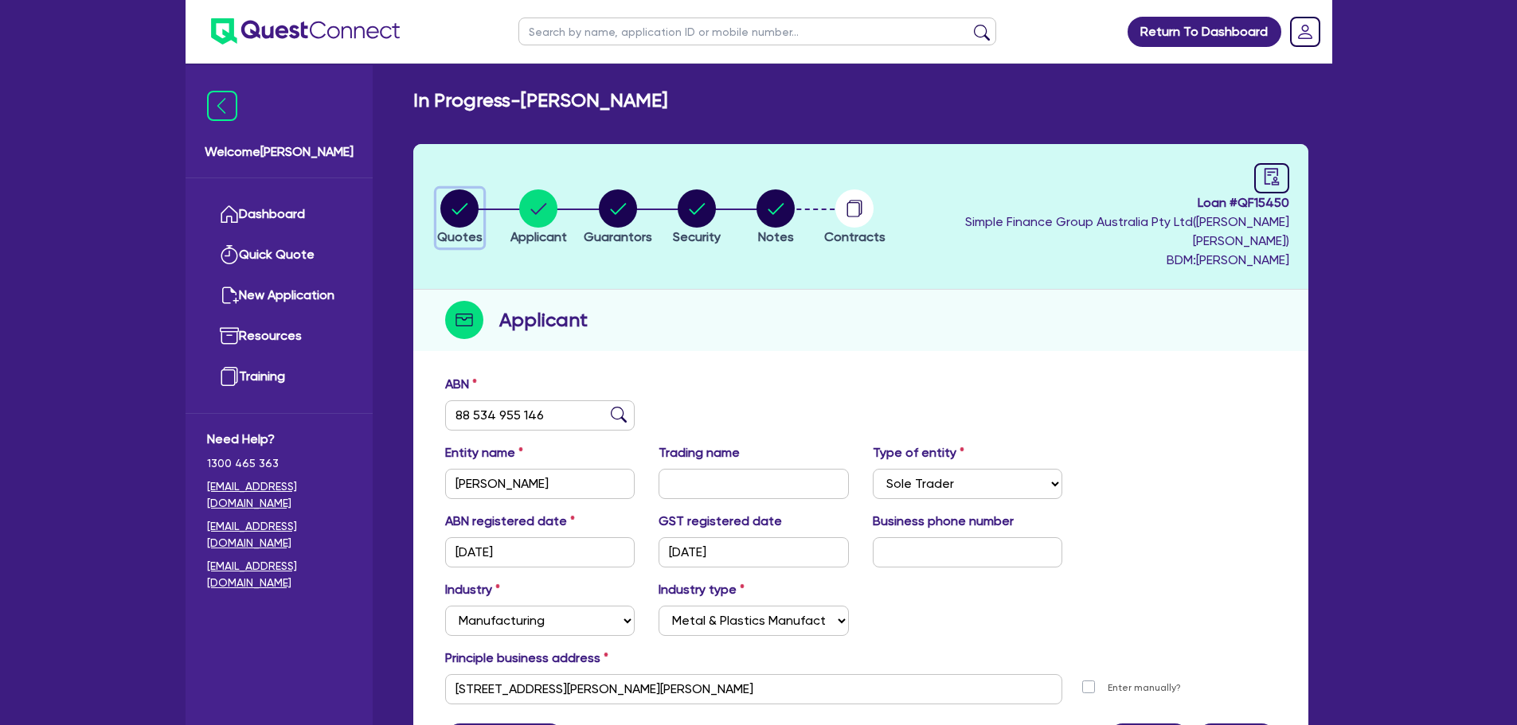
click at [454, 215] on circle "button" at bounding box center [459, 209] width 38 height 38
select select "Quest Finance - Own Book"
select select "CARS_AND_LIGHT_TRUCKS"
select select "PASSENGER_VEHICLES"
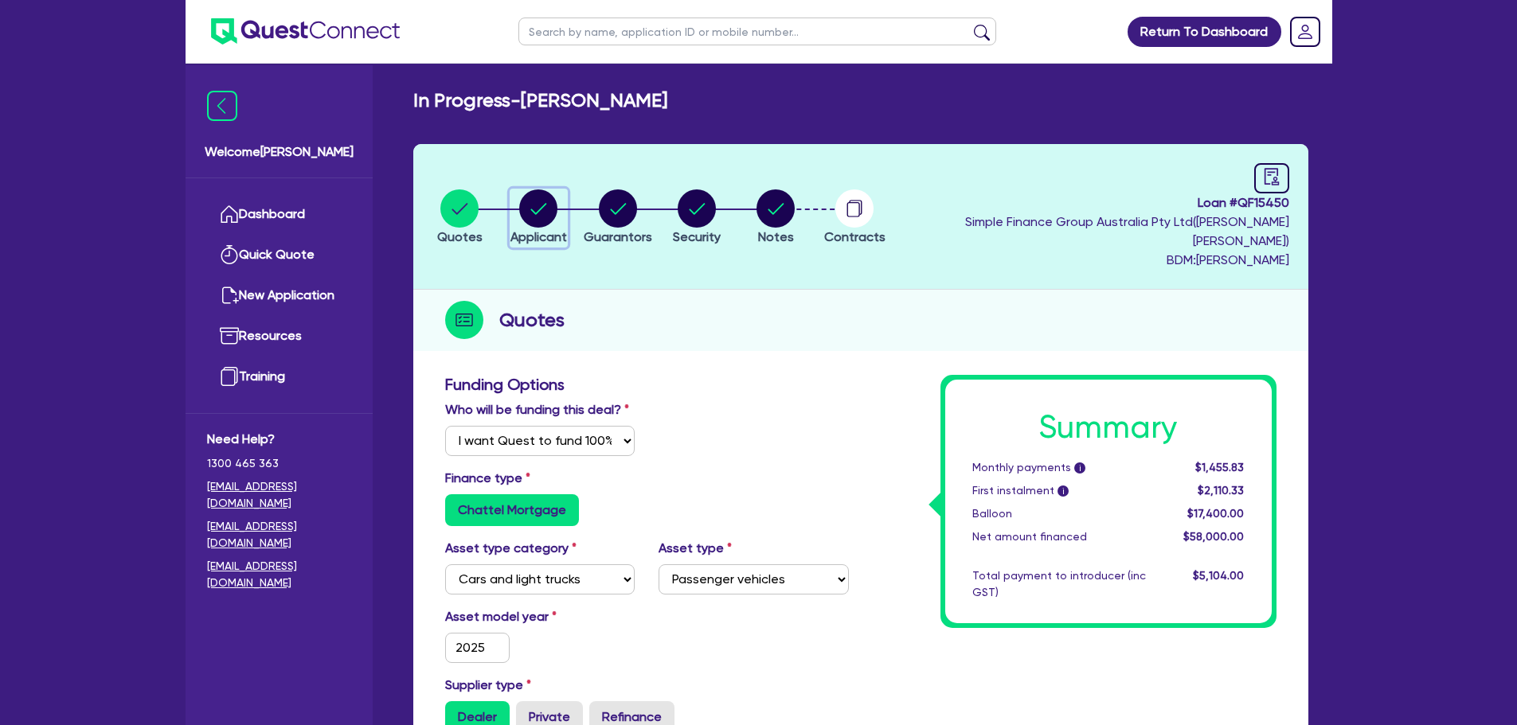
click at [554, 213] on circle "button" at bounding box center [538, 209] width 38 height 38
select select "SOLE_TRADER"
select select "MANUFACTURING"
select select "METAL_AND_PLASTICS"
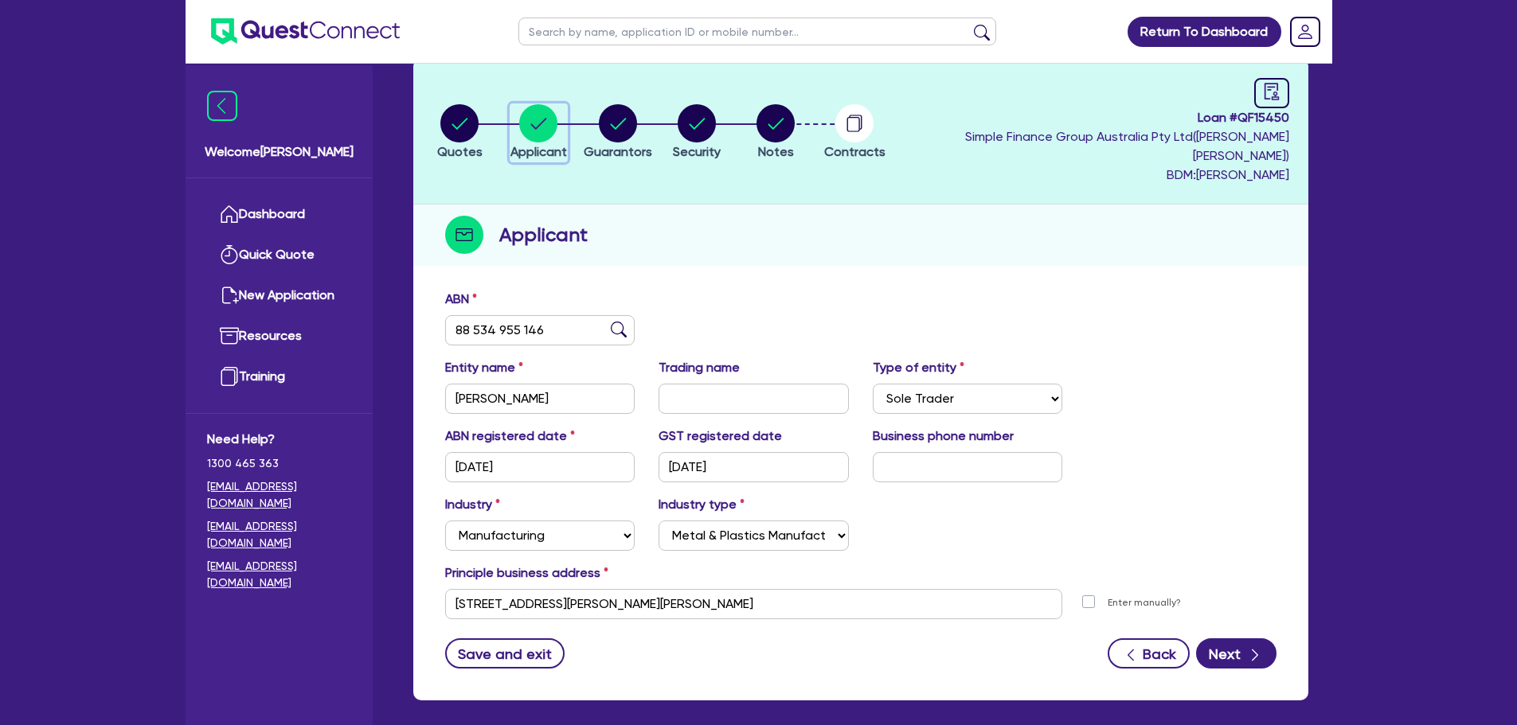
scroll to position [139, 0]
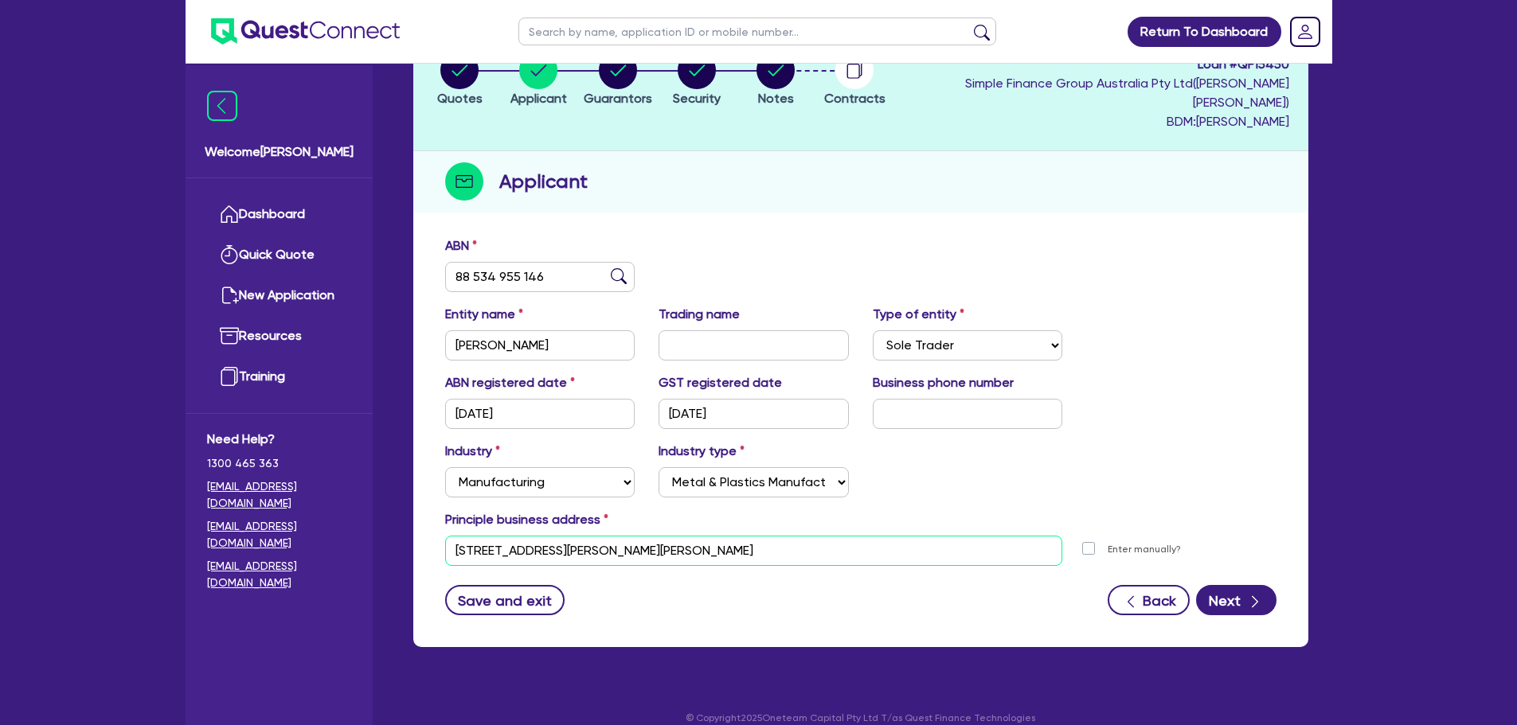
drag, startPoint x: 670, startPoint y: 528, endPoint x: 414, endPoint y: 514, distance: 256.8
click at [414, 514] on div "ABN 88 534 955 146 Entity name [PERSON_NAME] Trading name Type of entity Select…" at bounding box center [860, 438] width 895 height 419
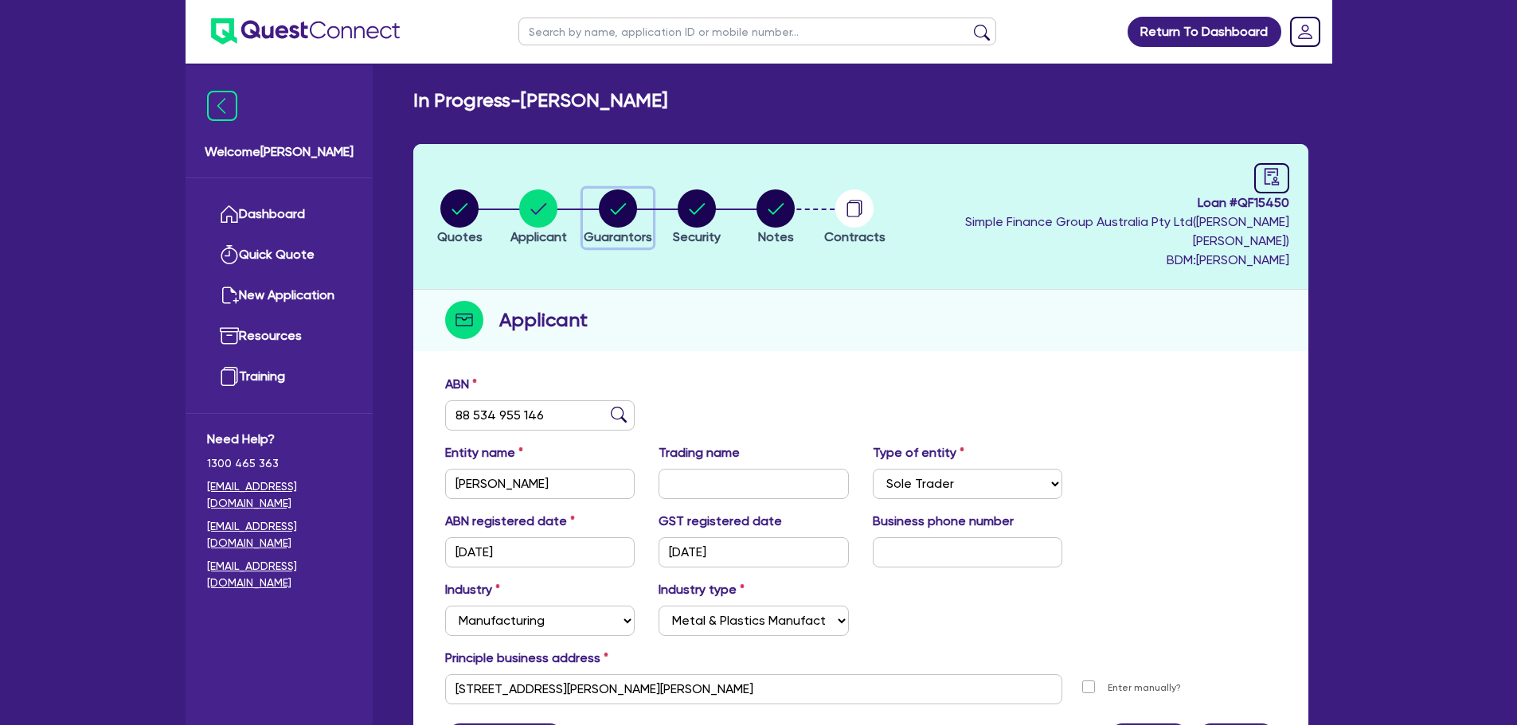
click at [652, 208] on div "button" at bounding box center [618, 209] width 68 height 38
select select "MR"
select select "QLD"
select select "MARRIED"
select select "CASH"
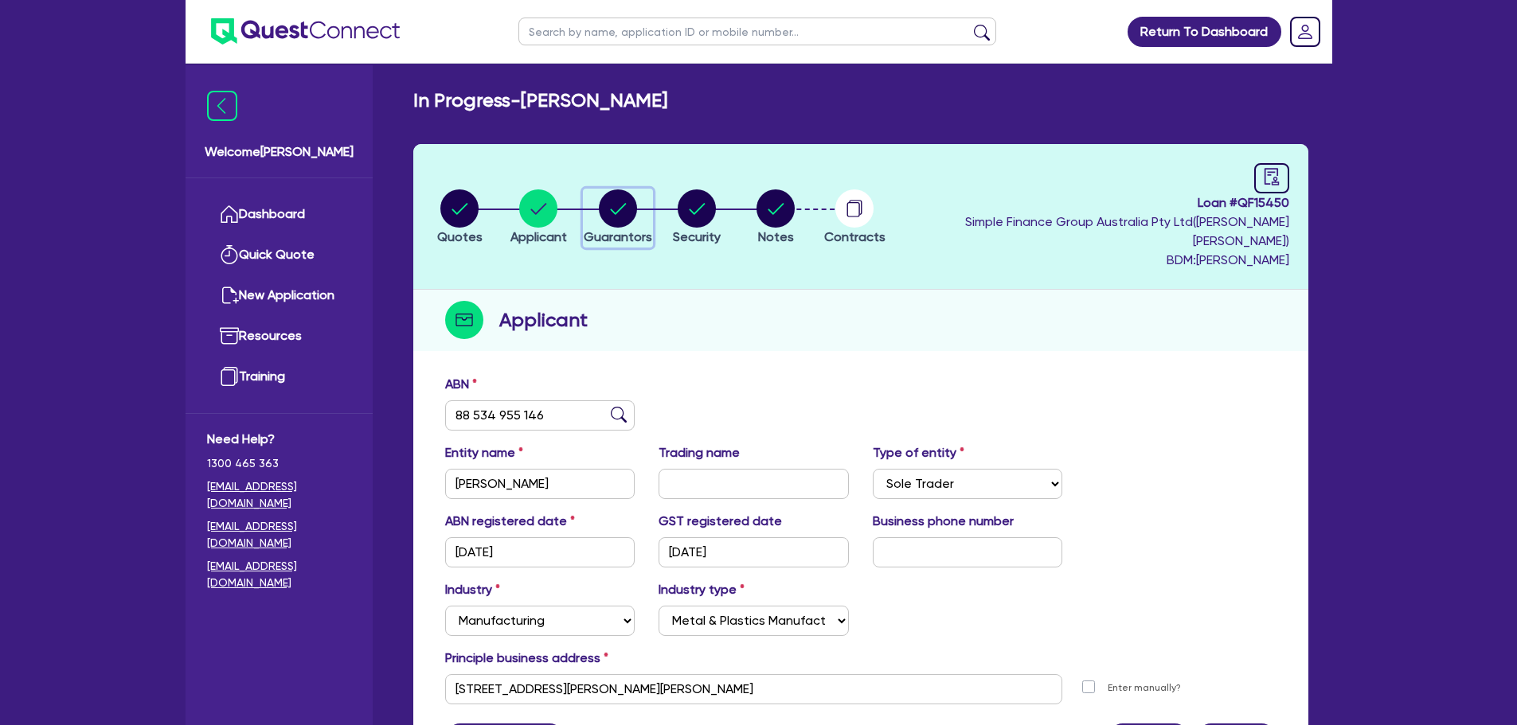
select select "PROPERTY"
select select "VEHICLE"
select select "TRAILER"
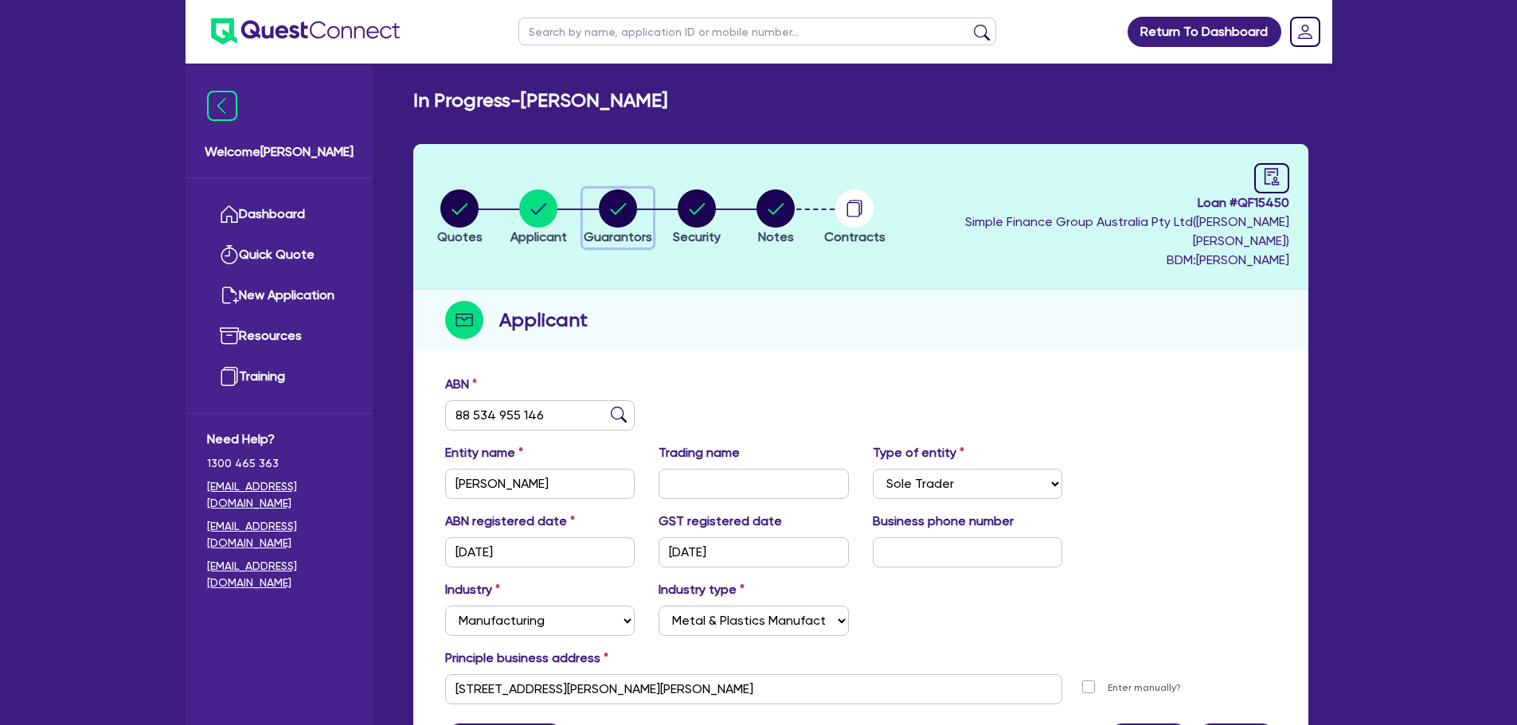
select select "VEHICLE_LOAN"
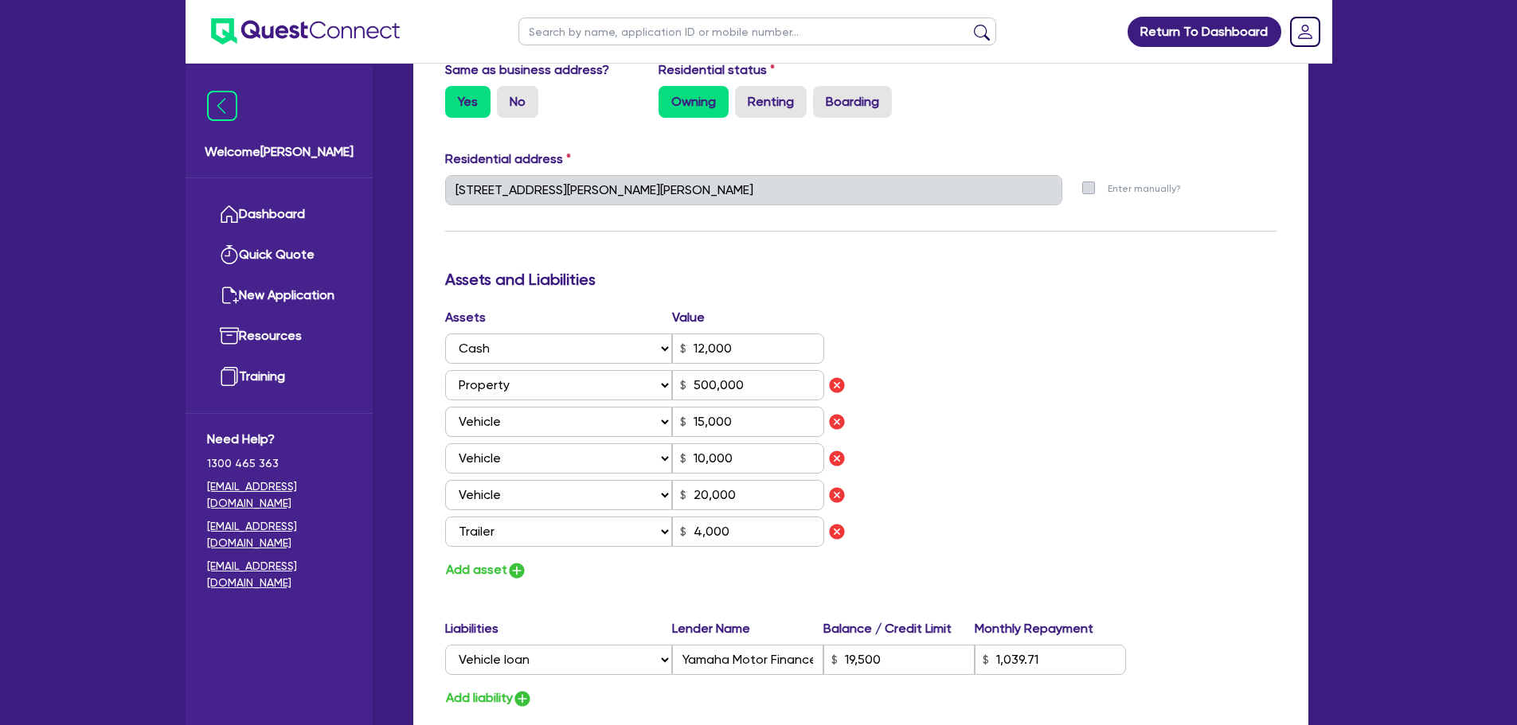
scroll to position [876, 0]
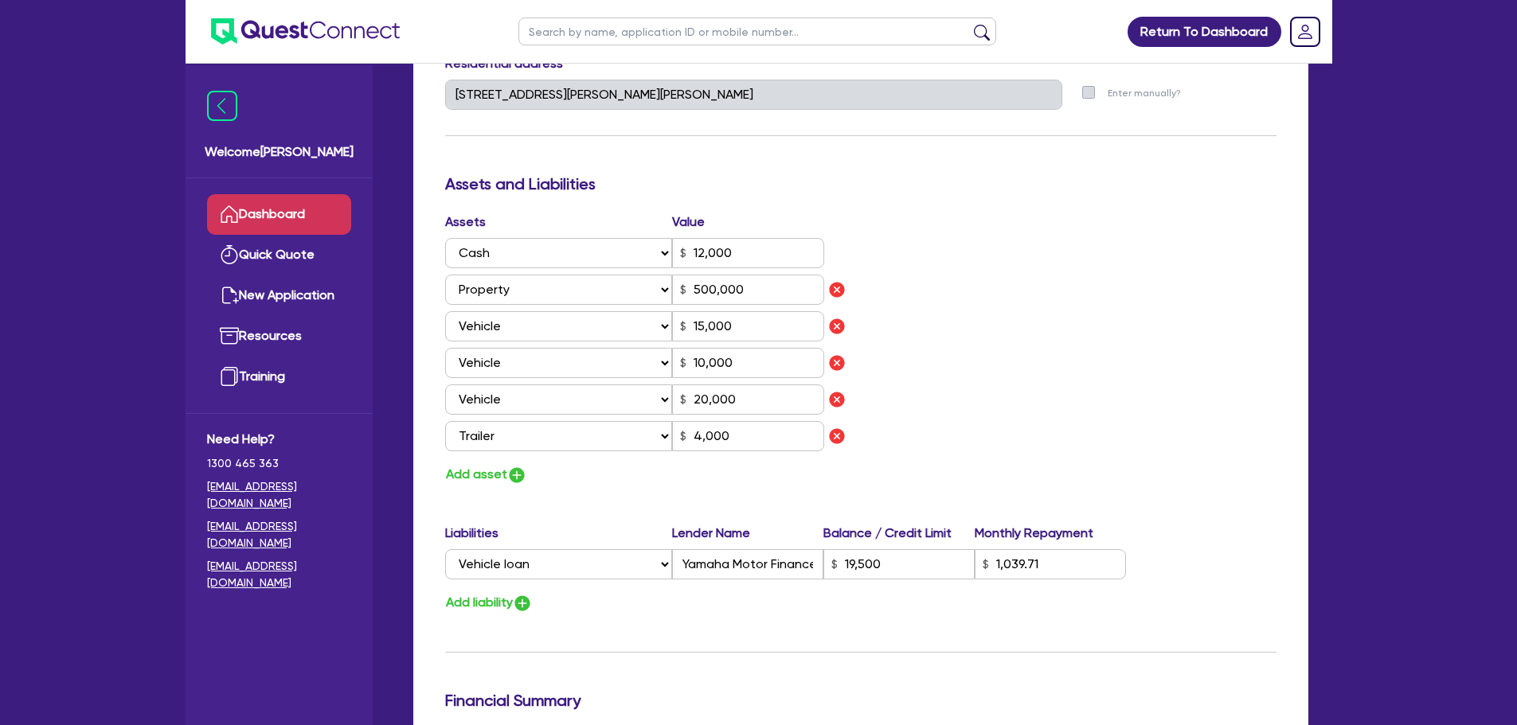
click at [323, 201] on link "Dashboard" at bounding box center [279, 214] width 144 height 41
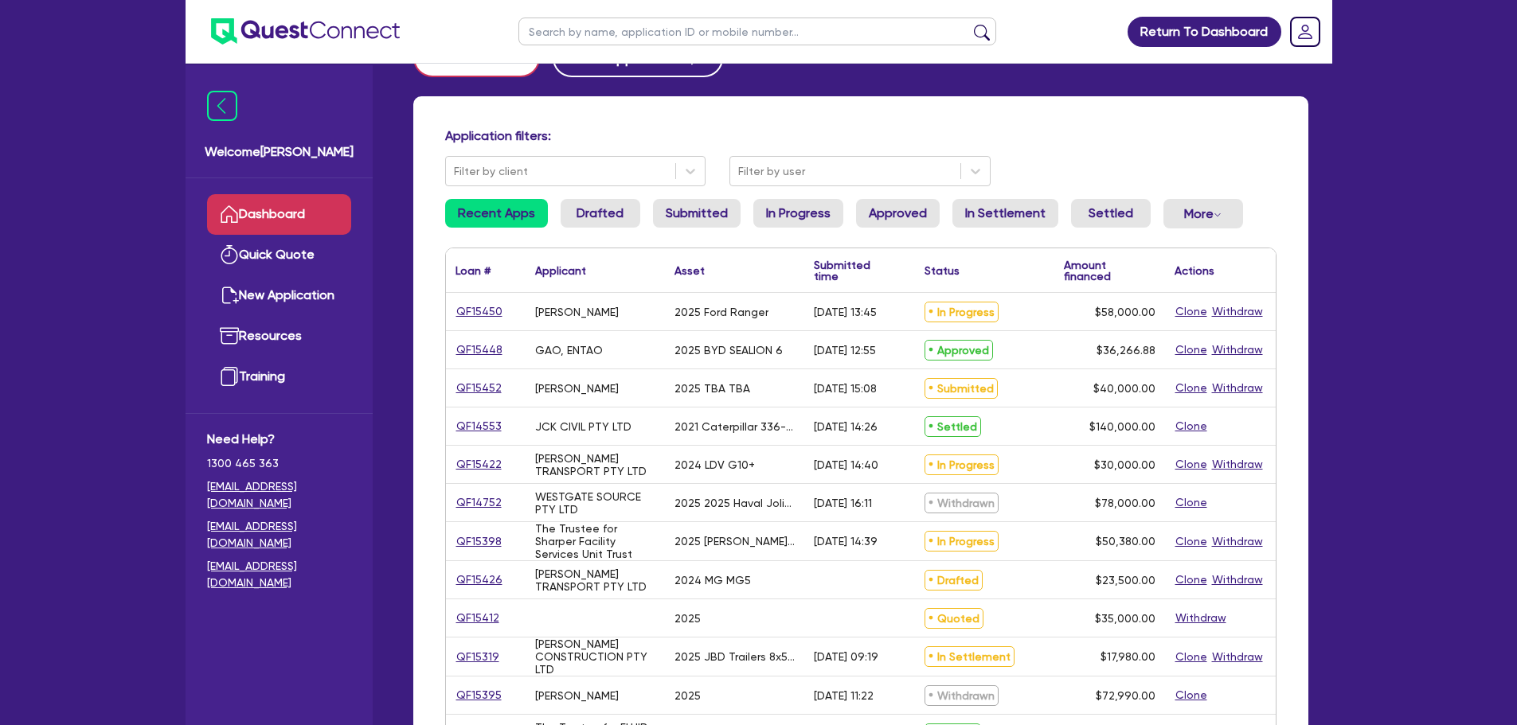
scroll to position [80, 0]
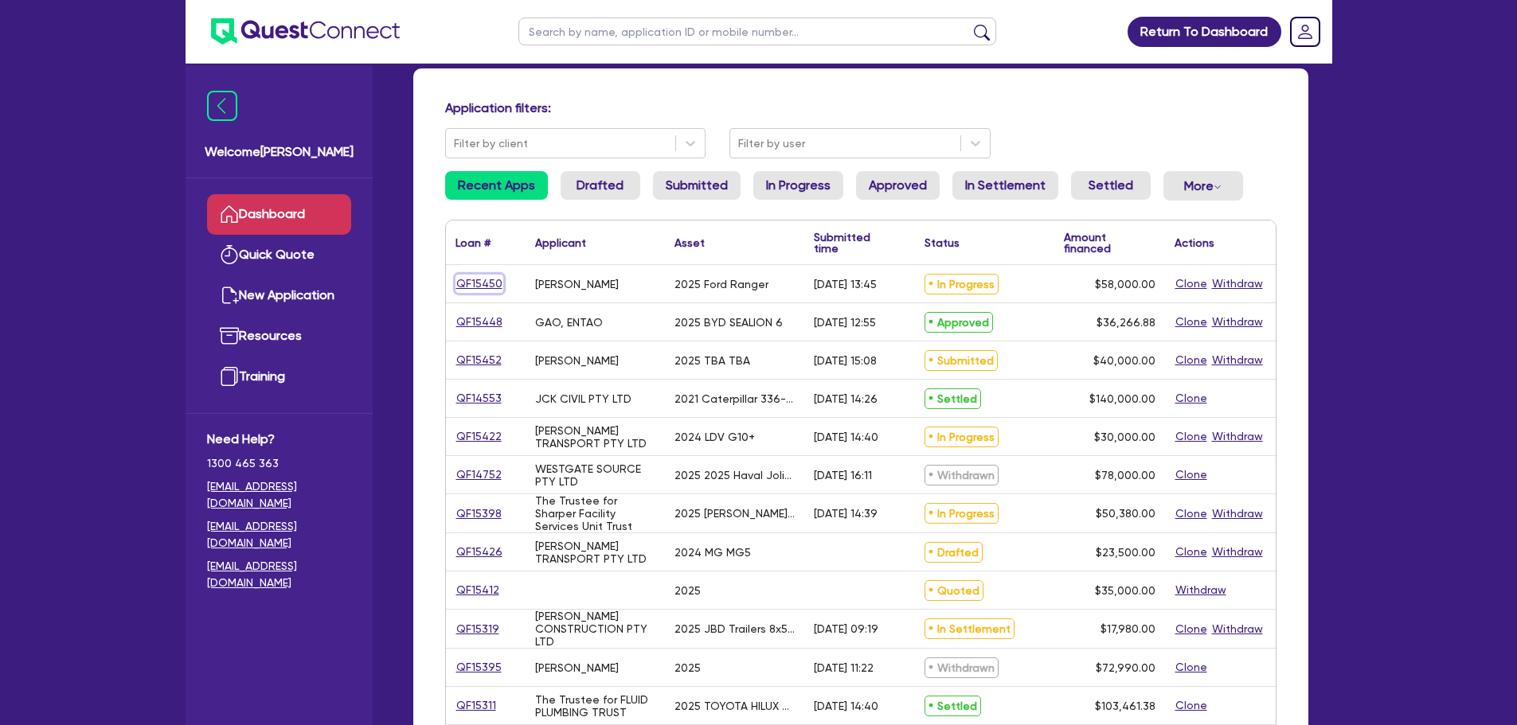
click at [471, 280] on link "QF15450" at bounding box center [479, 284] width 48 height 18
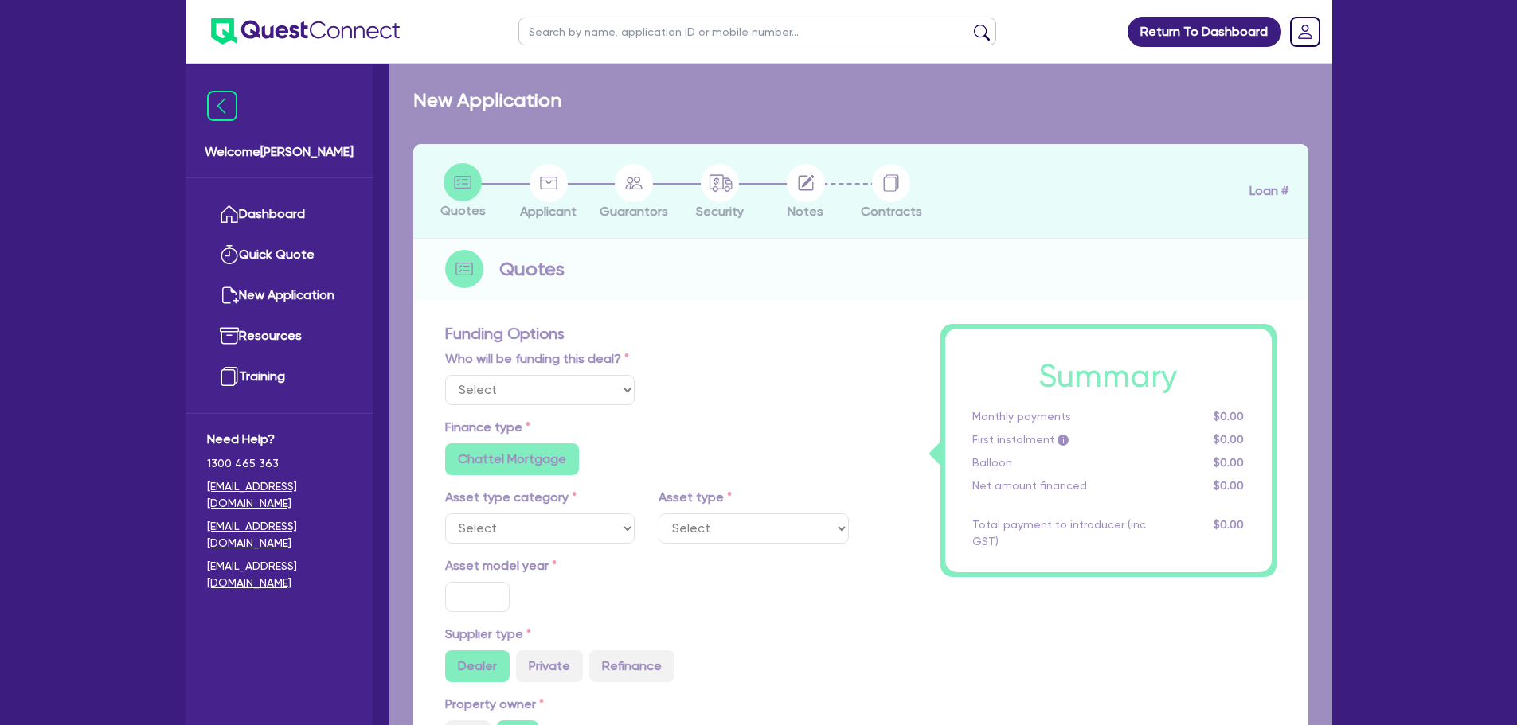
select select "Quest Finance - Own Book"
select select "CARS_AND_LIGHT_TRUCKS"
type input "2025"
radio input "true"
type input "58,000"
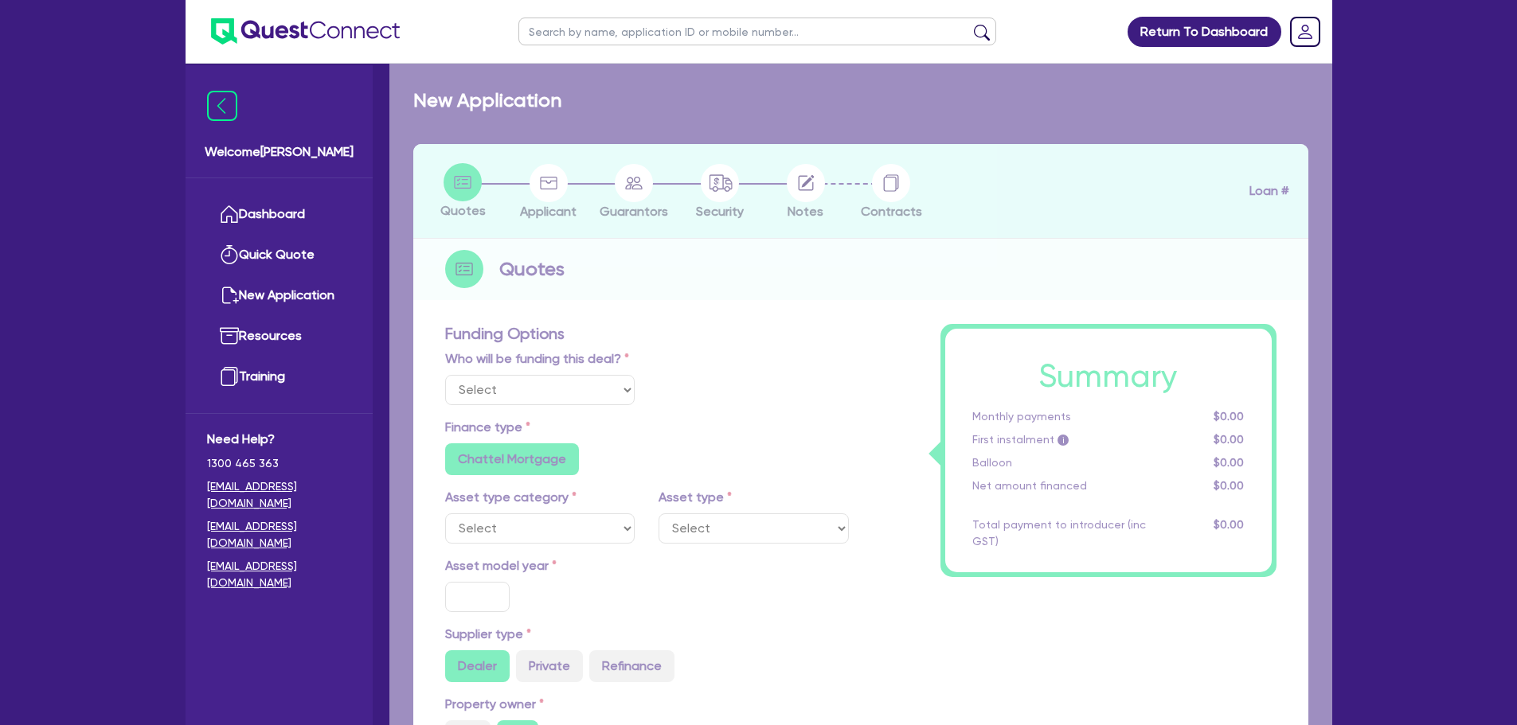
type input "30"
type input "17,400"
type input "8"
type input "4,640"
type input "17.95"
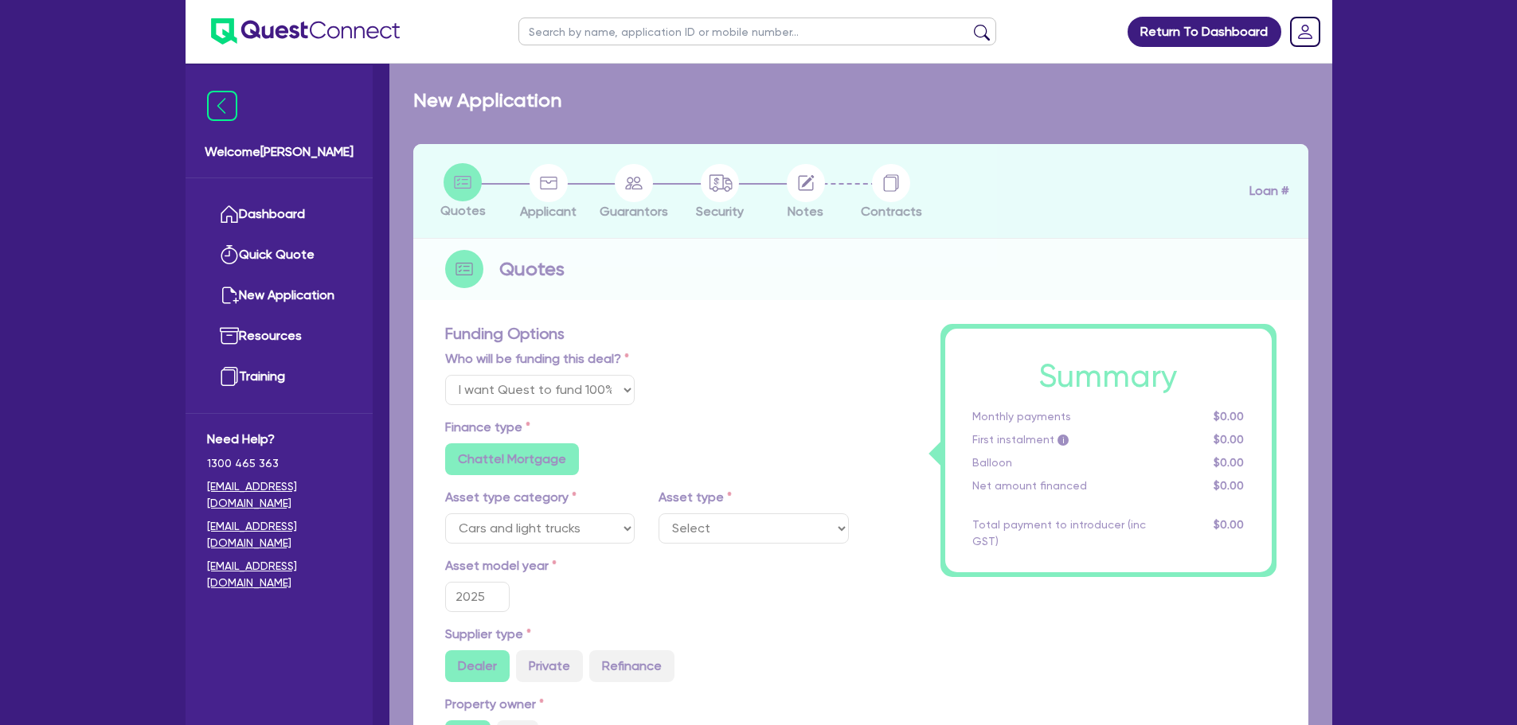
select select "PASSENGER_VEHICLES"
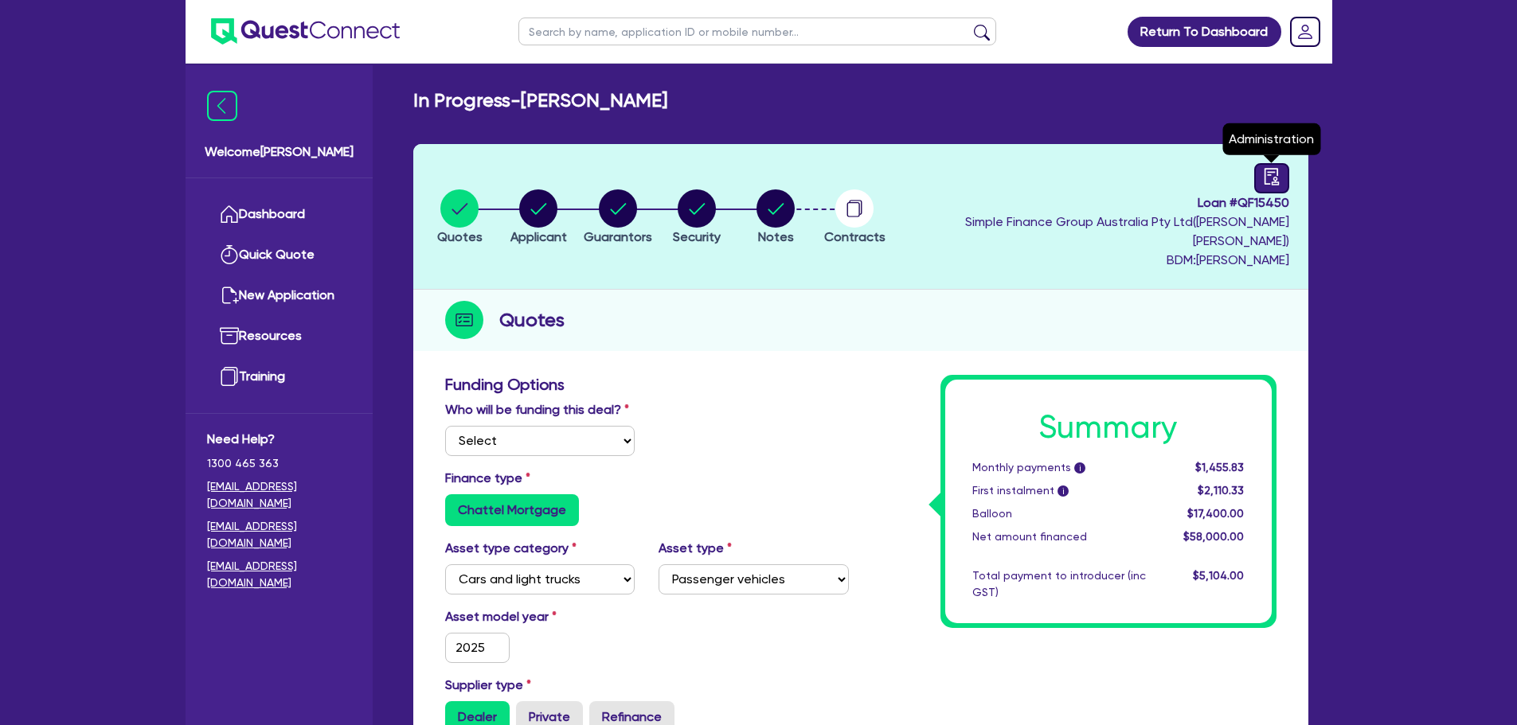
click at [1257, 180] on div at bounding box center [1271, 178] width 35 height 30
select select "IN_PROGRESS_CREDIT_IN_PROGRESS"
select select "Quest Finance - Own Book"
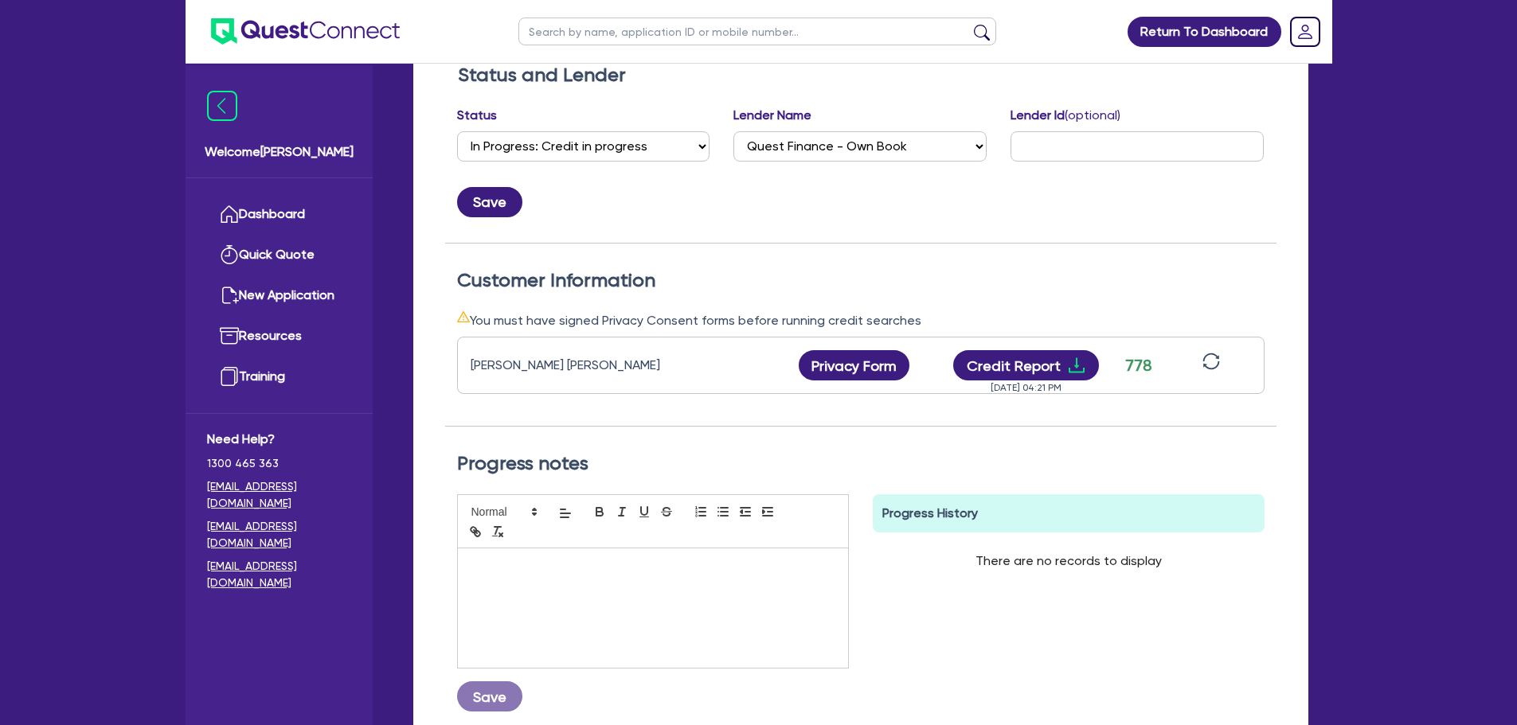
scroll to position [319, 0]
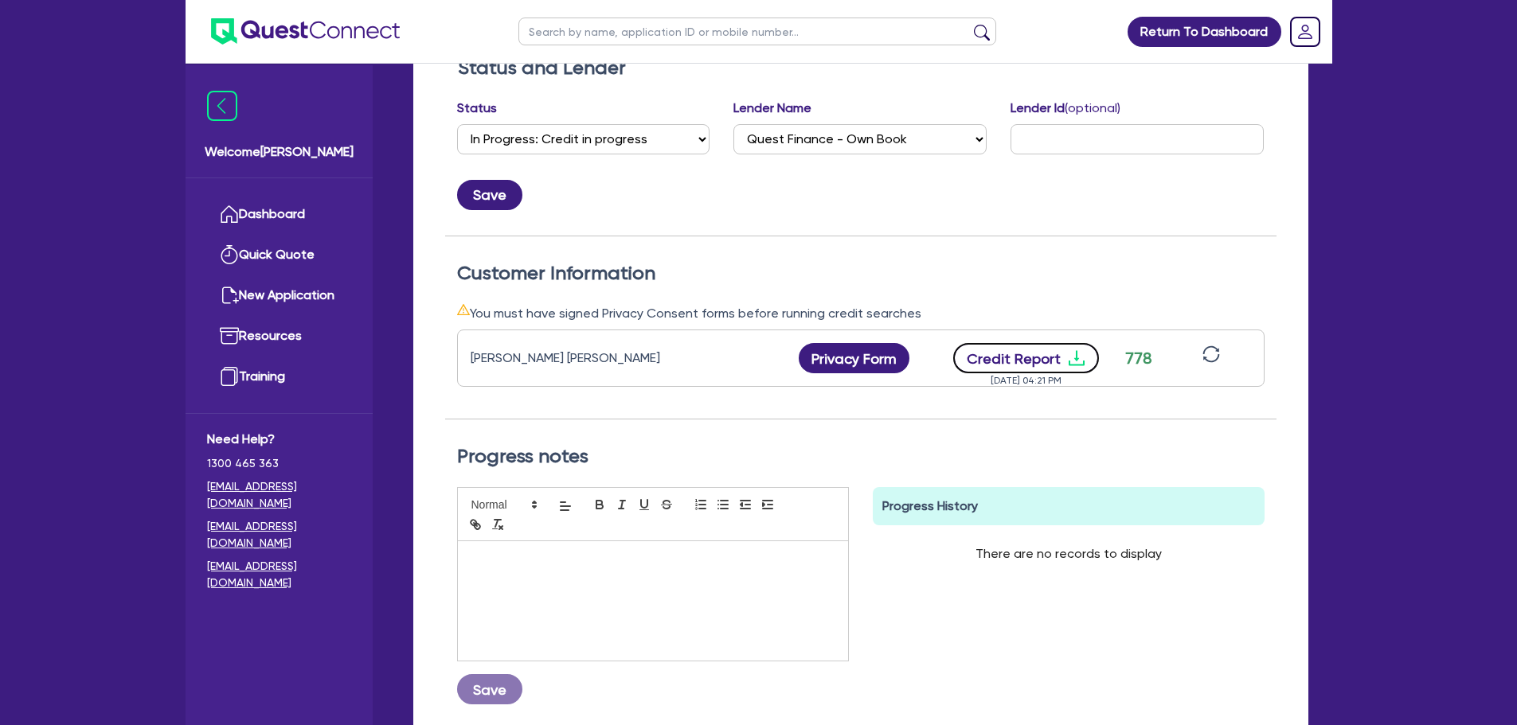
click at [1077, 349] on icon "download" at bounding box center [1076, 358] width 19 height 19
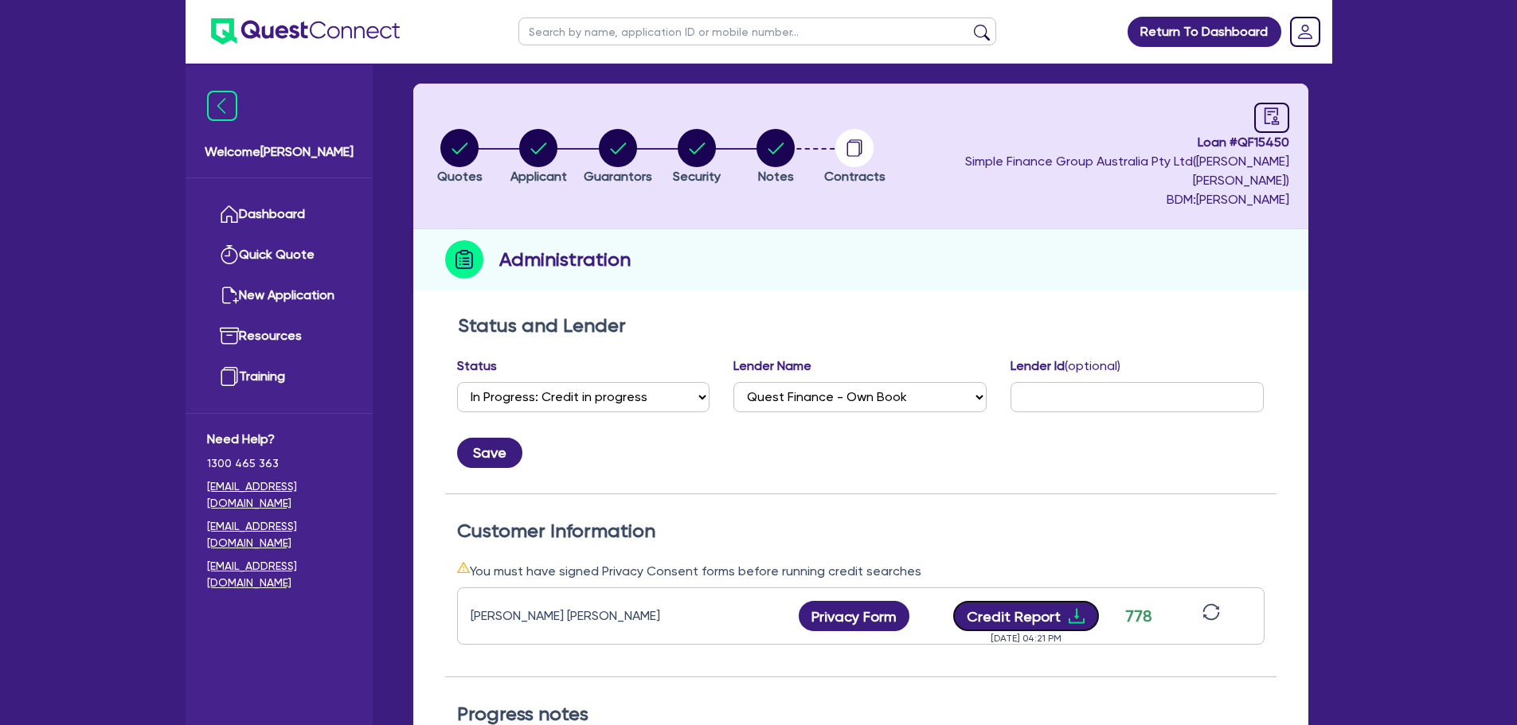
scroll to position [0, 0]
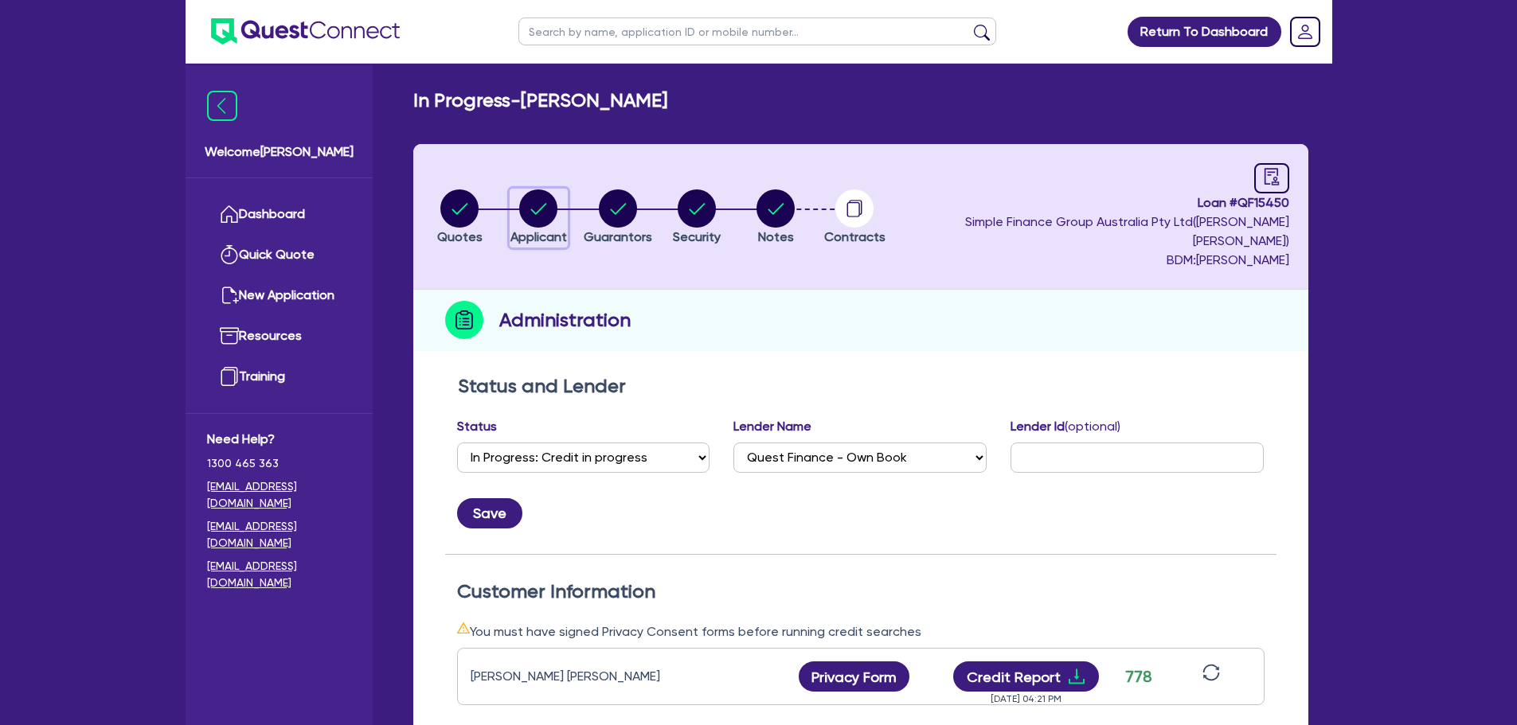
click at [567, 194] on div "button" at bounding box center [538, 209] width 57 height 38
select select "SOLE_TRADER"
select select "MANUFACTURING"
select select "METAL_AND_PLASTICS"
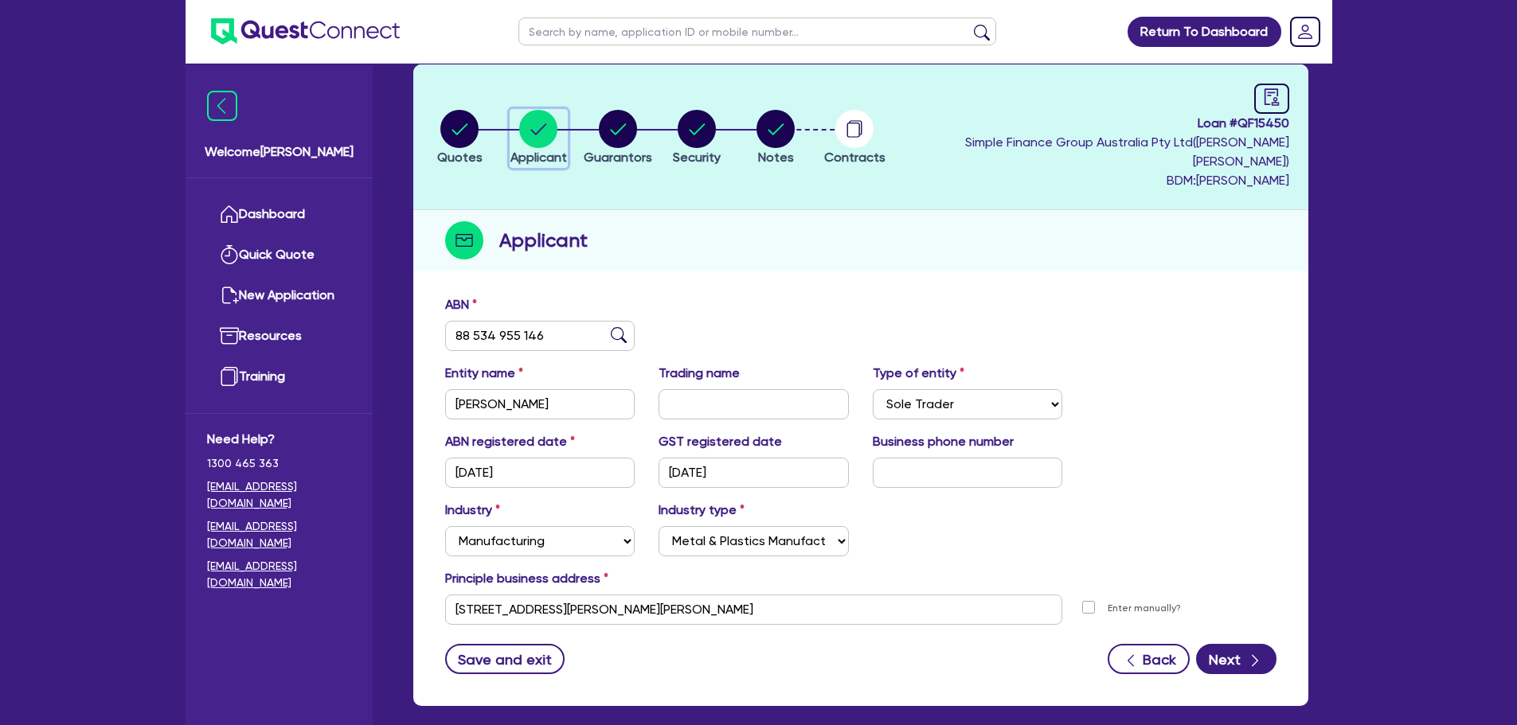
scroll to position [139, 0]
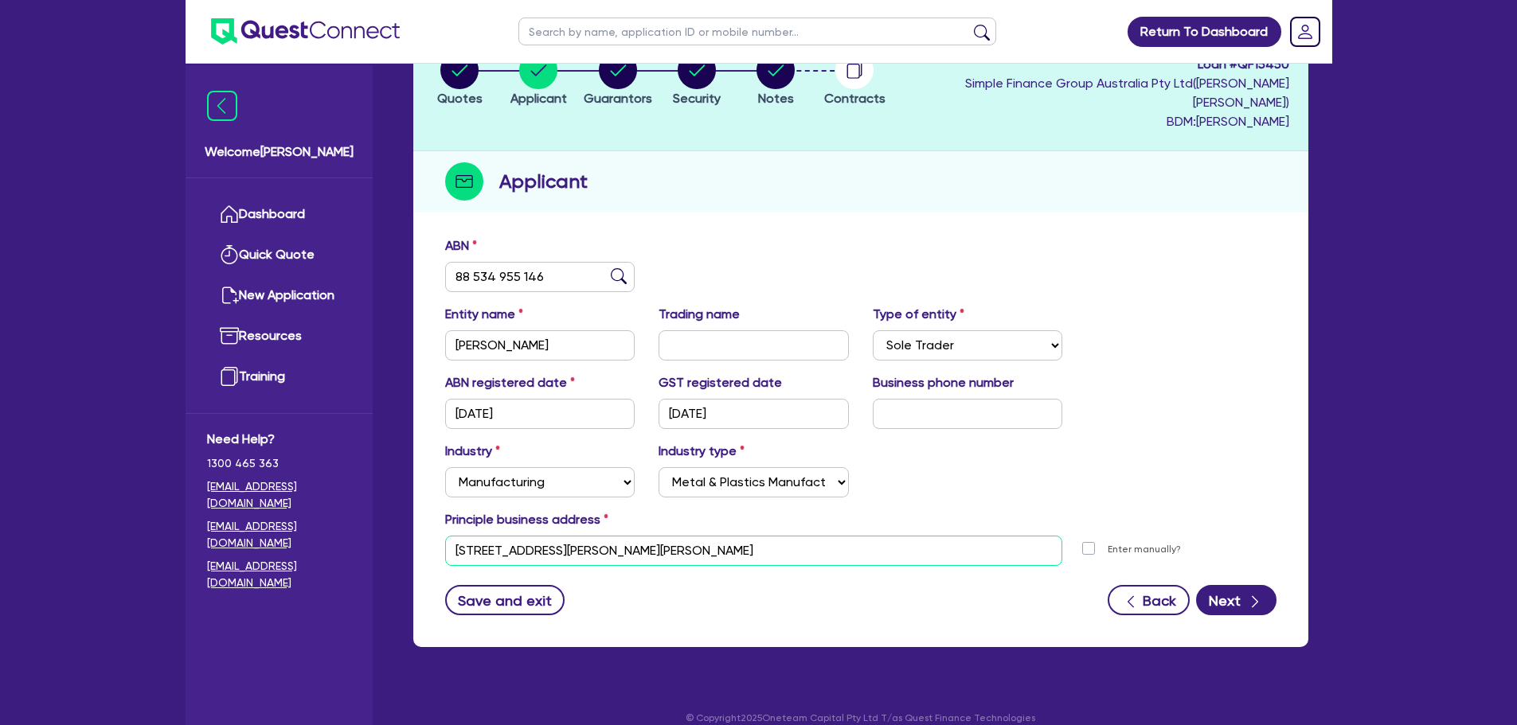
drag, startPoint x: 651, startPoint y: 537, endPoint x: 452, endPoint y: 518, distance: 199.1
click at [452, 536] on input "[STREET_ADDRESS][PERSON_NAME][PERSON_NAME]" at bounding box center [754, 551] width 618 height 30
